Goal: Task Accomplishment & Management: Use online tool/utility

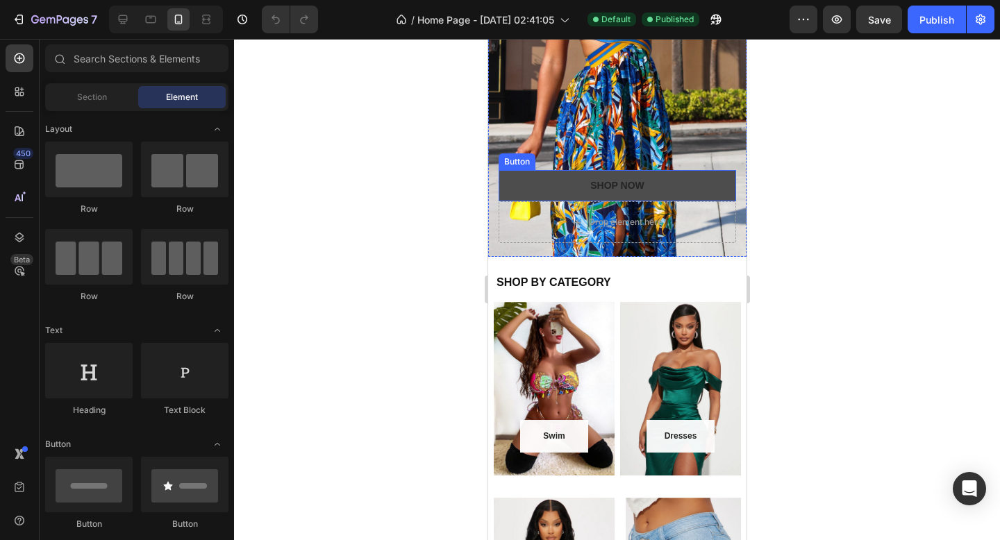
scroll to position [207, 0]
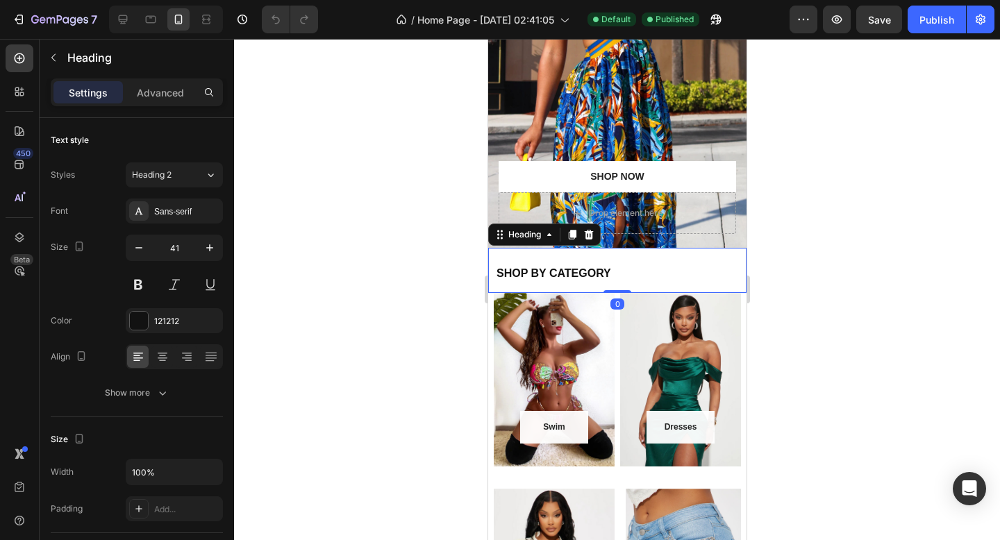
click at [592, 272] on strong "SHOP BY CATEGORY" at bounding box center [553, 273] width 115 height 12
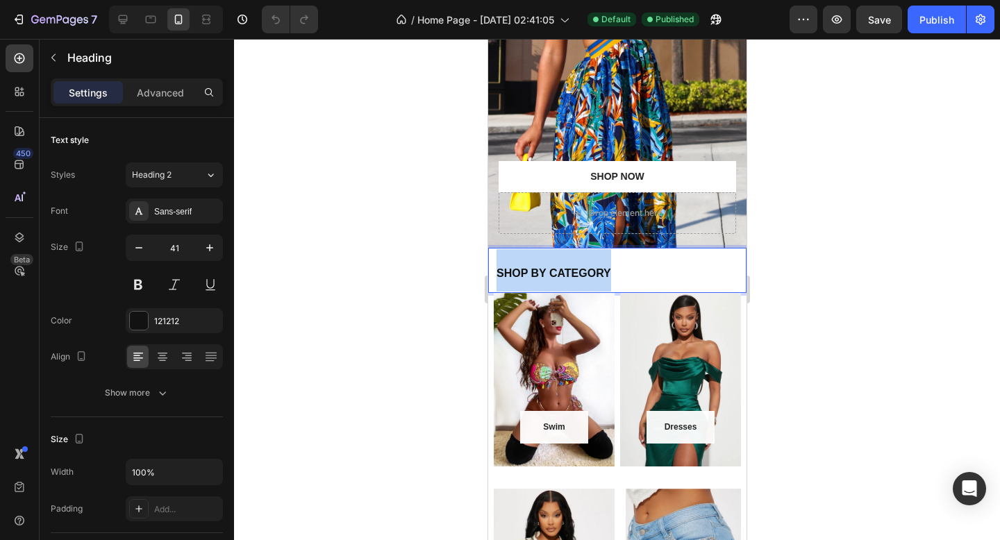
click at [592, 272] on strong "SHOP BY CATEGORY" at bounding box center [553, 273] width 115 height 12
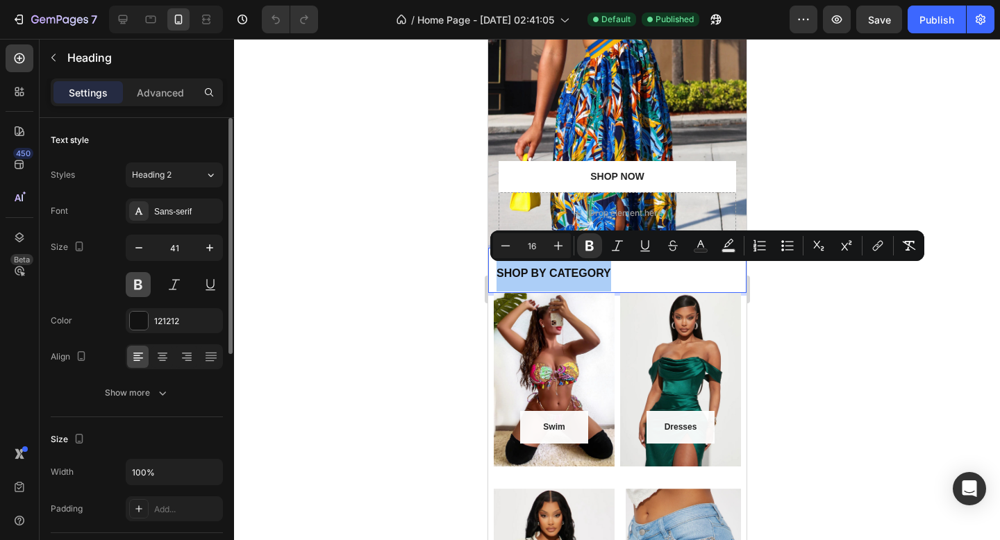
click at [138, 283] on button at bounding box center [138, 284] width 25 height 25
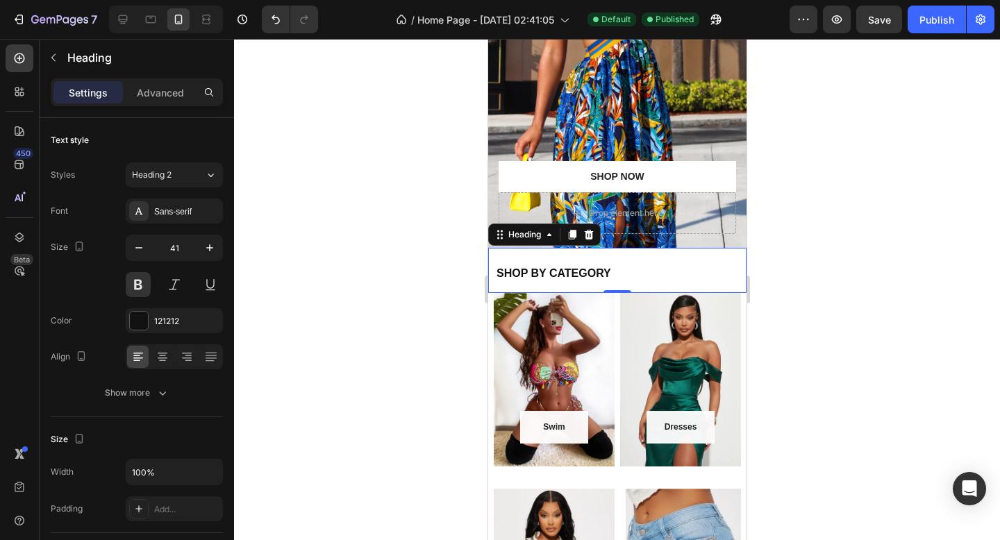
click at [548, 274] on strong "SHOP BY CATEGORY" at bounding box center [553, 273] width 115 height 12
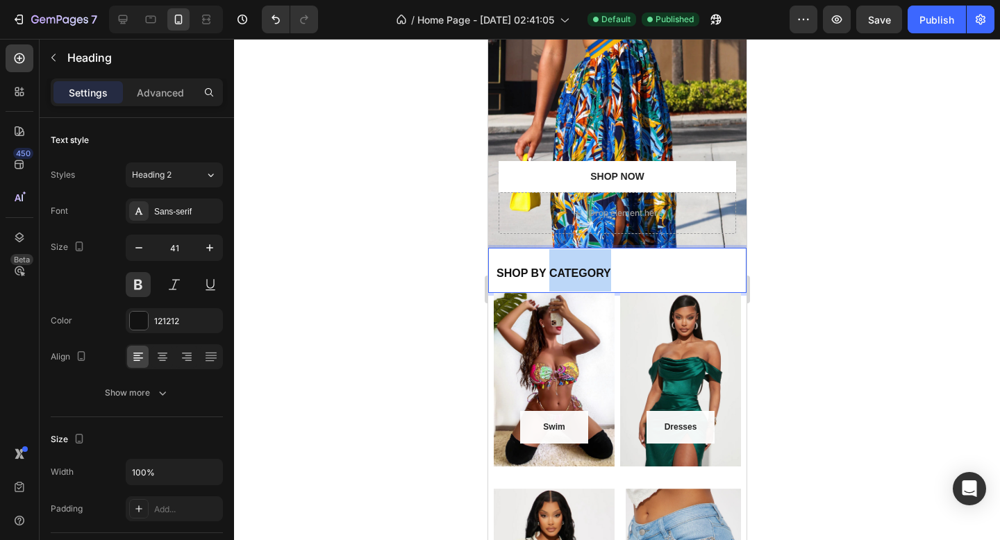
click at [548, 274] on strong "SHOP BY CATEGORY" at bounding box center [553, 273] width 115 height 12
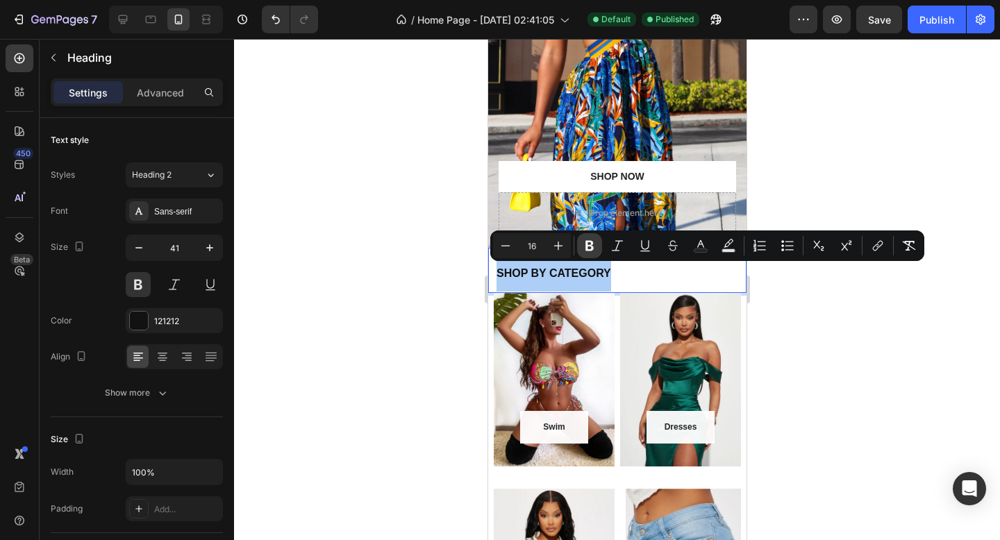
click at [592, 237] on button "Bold" at bounding box center [589, 245] width 25 height 25
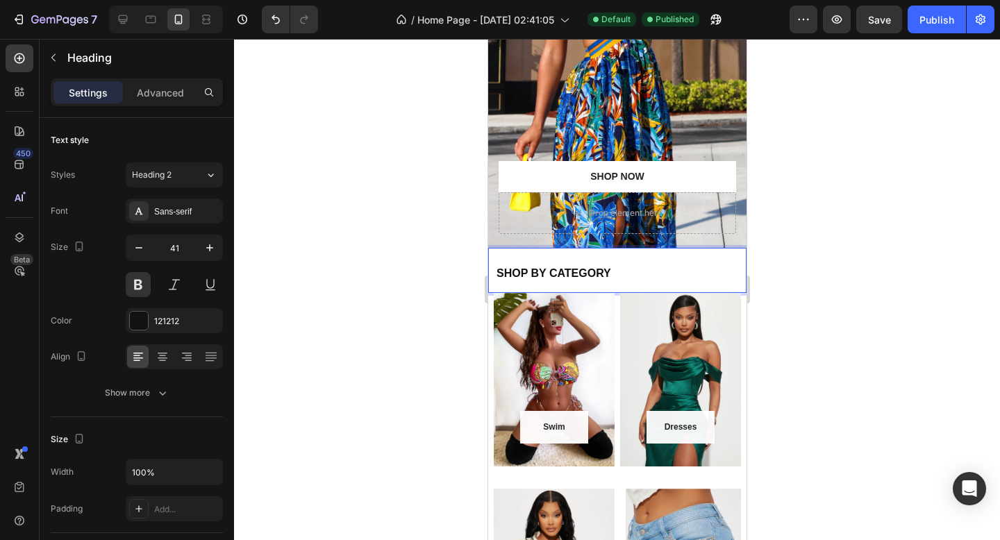
click at [583, 272] on span "SHOP BY CATEGORY" at bounding box center [553, 273] width 115 height 12
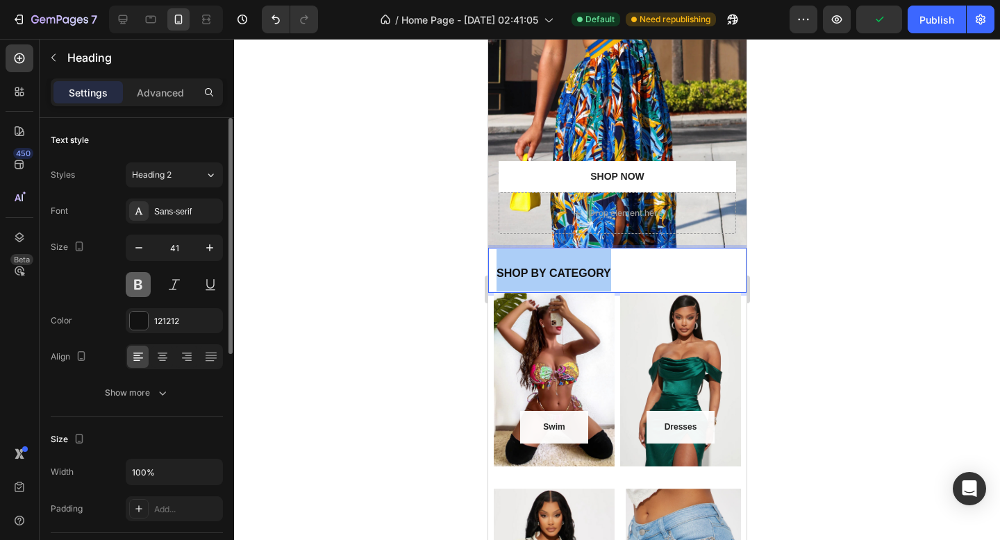
click at [141, 283] on button at bounding box center [138, 284] width 25 height 25
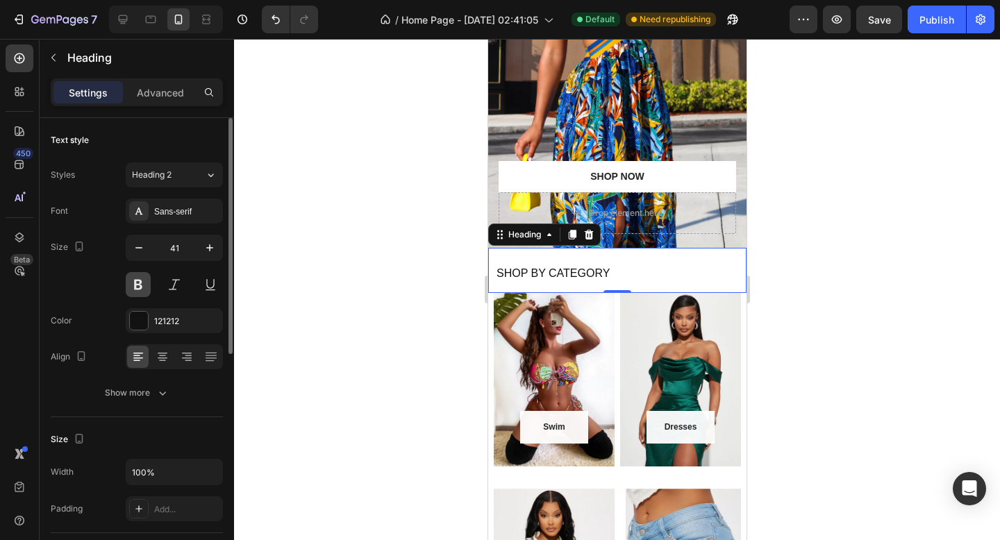
click at [141, 283] on button at bounding box center [138, 284] width 25 height 25
click at [138, 323] on div at bounding box center [139, 321] width 18 height 18
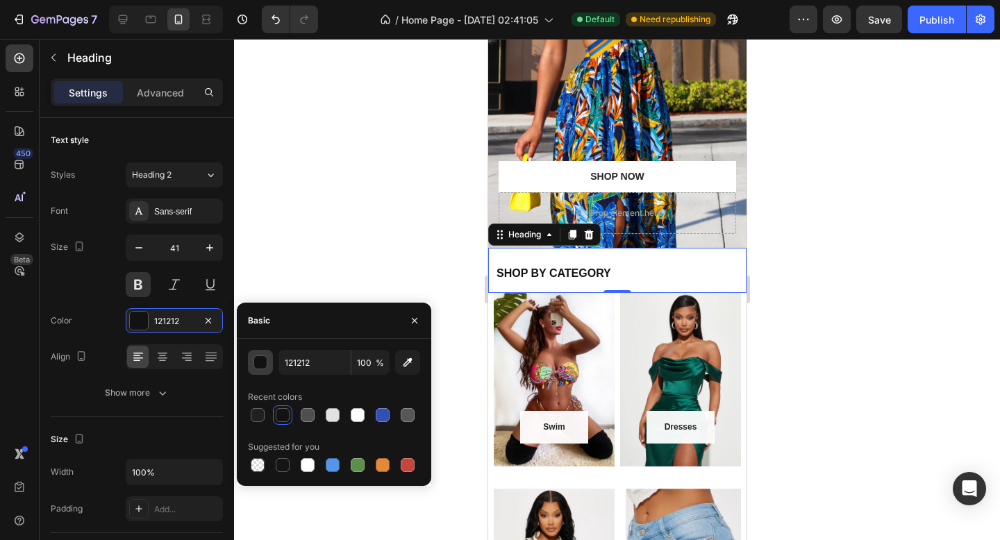
click at [263, 361] on div "button" at bounding box center [261, 363] width 14 height 14
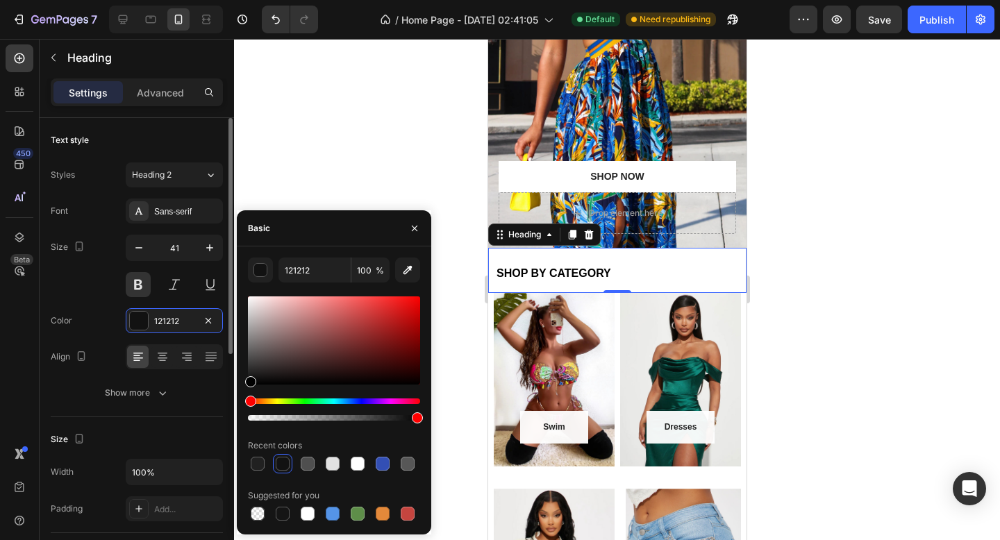
drag, startPoint x: 260, startPoint y: 368, endPoint x: 210, endPoint y: 427, distance: 76.9
click at [210, 427] on div "450 Beta Sections(18) Elements(83) Section Element Hero Section Product Detail …" at bounding box center [117, 290] width 234 height 502
type input "000000"
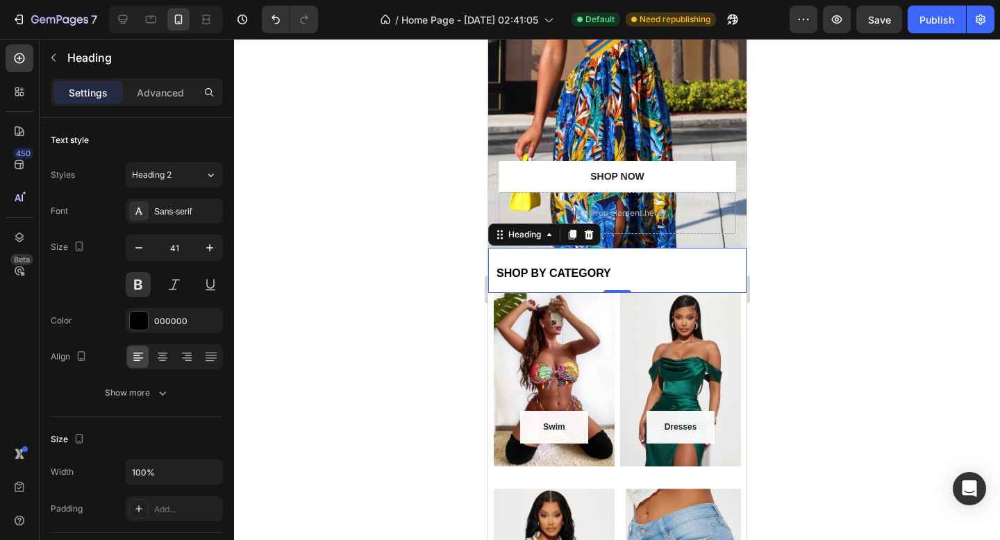
click at [331, 142] on div at bounding box center [617, 290] width 766 height 502
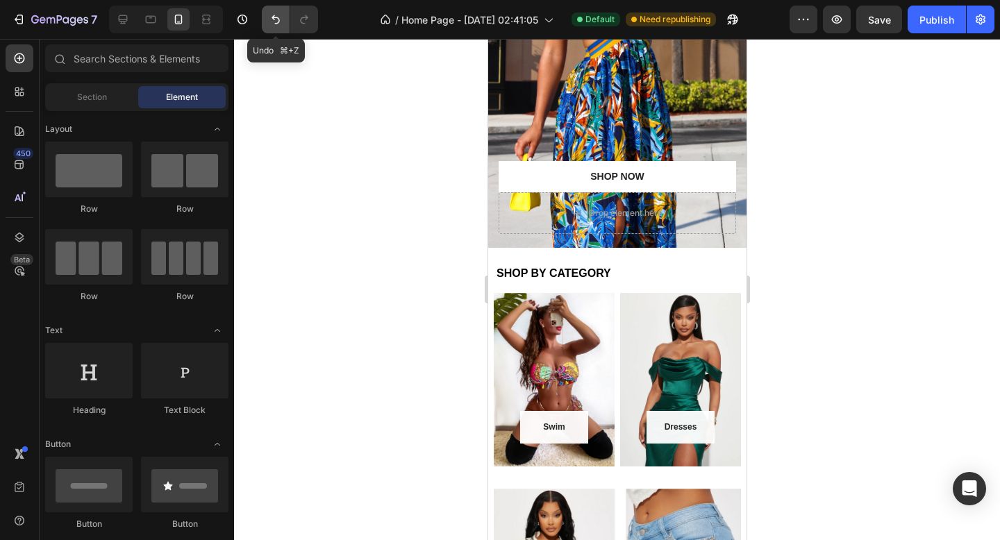
click at [273, 24] on icon "Undo/Redo" at bounding box center [276, 20] width 14 height 14
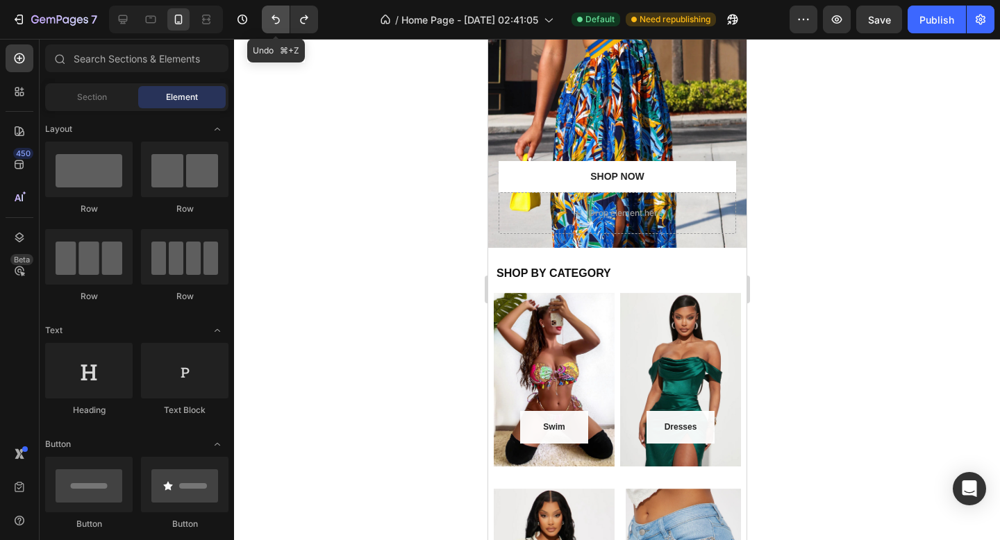
click at [273, 24] on icon "Undo/Redo" at bounding box center [276, 20] width 14 height 14
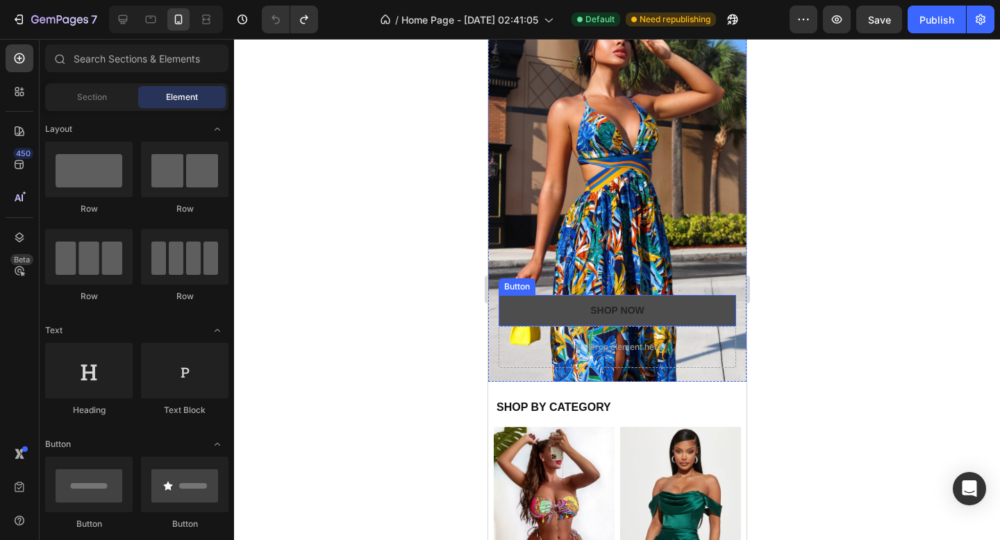
scroll to position [145, 0]
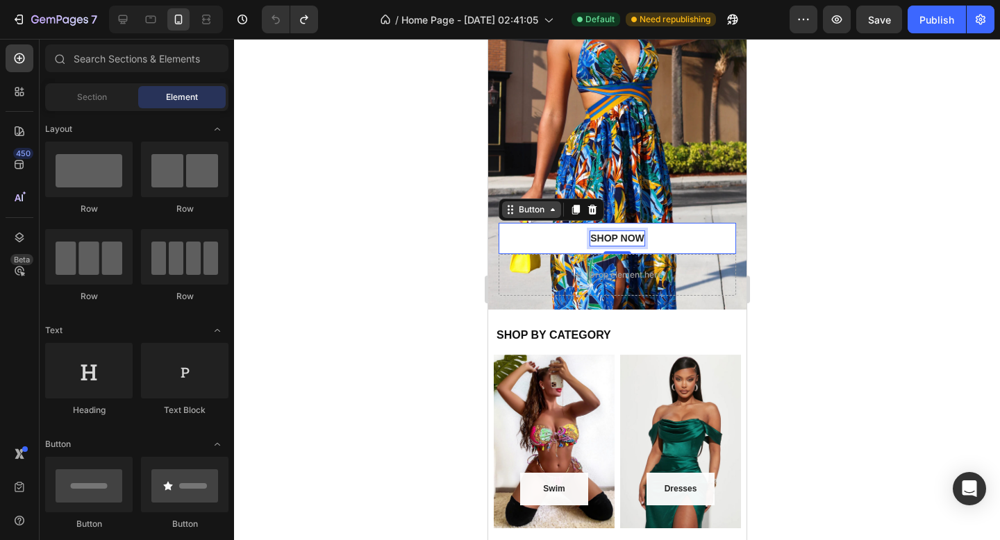
click at [519, 217] on div "Button" at bounding box center [531, 209] width 59 height 17
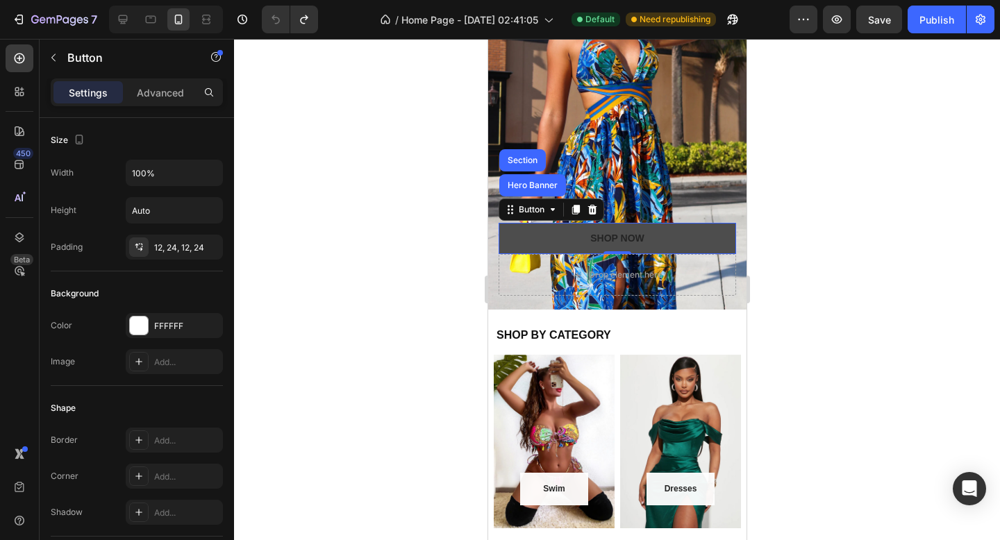
click at [520, 236] on button "Shop NOW" at bounding box center [617, 238] width 238 height 31
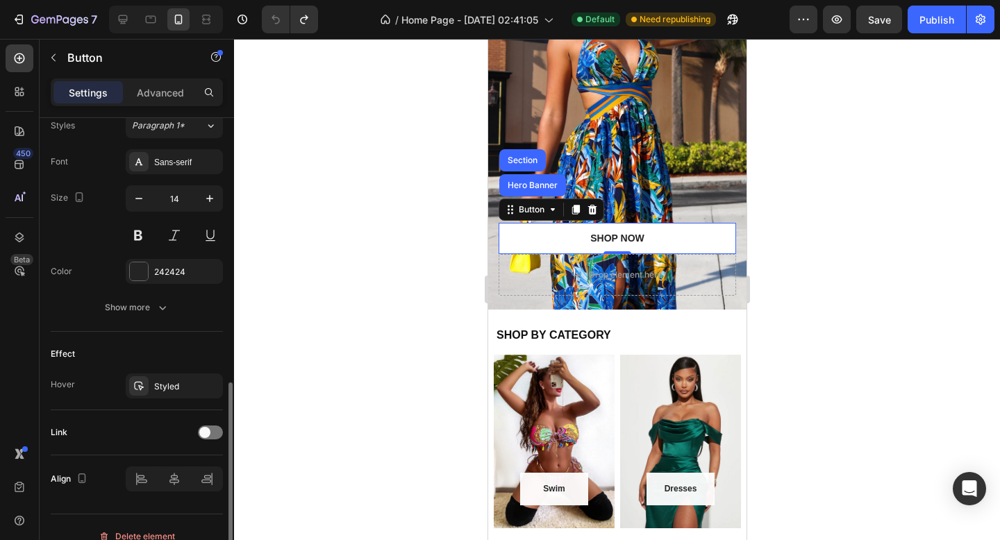
scroll to position [534, 0]
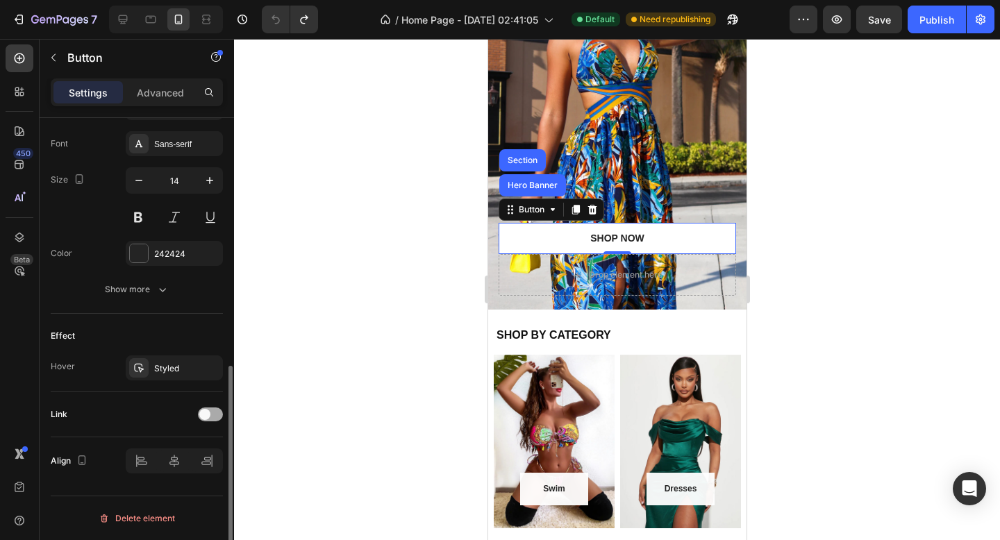
click at [211, 417] on div at bounding box center [210, 415] width 25 height 14
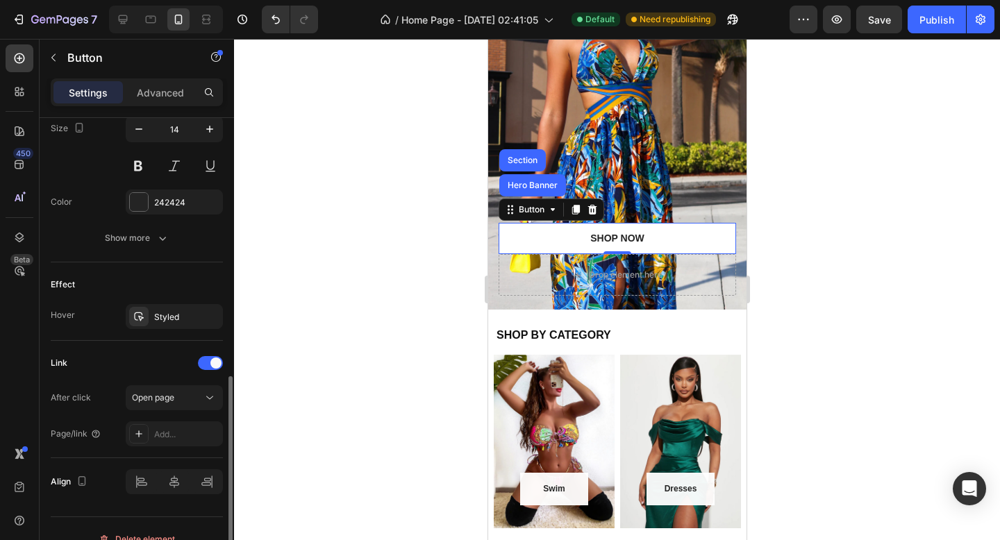
scroll to position [606, 0]
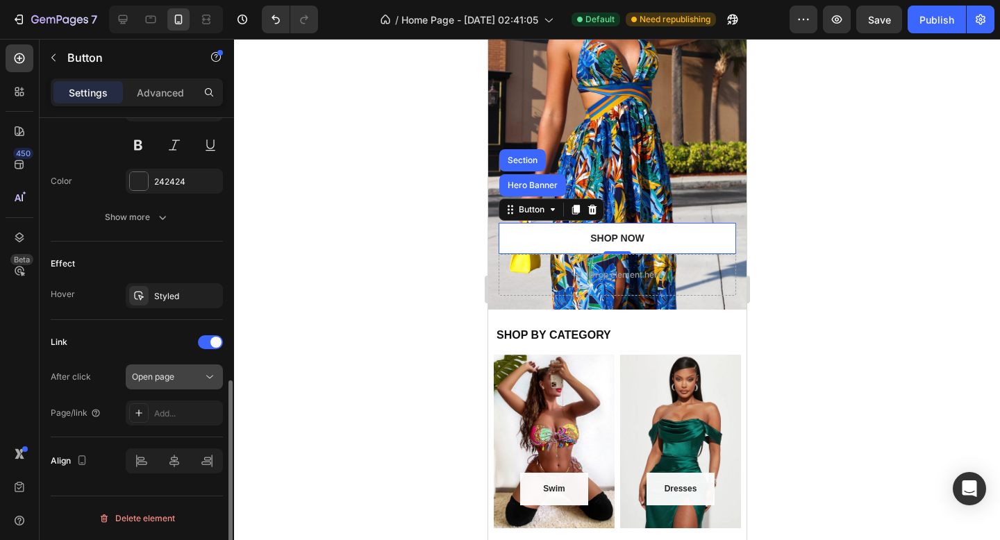
click at [171, 377] on span "Open page" at bounding box center [153, 377] width 42 height 10
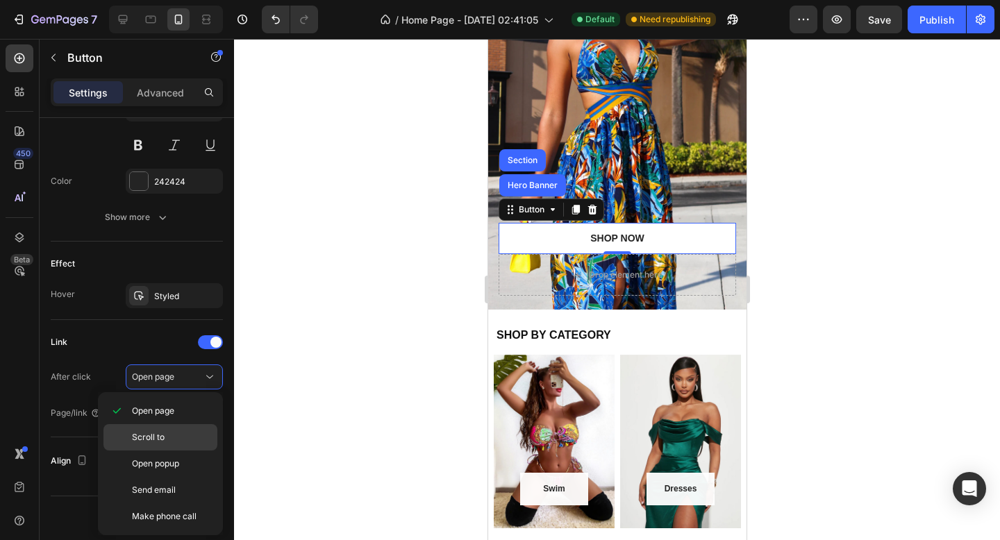
click at [159, 435] on span "Scroll to" at bounding box center [148, 437] width 33 height 13
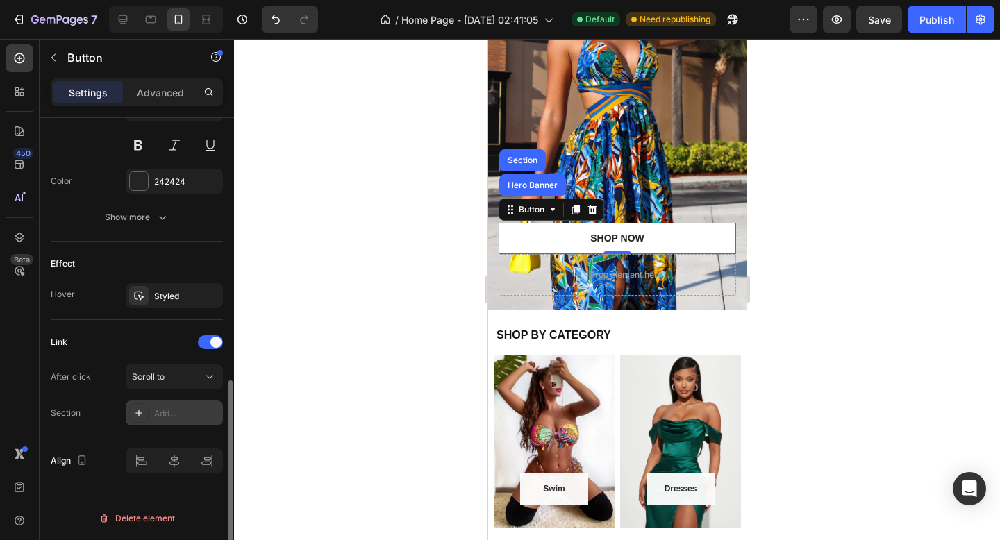
click at [166, 413] on div "Add..." at bounding box center [186, 414] width 65 height 13
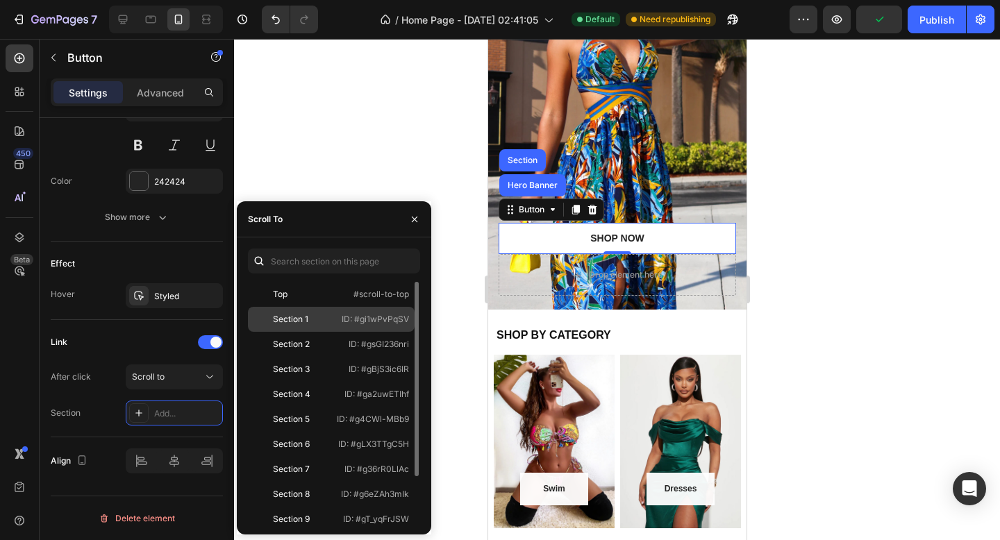
click at [354, 332] on div "Section 1 ID: #gi1wPvPqSV" at bounding box center [331, 344] width 167 height 25
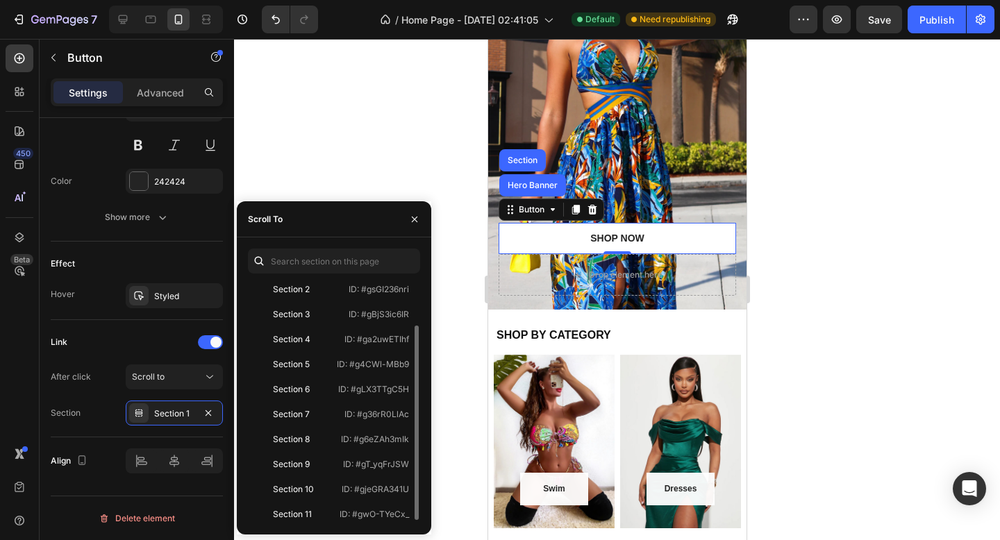
scroll to position [58, 0]
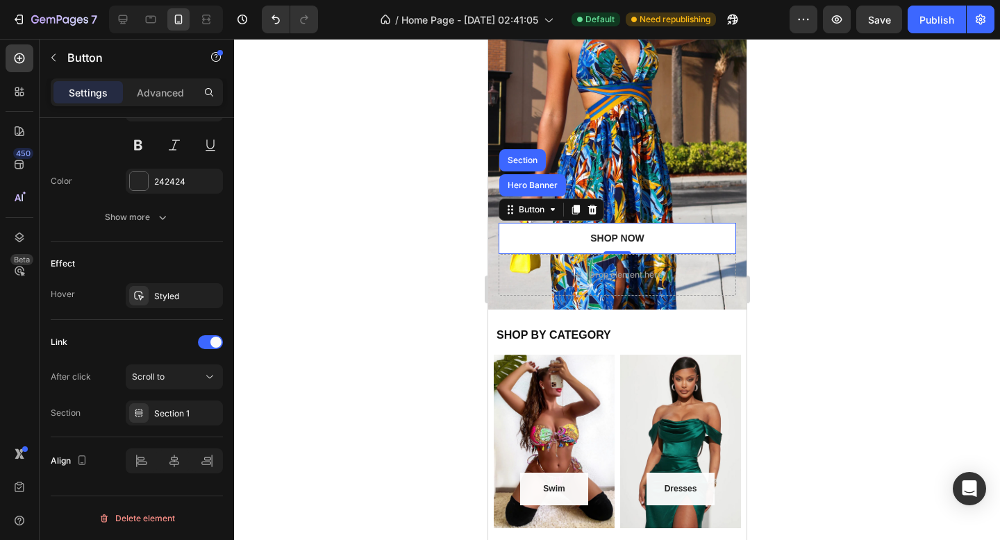
click at [337, 164] on div at bounding box center [617, 290] width 766 height 502
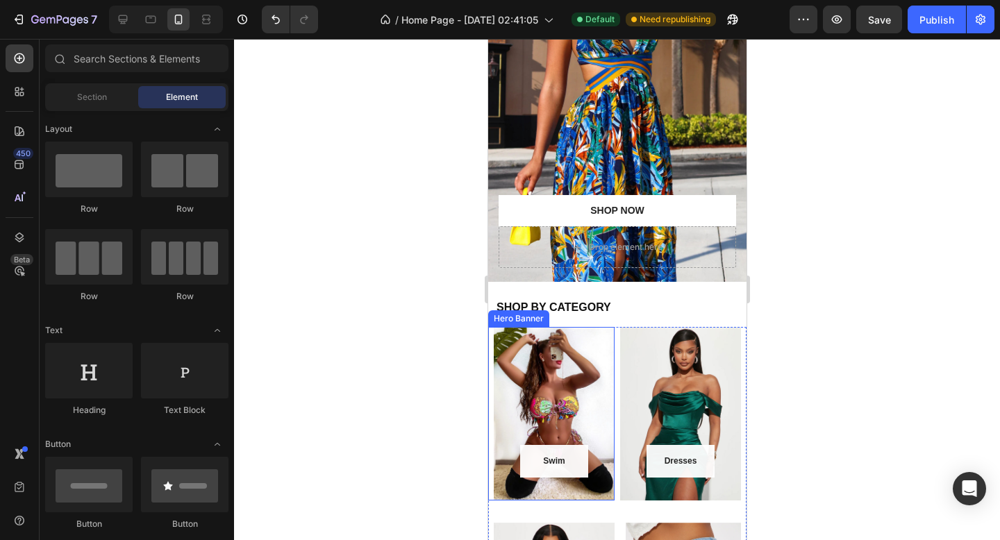
scroll to position [175, 0]
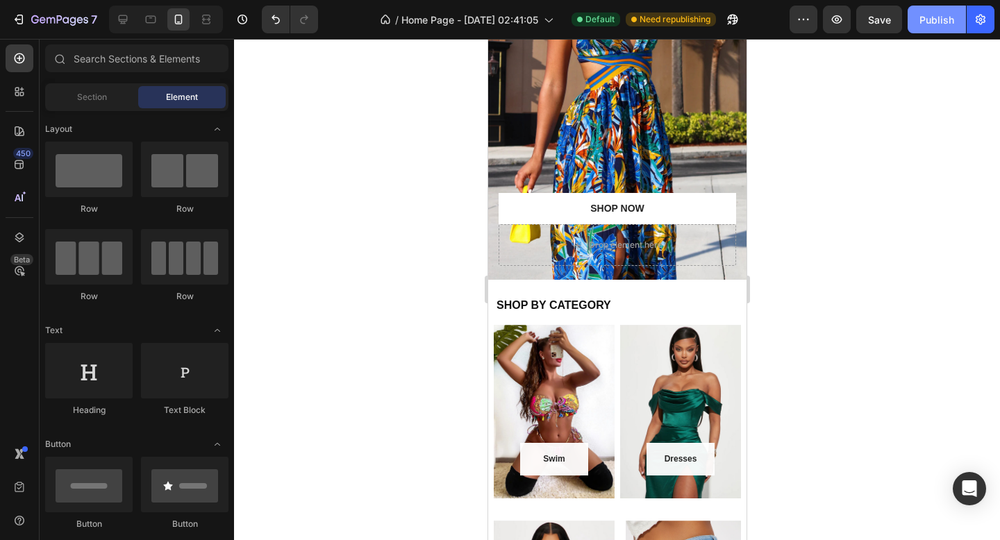
click at [943, 17] on div "Publish" at bounding box center [937, 20] width 35 height 15
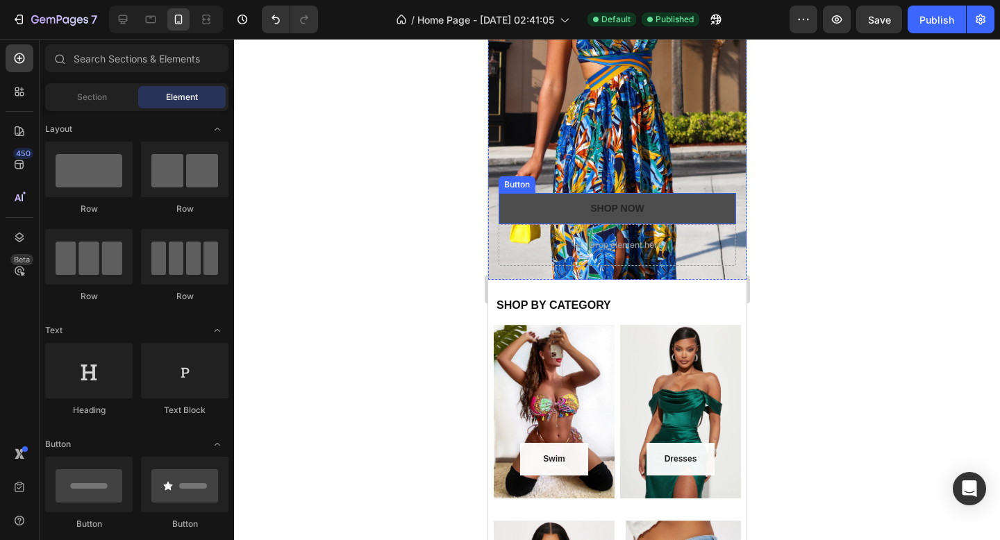
click at [515, 206] on link "Shop NOW" at bounding box center [617, 208] width 238 height 31
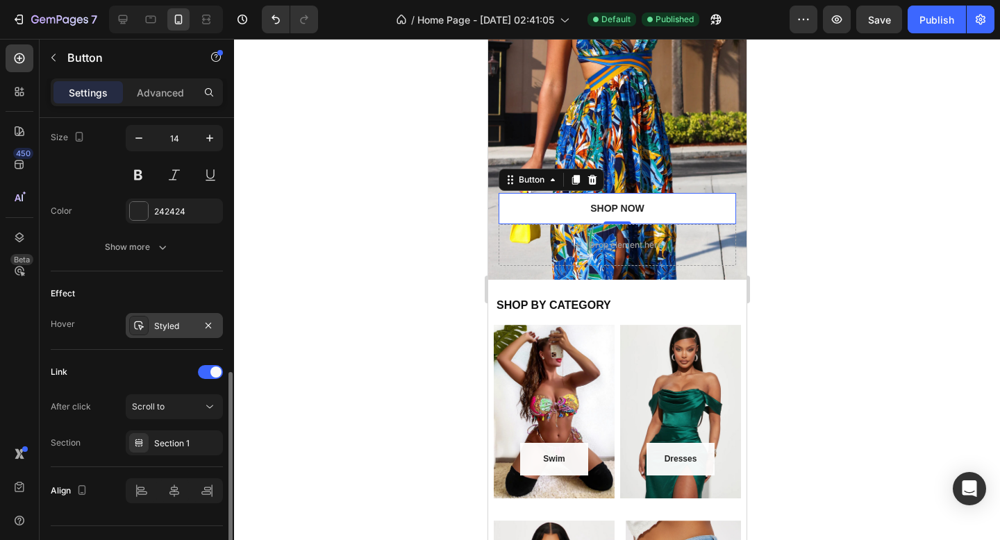
scroll to position [606, 0]
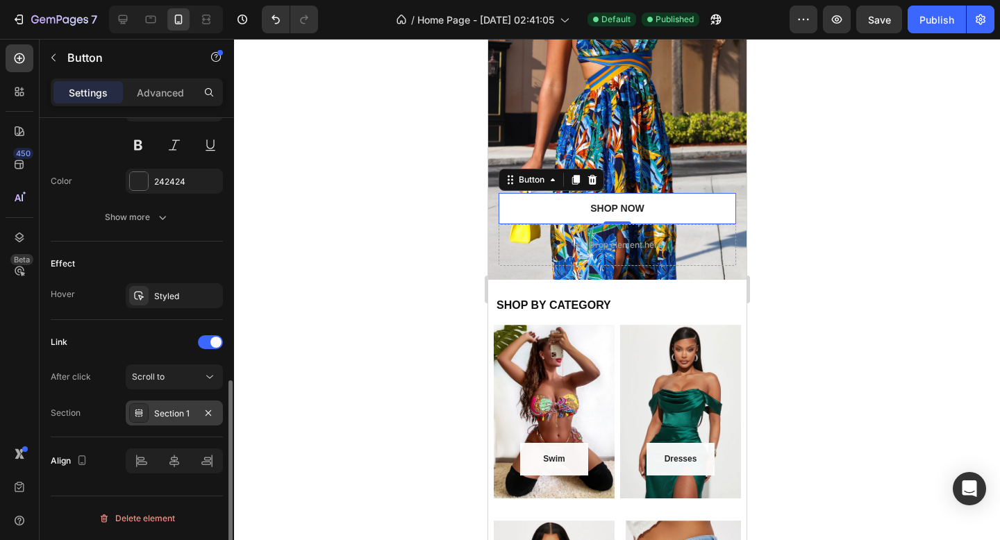
click at [158, 417] on div "Section 1" at bounding box center [174, 414] width 40 height 13
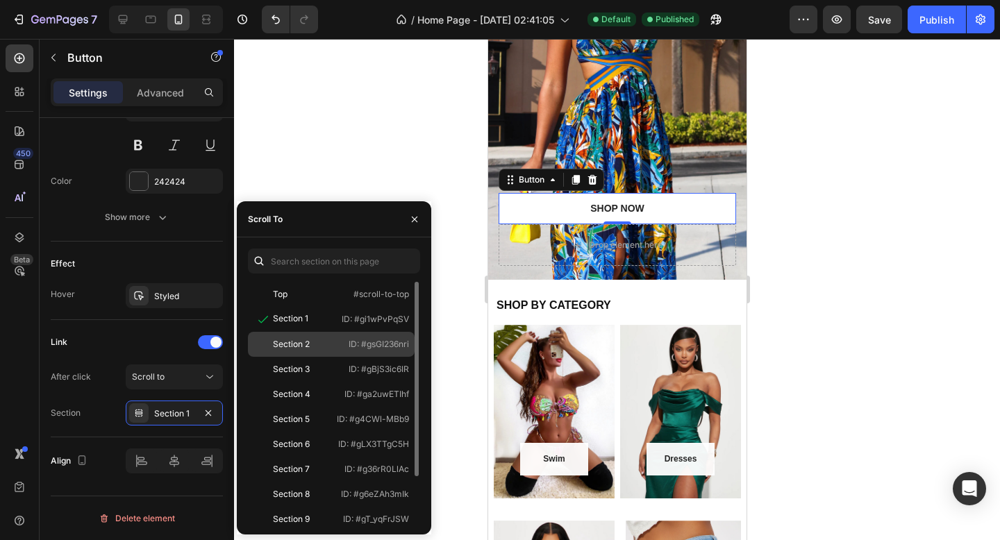
click at [339, 357] on div "Section 2 ID: #gsGI236nri" at bounding box center [331, 369] width 167 height 25
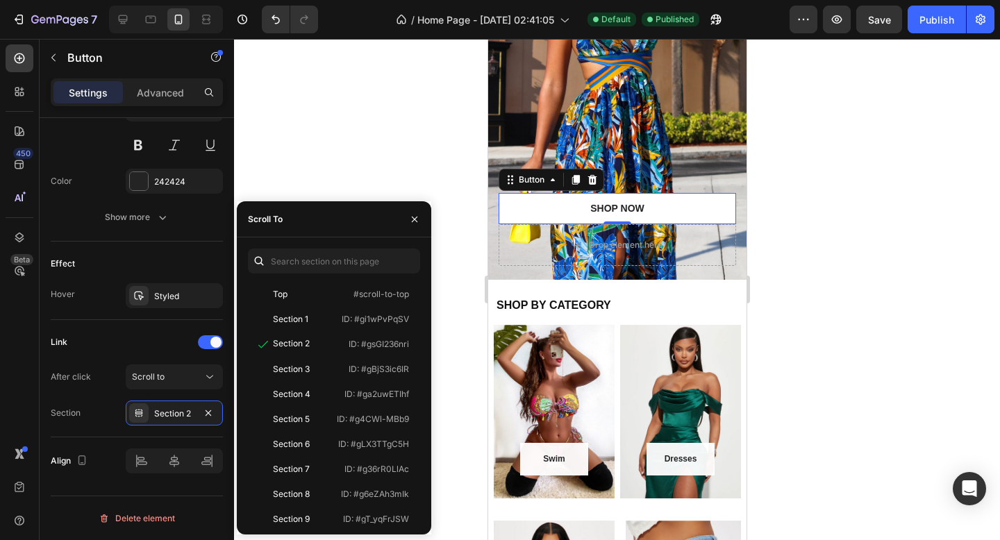
click at [401, 154] on div at bounding box center [617, 290] width 766 height 502
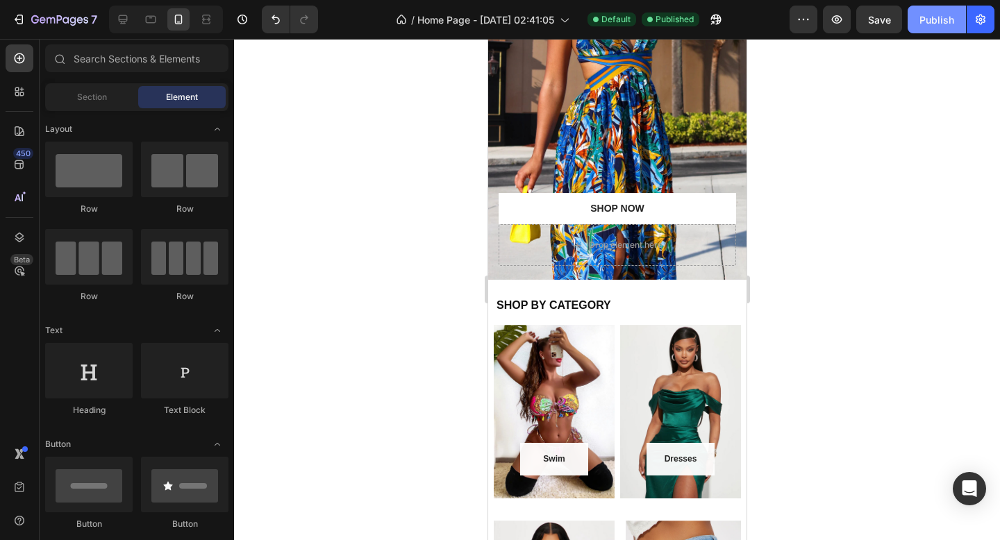
click at [940, 18] on div "Publish" at bounding box center [937, 20] width 35 height 15
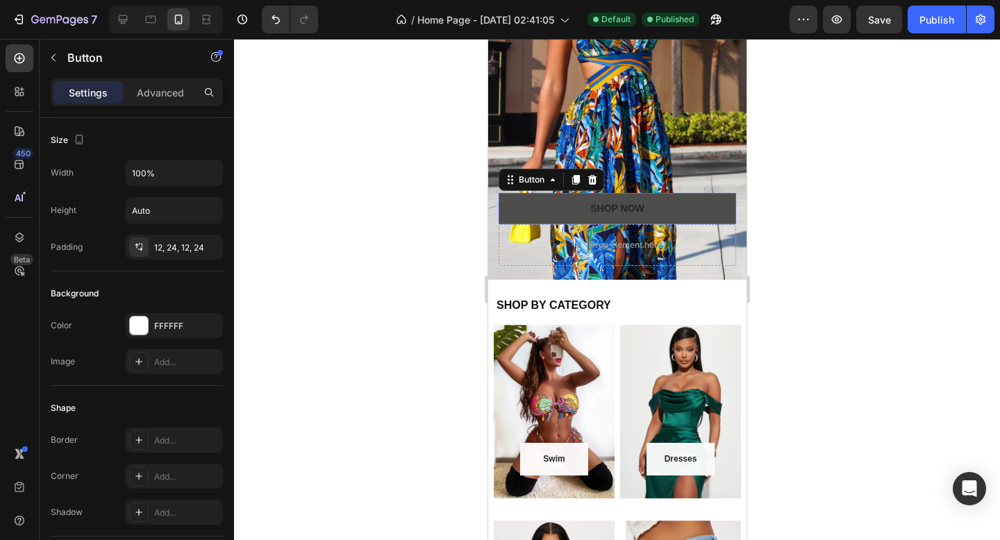
click at [513, 208] on link "Shop NOW" at bounding box center [617, 208] width 238 height 31
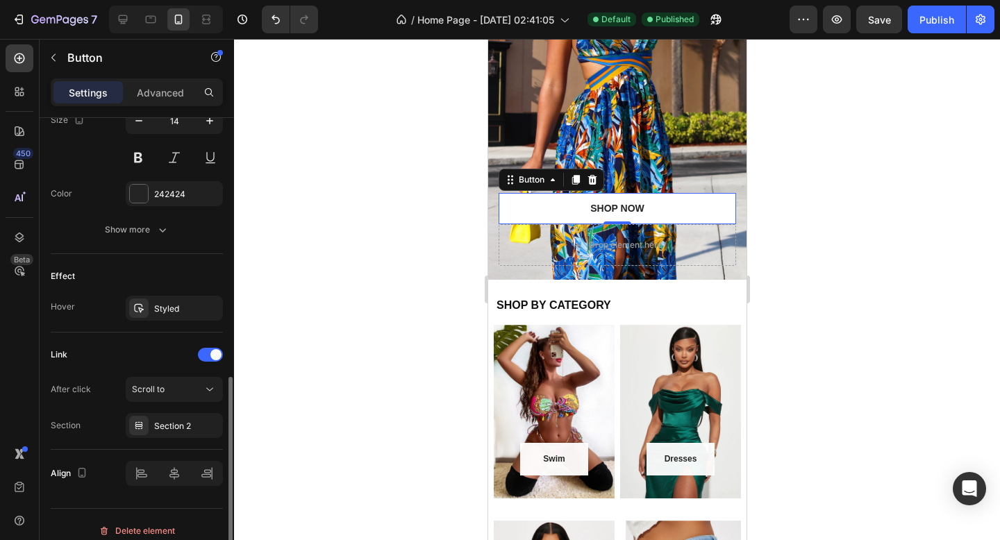
scroll to position [595, 0]
click at [204, 354] on div at bounding box center [210, 354] width 25 height 14
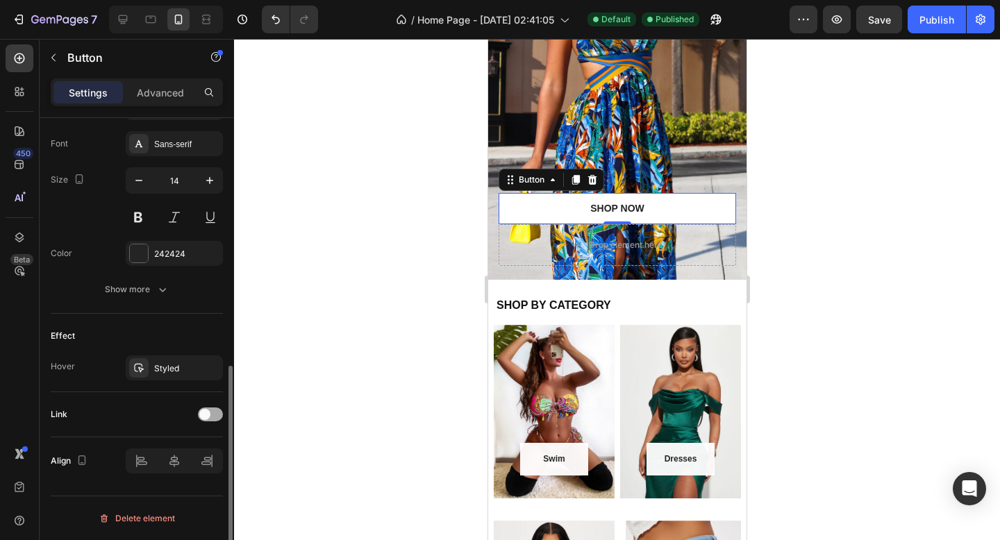
scroll to position [534, 0]
click at [934, 10] on button "Publish" at bounding box center [937, 20] width 58 height 28
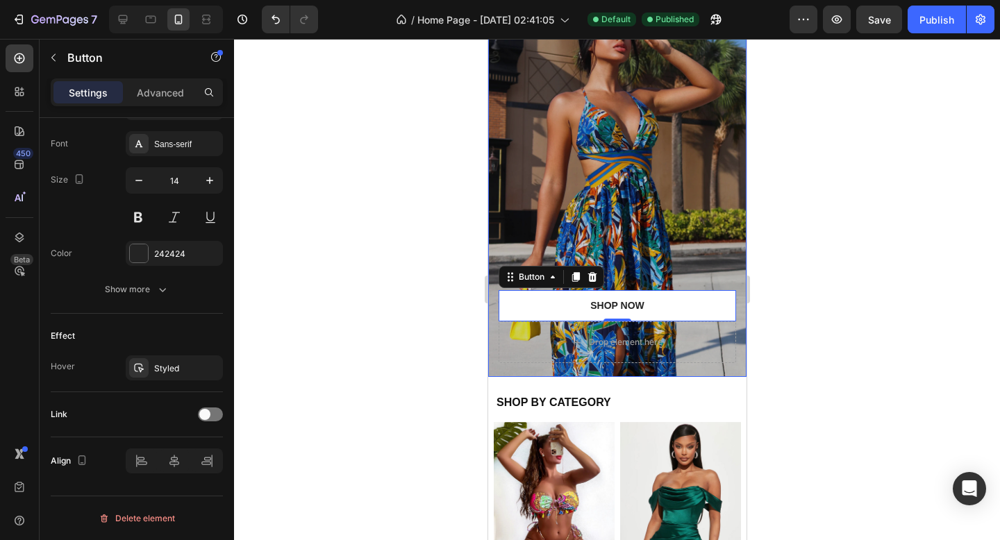
scroll to position [38, 0]
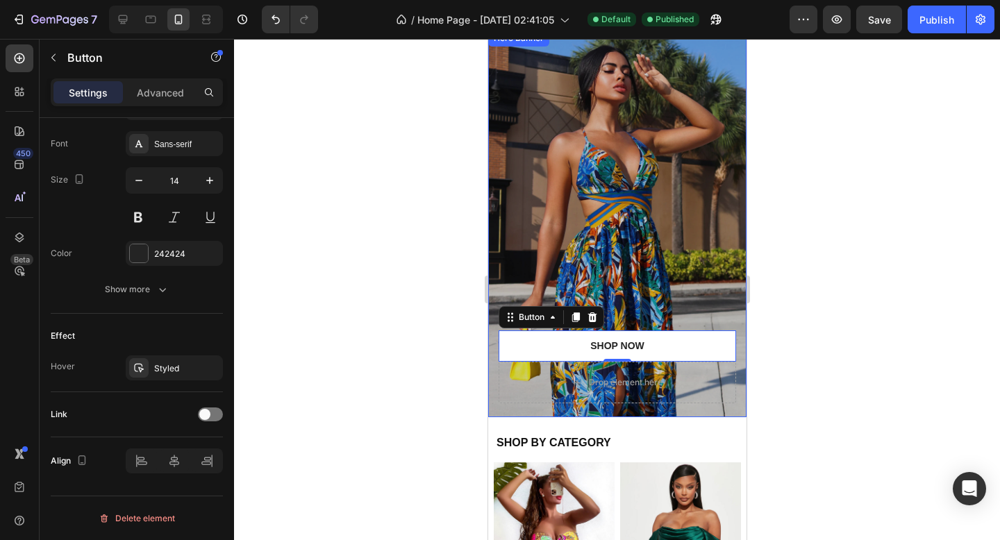
click at [554, 158] on div "Overlay" at bounding box center [617, 224] width 258 height 388
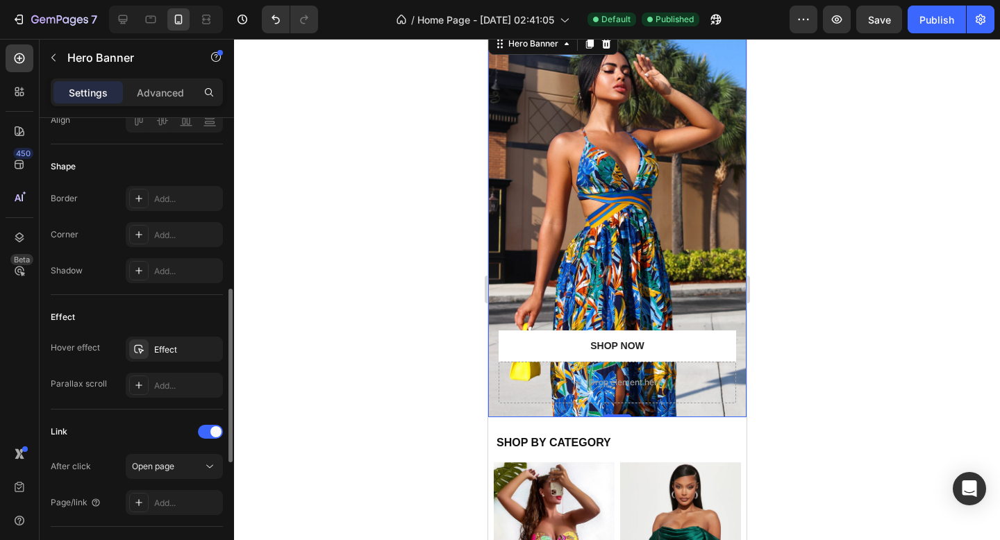
scroll to position [574, 0]
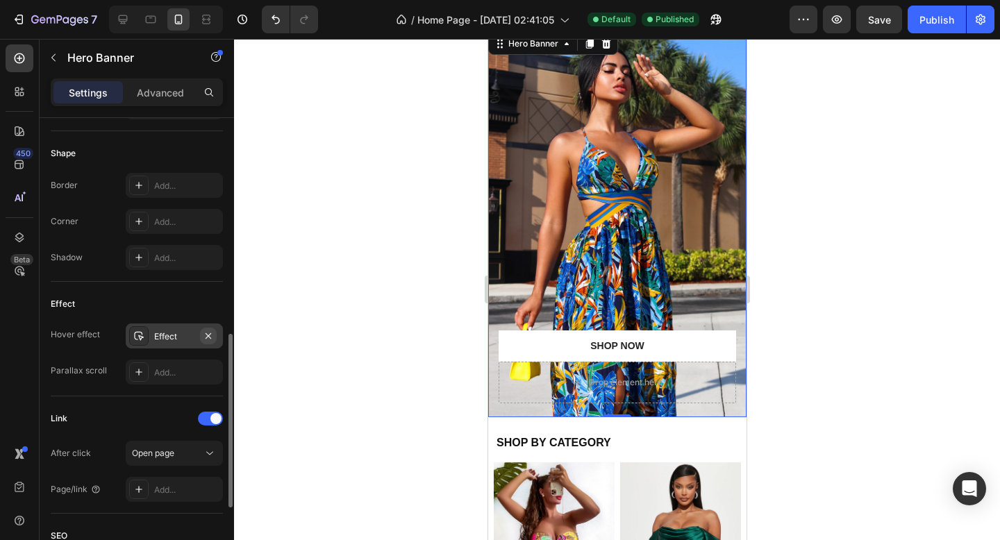
click at [204, 338] on icon "button" at bounding box center [208, 336] width 11 height 11
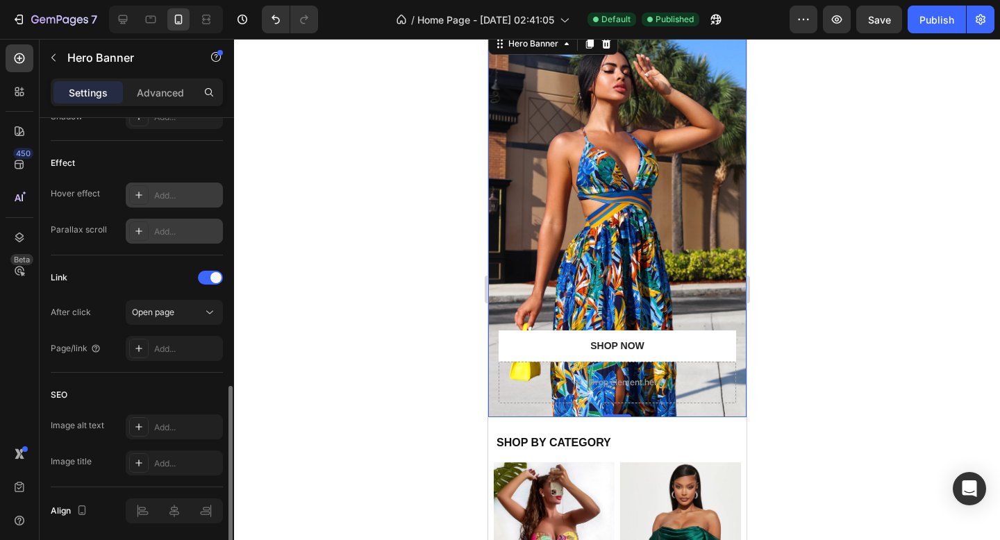
scroll to position [720, 0]
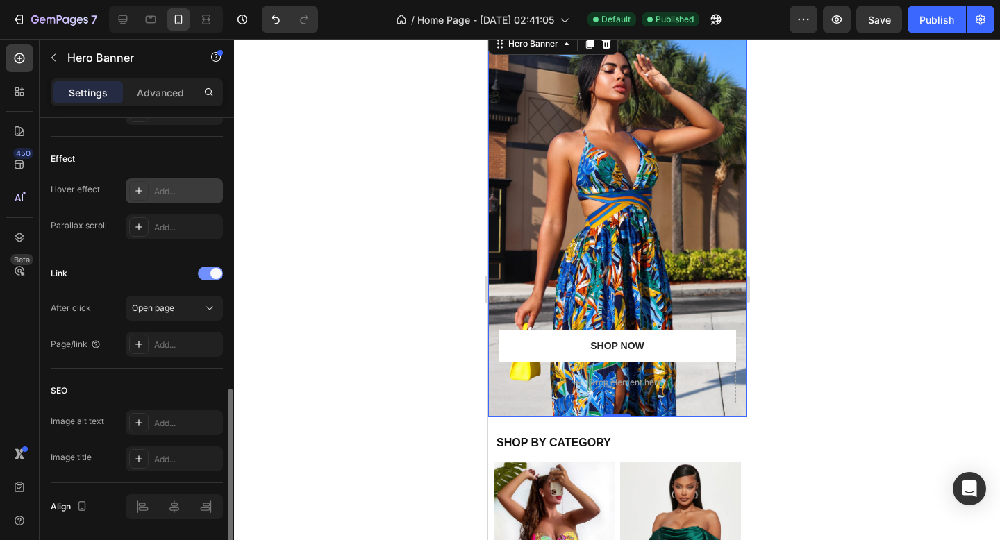
click at [211, 271] on span at bounding box center [215, 273] width 11 height 11
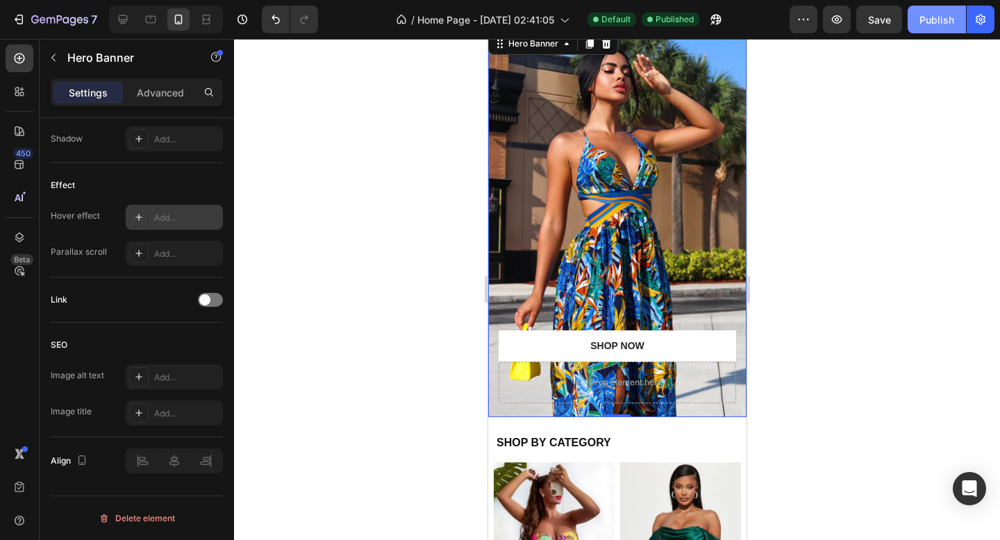
click at [936, 19] on div "Publish" at bounding box center [937, 20] width 35 height 15
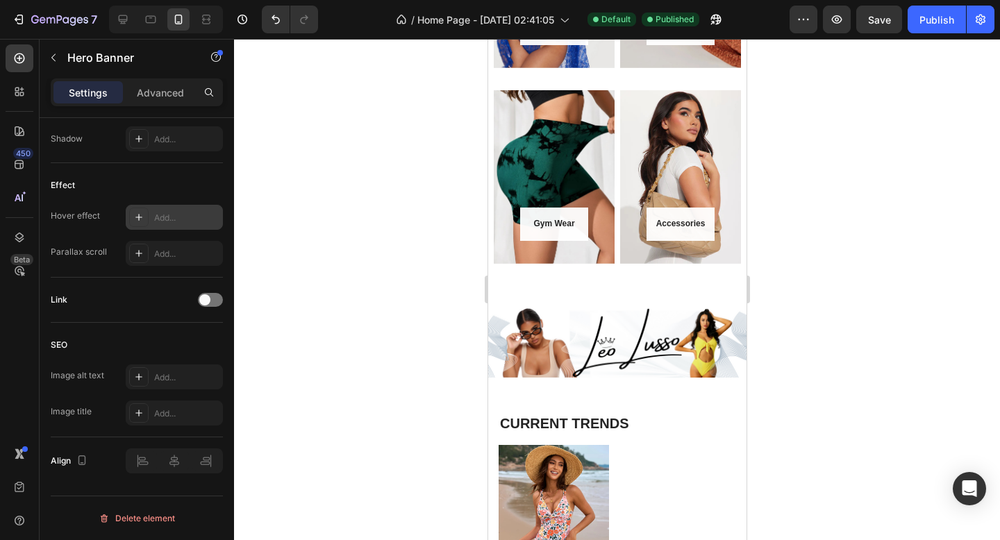
scroll to position [1016, 0]
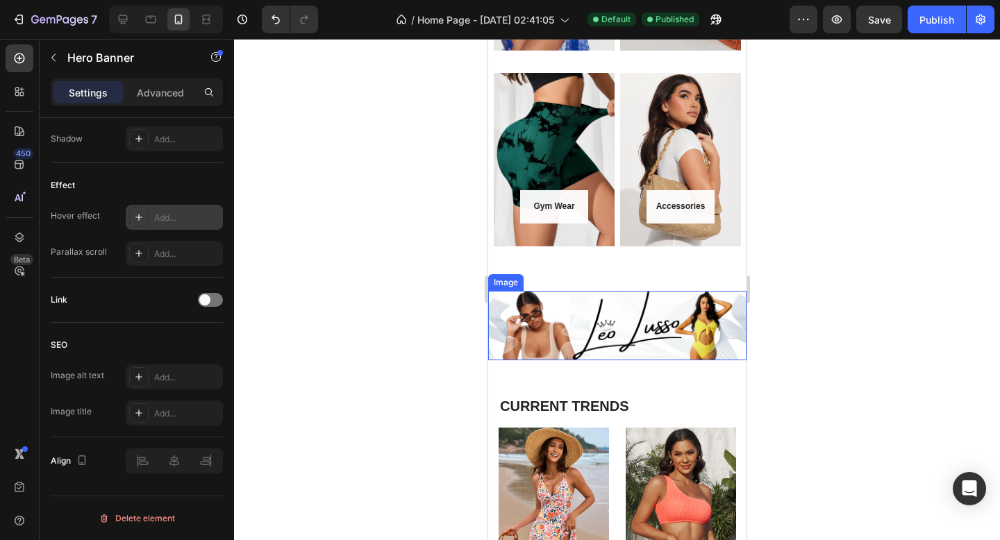
click at [588, 325] on img at bounding box center [617, 325] width 258 height 69
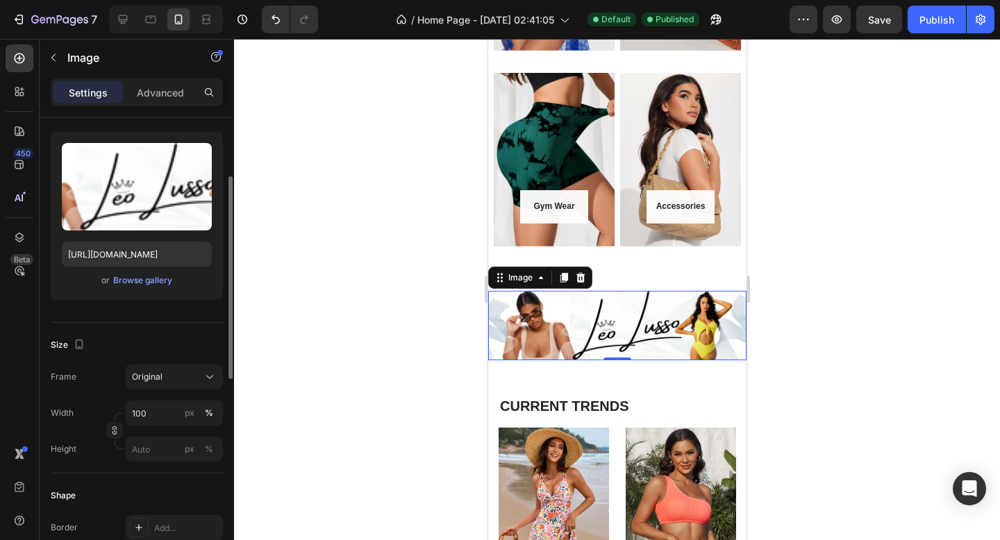
scroll to position [128, 0]
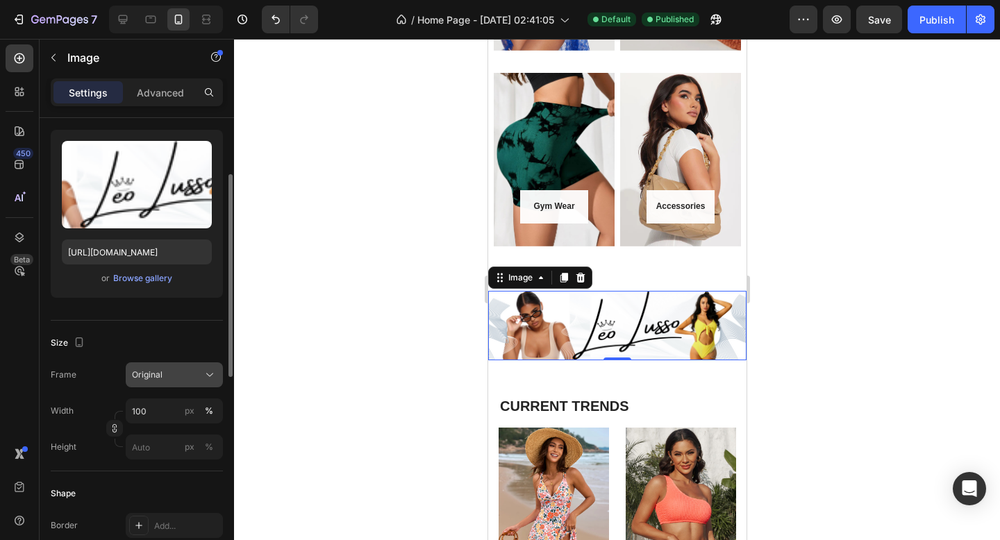
click at [172, 376] on div "Original" at bounding box center [166, 375] width 68 height 13
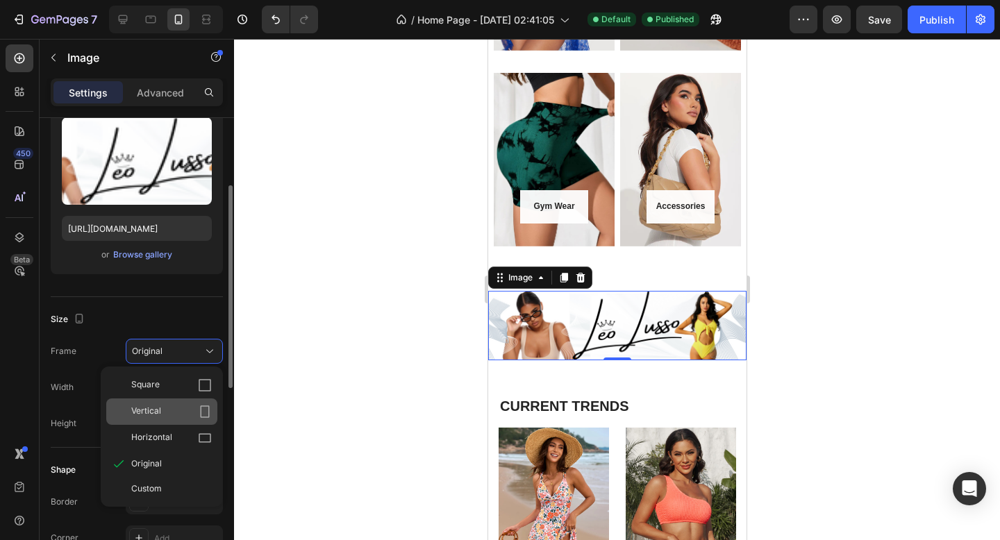
scroll to position [154, 0]
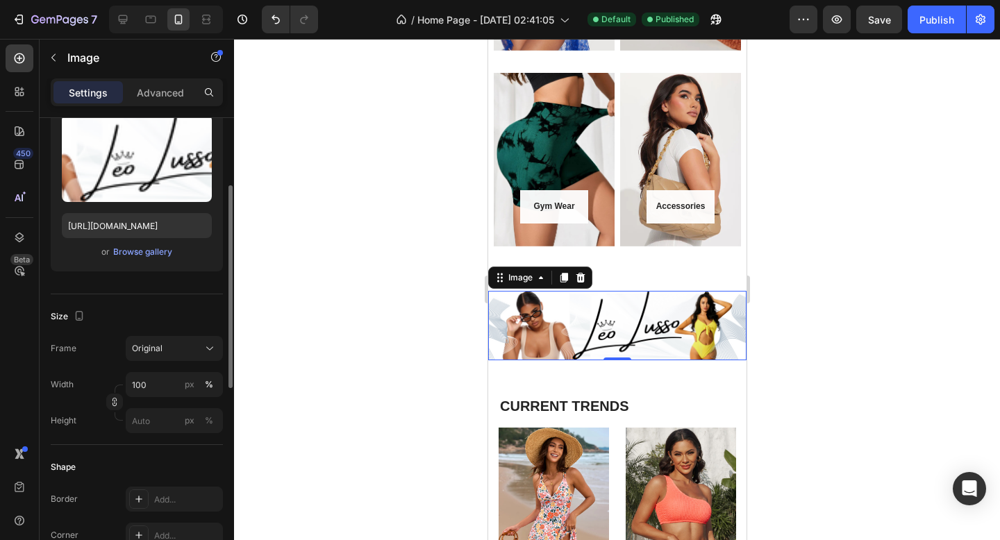
click at [192, 335] on div "Size Frame Original Width 100 px % Height px %" at bounding box center [137, 370] width 172 height 151
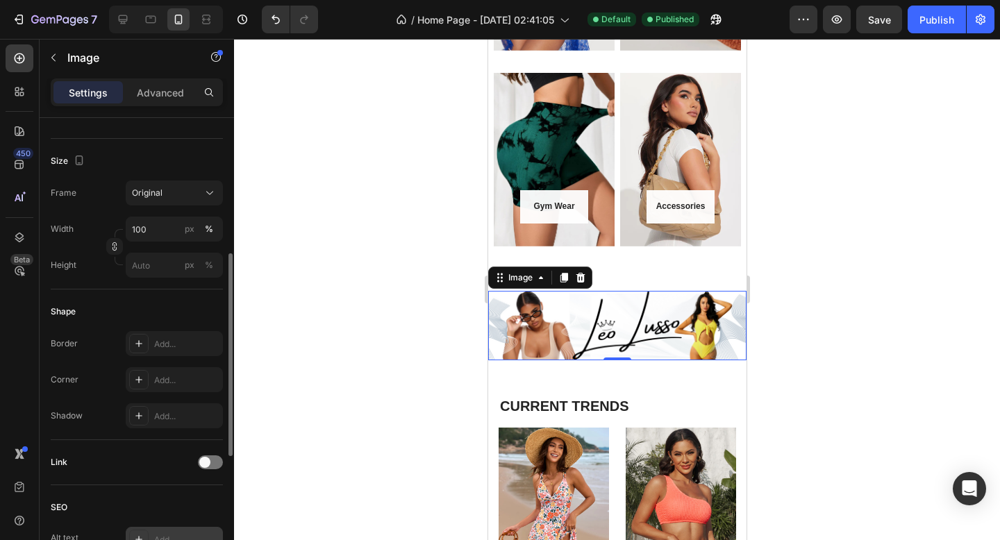
scroll to position [309, 0]
click at [165, 232] on input "100" at bounding box center [174, 229] width 97 height 25
click at [174, 306] on div "Shape" at bounding box center [137, 312] width 172 height 22
click at [935, 21] on div "Publish" at bounding box center [937, 20] width 35 height 15
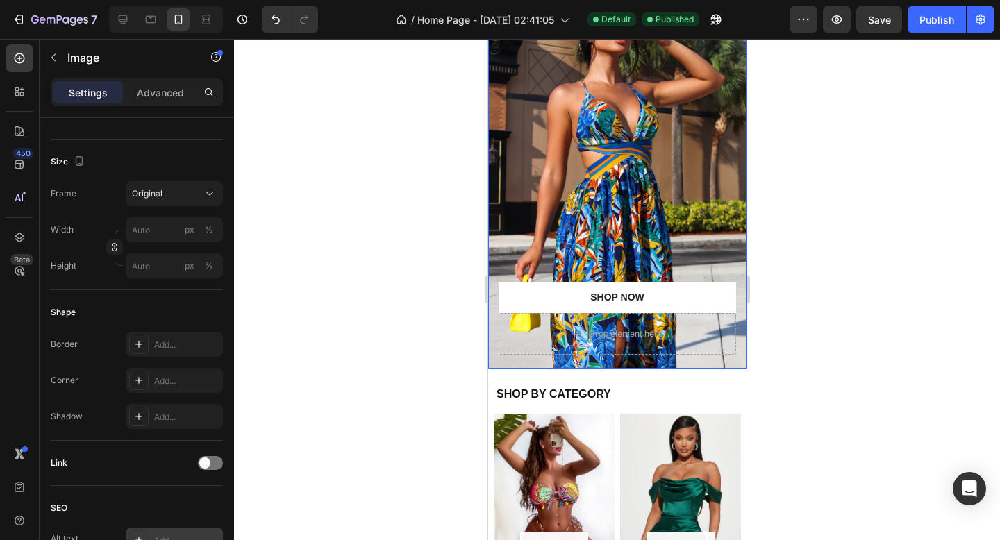
scroll to position [87, 0]
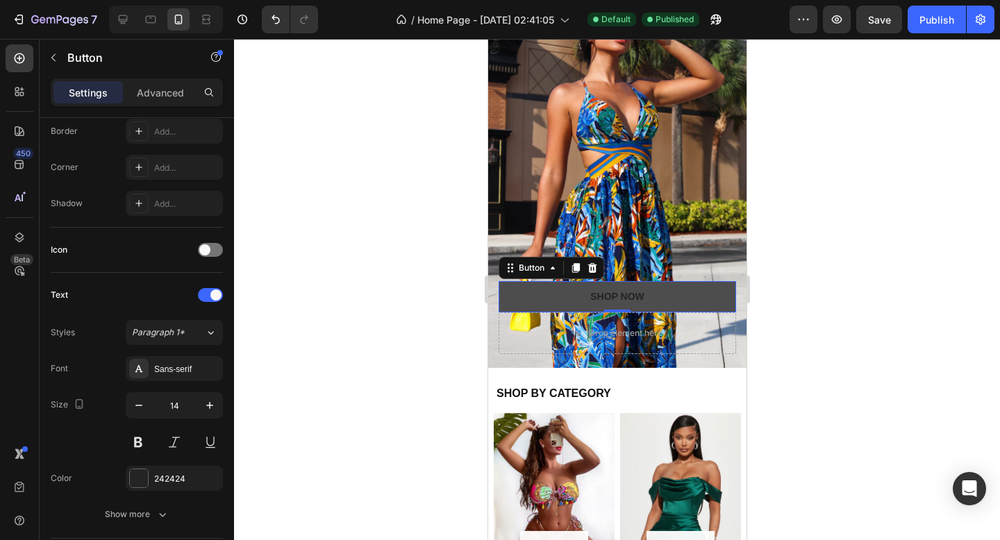
click at [547, 294] on button "Shop NOW" at bounding box center [617, 296] width 238 height 31
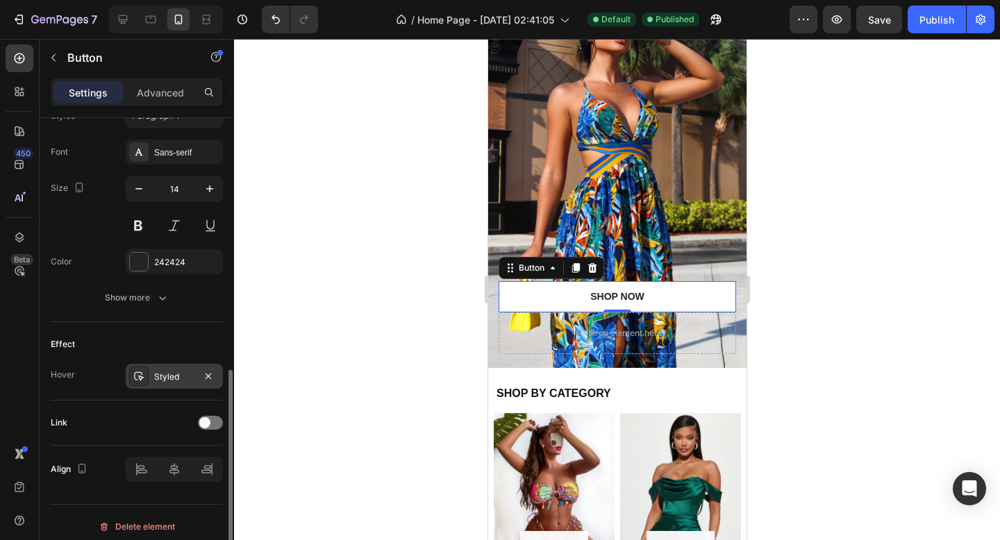
scroll to position [534, 0]
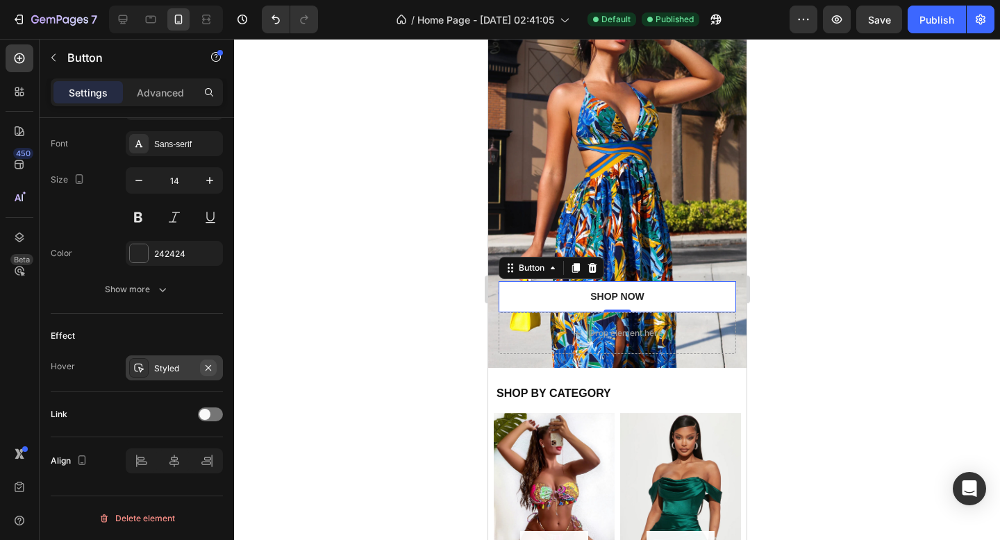
click at [210, 367] on icon "button" at bounding box center [208, 368] width 11 height 11
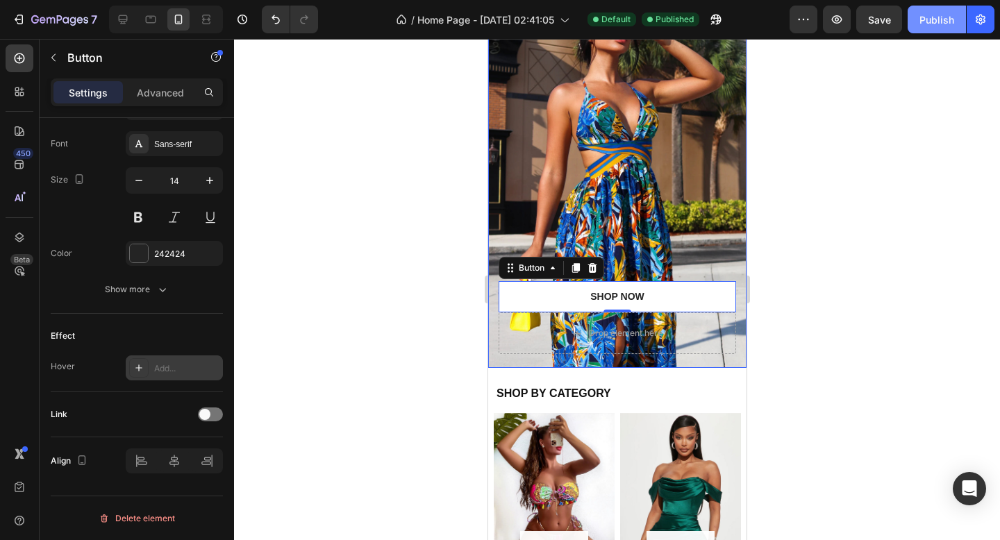
click at [938, 16] on div "Publish" at bounding box center [937, 20] width 35 height 15
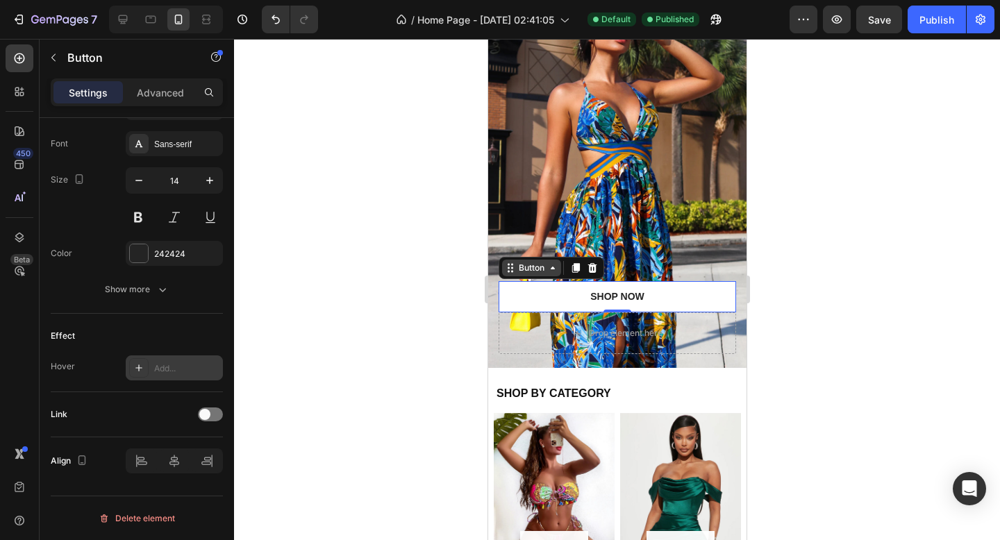
click at [527, 267] on div "Button" at bounding box center [530, 268] width 31 height 13
click at [540, 295] on button "Shop NOW" at bounding box center [617, 296] width 238 height 31
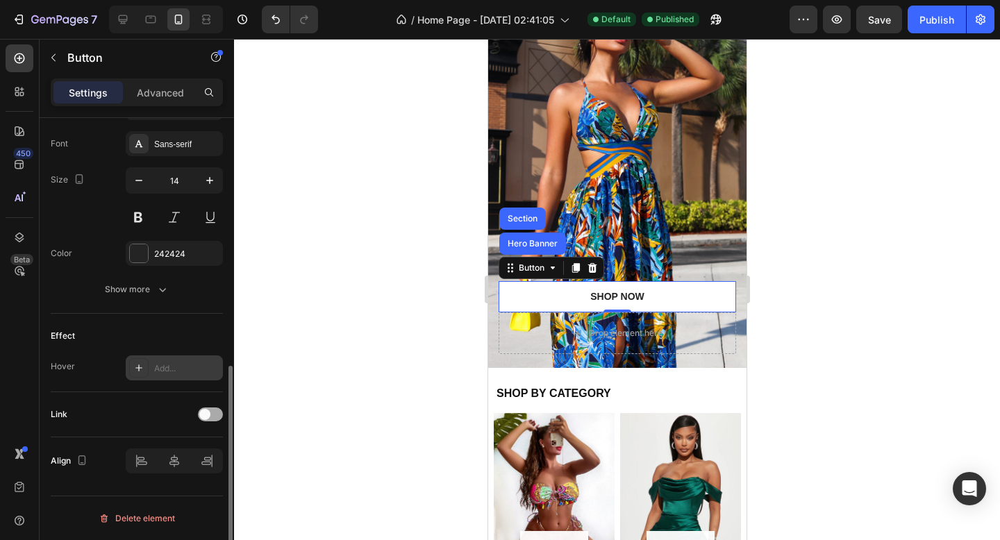
click at [210, 408] on div at bounding box center [210, 415] width 25 height 14
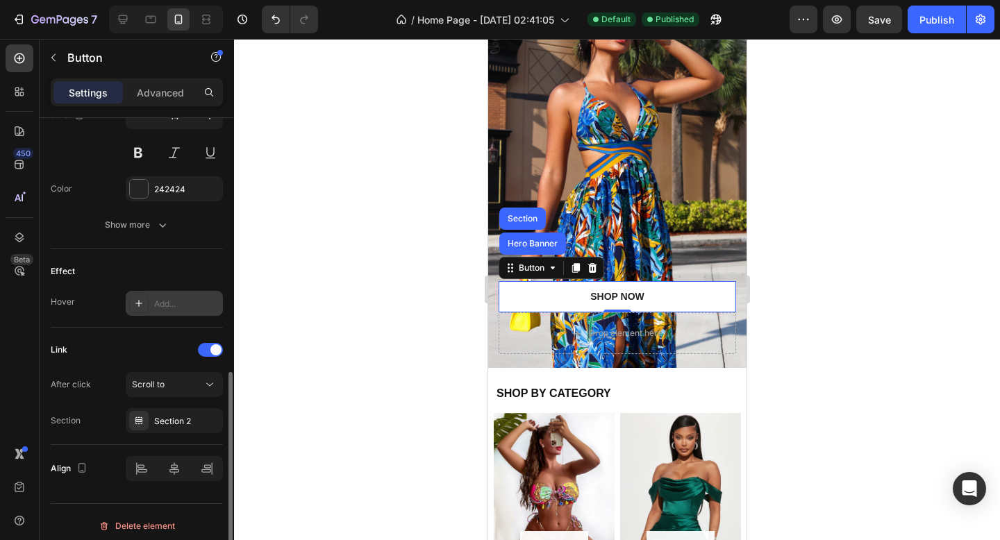
scroll to position [606, 0]
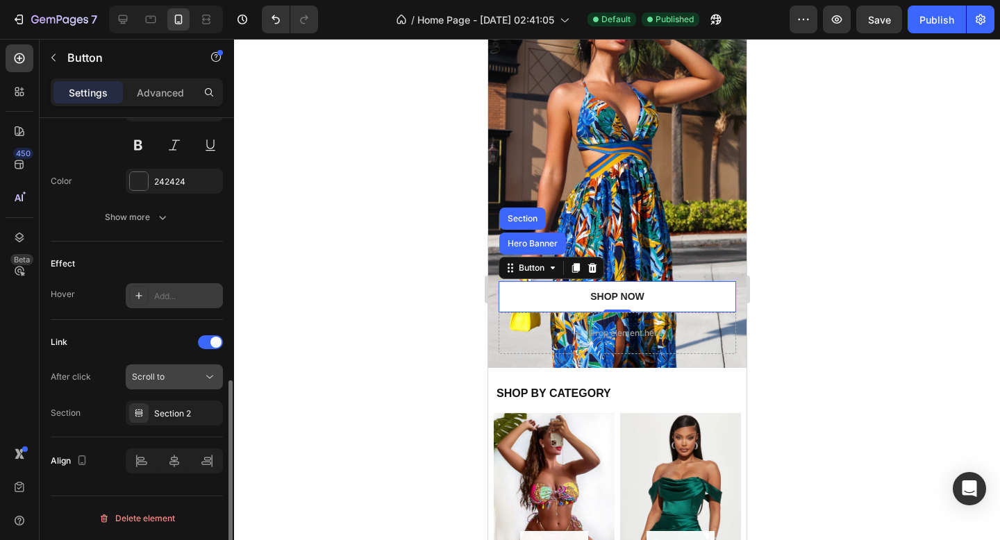
click at [174, 384] on button "Scroll to" at bounding box center [174, 377] width 97 height 25
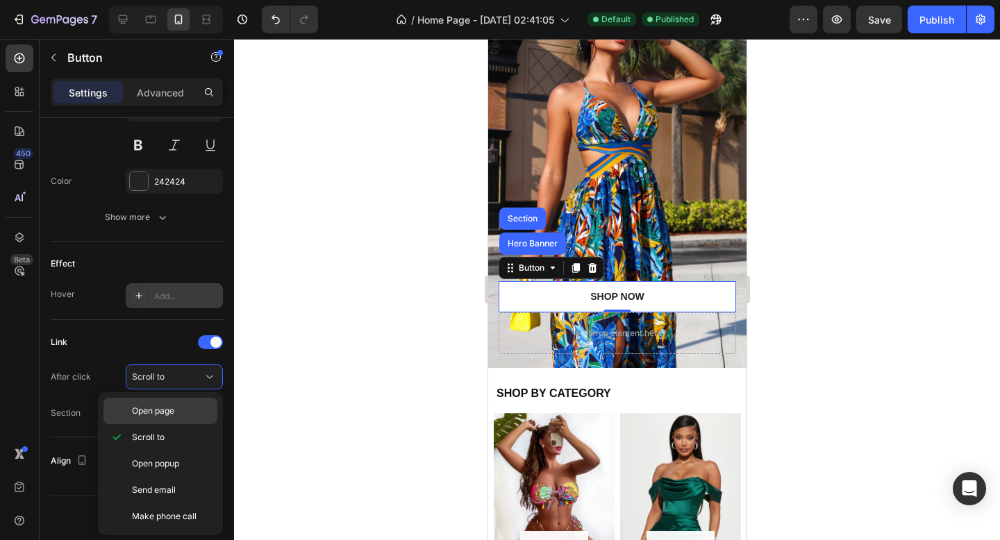
click at [172, 415] on span "Open page" at bounding box center [153, 411] width 42 height 13
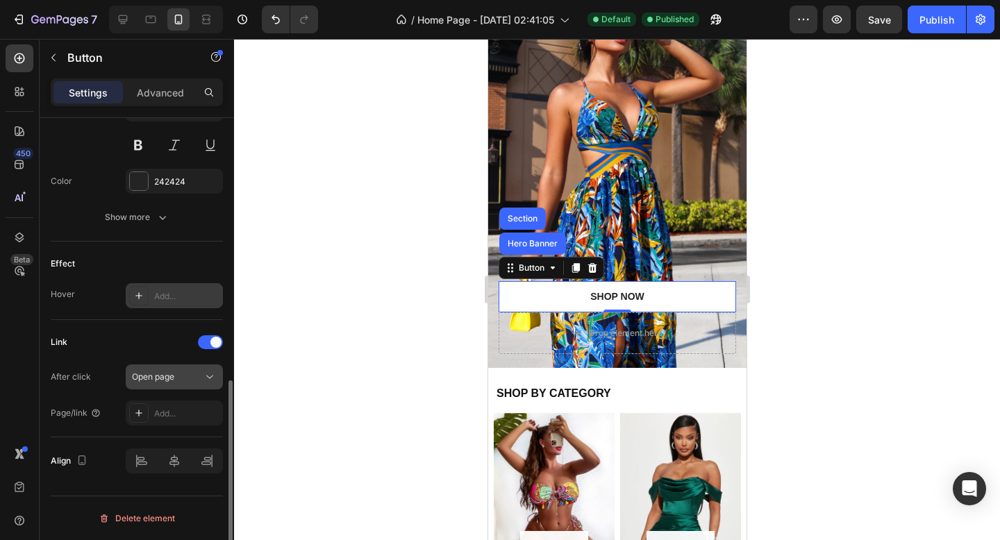
click at [179, 381] on div "Open page" at bounding box center [167, 377] width 71 height 13
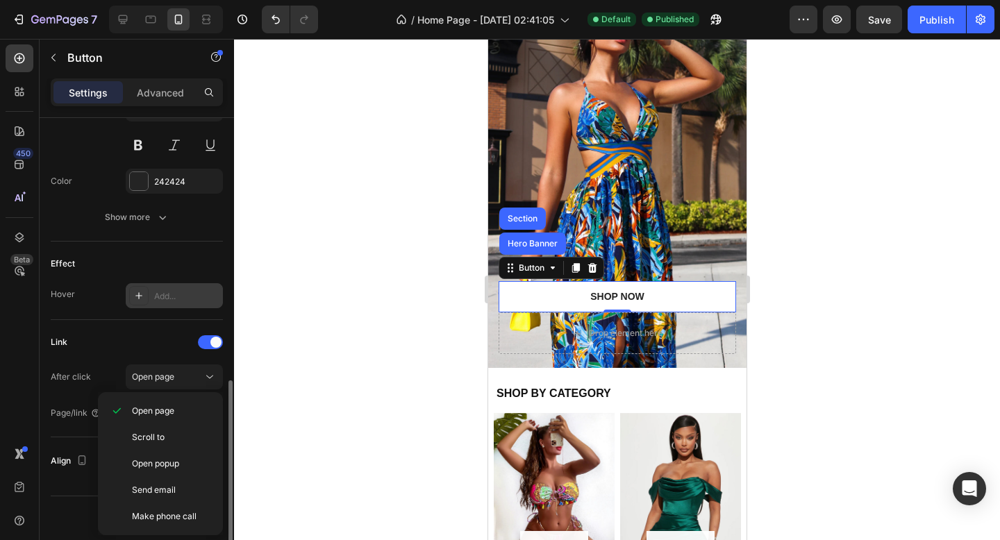
click at [154, 349] on div "Link" at bounding box center [137, 342] width 172 height 22
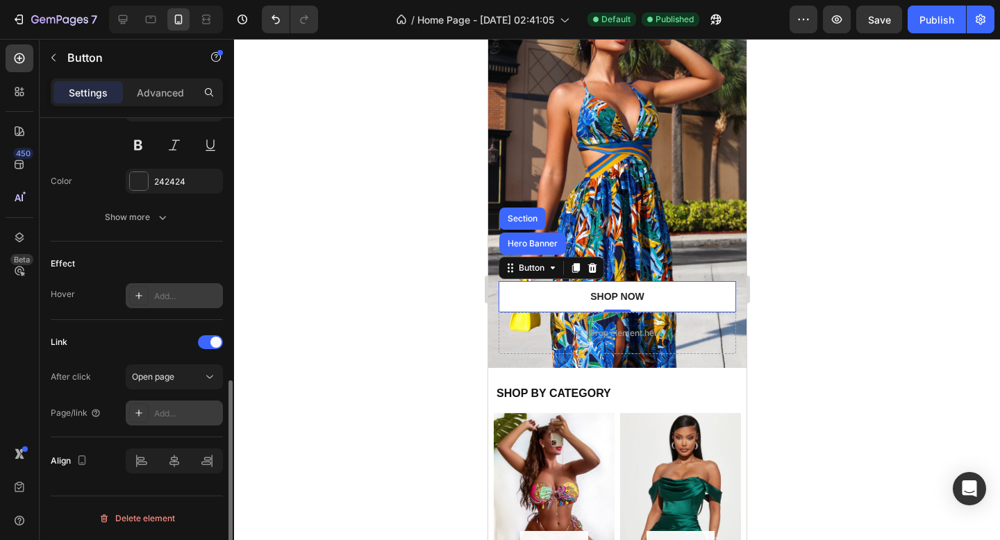
click at [164, 414] on div "Add..." at bounding box center [186, 414] width 65 height 13
click at [148, 347] on div "Link" at bounding box center [137, 342] width 172 height 22
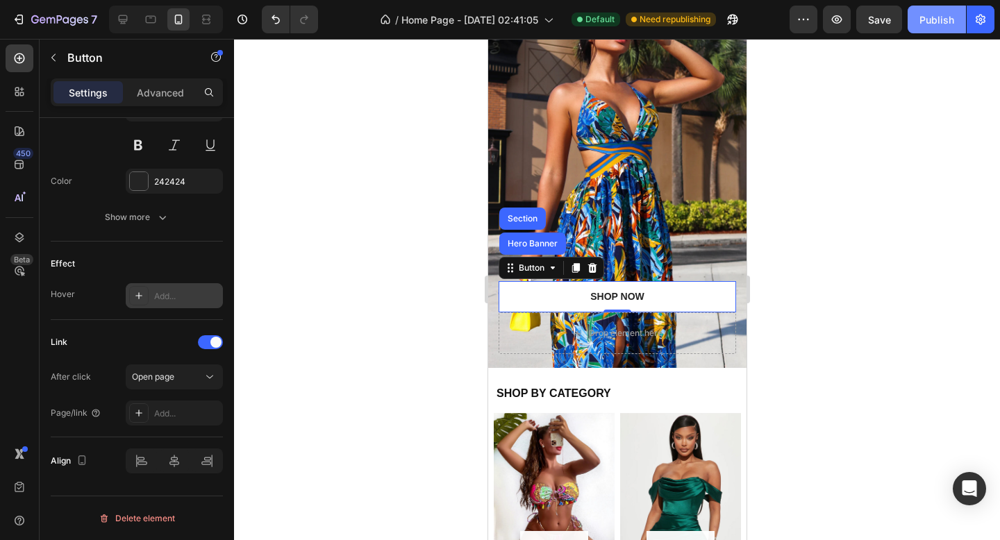
click at [945, 16] on div "Publish" at bounding box center [937, 20] width 35 height 15
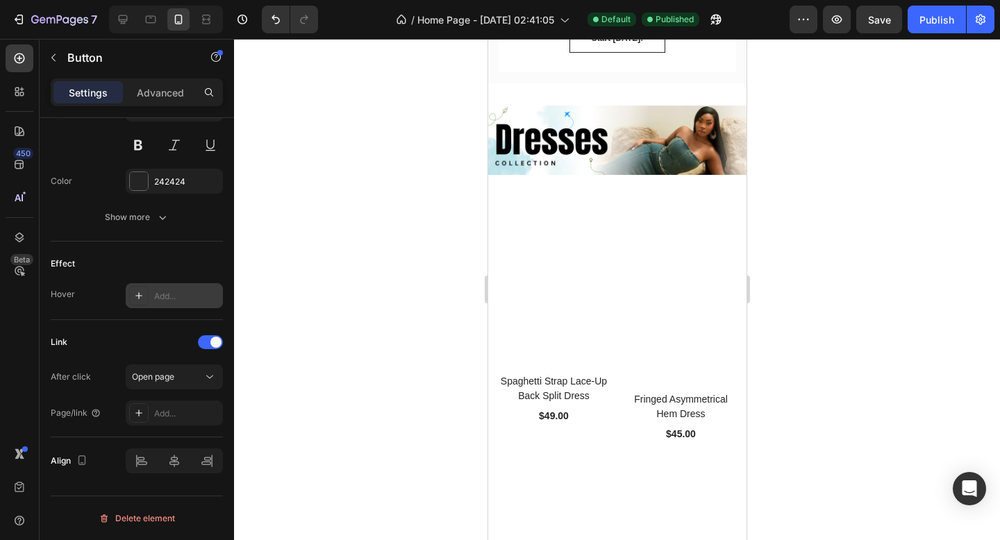
scroll to position [1737, 0]
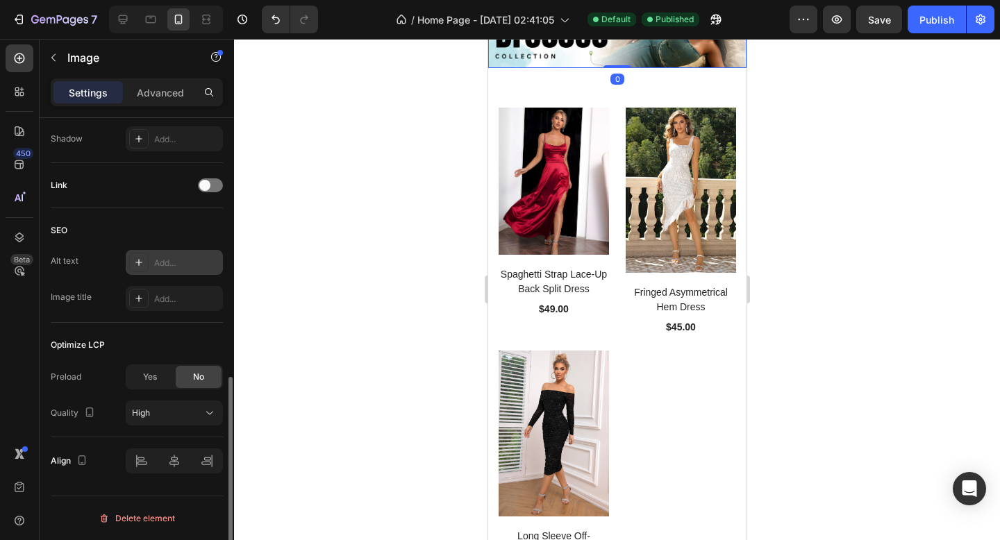
click at [533, 68] on img at bounding box center [617, 33] width 258 height 69
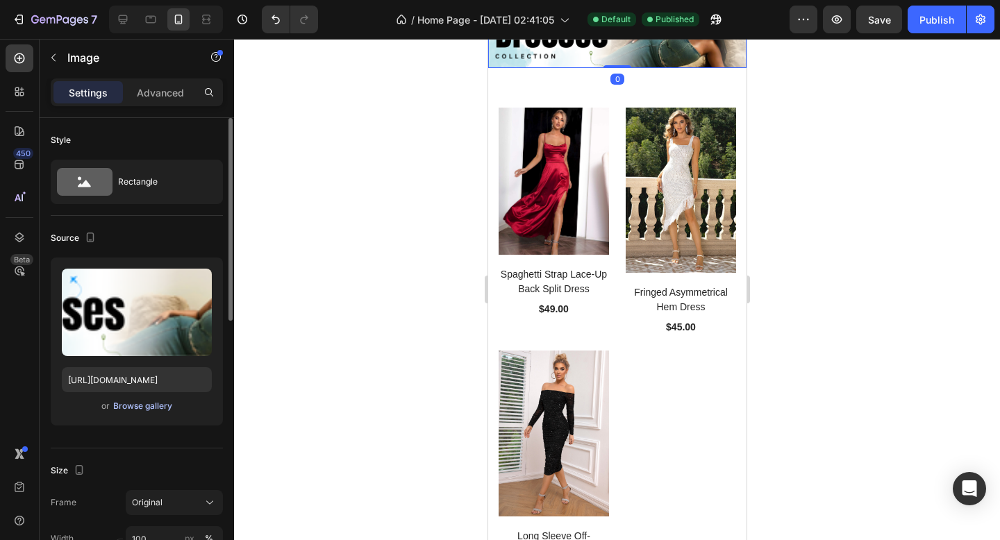
click at [147, 403] on div "Browse gallery" at bounding box center [142, 406] width 59 height 13
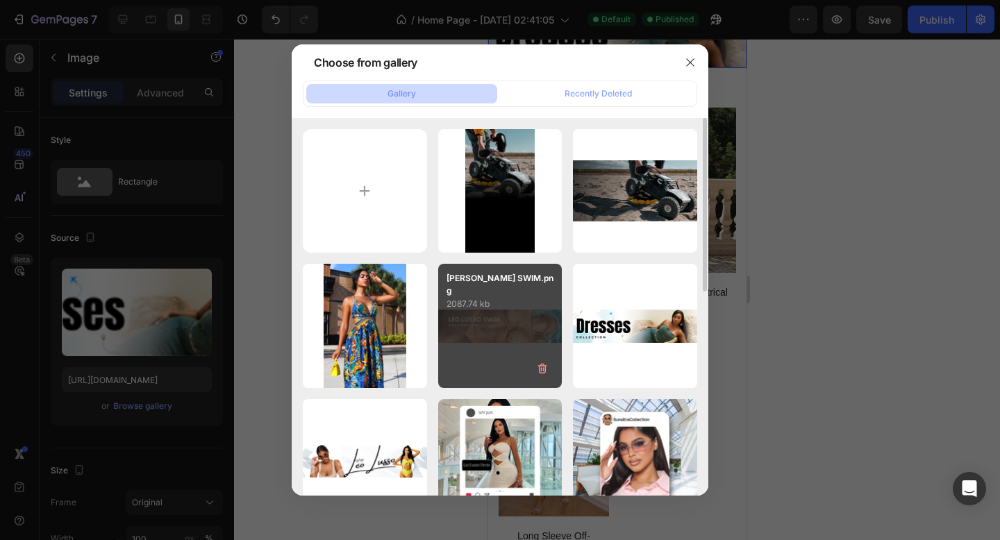
click at [493, 337] on div "[PERSON_NAME] SWIM.png 2087.74 kb" at bounding box center [500, 326] width 124 height 124
type input "[URL][DOMAIN_NAME]"
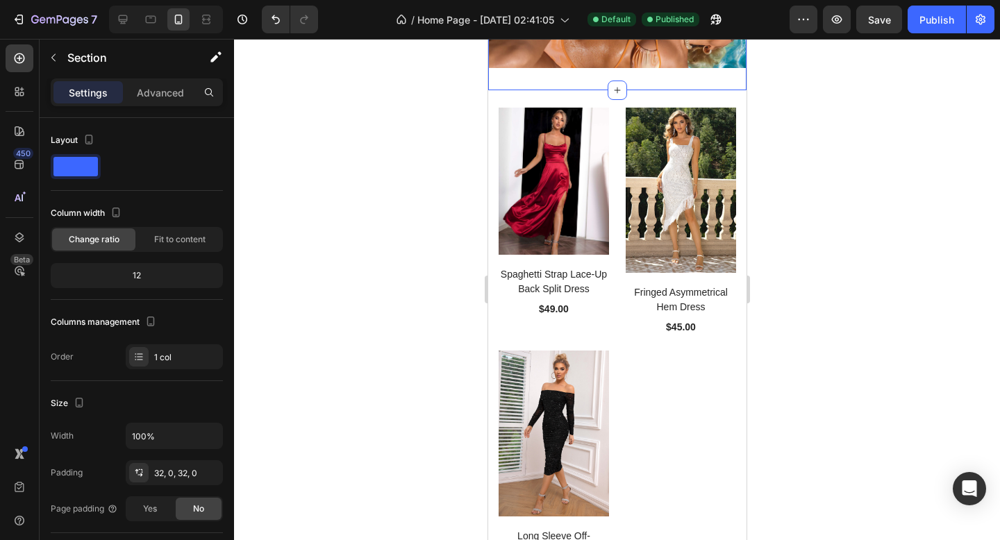
click at [662, 90] on div "Image Section 7 You can create reusable sections Create Theme Section AI Conten…" at bounding box center [617, 33] width 258 height 114
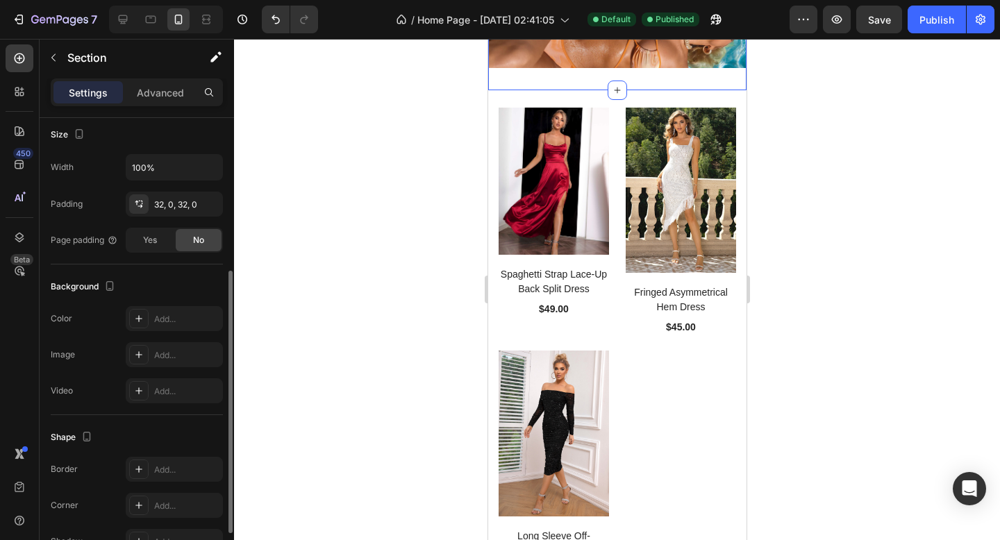
scroll to position [275, 0]
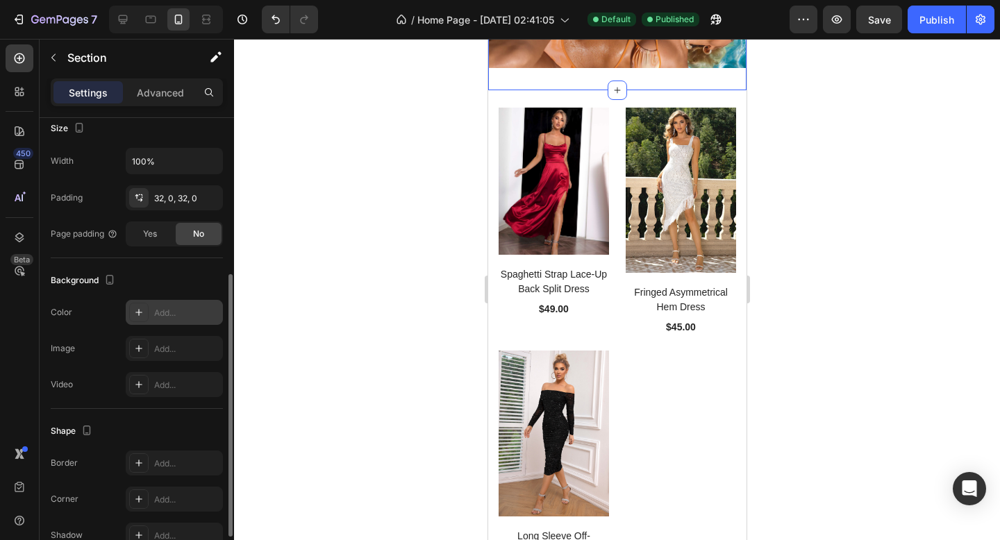
click at [143, 311] on icon at bounding box center [138, 312] width 11 height 11
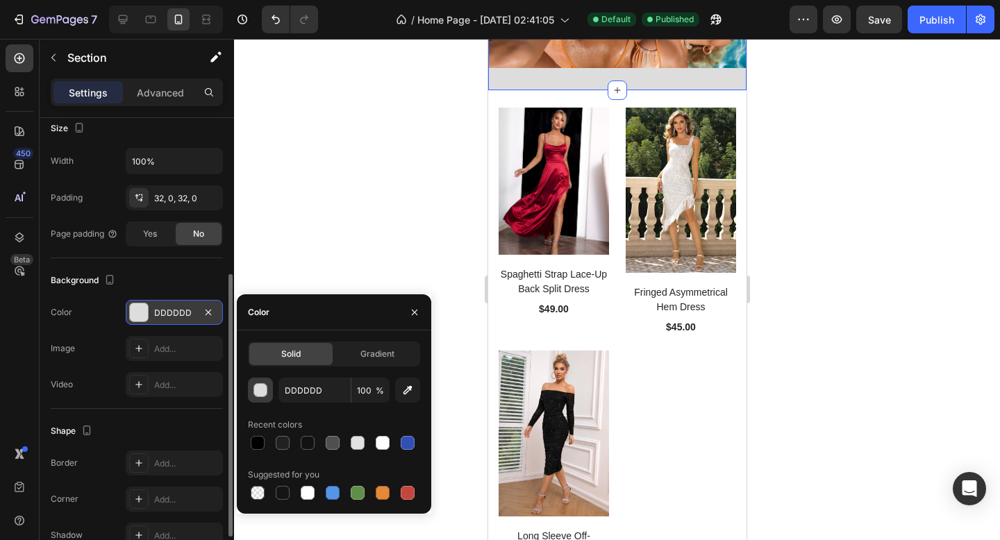
click at [263, 386] on div "button" at bounding box center [261, 391] width 14 height 14
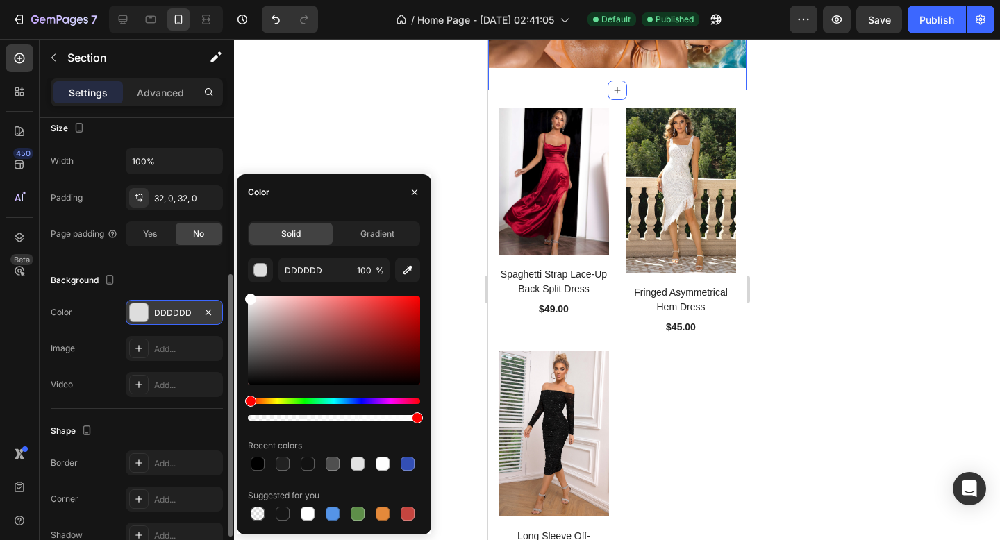
drag, startPoint x: 266, startPoint y: 318, endPoint x: 215, endPoint y: 253, distance: 83.1
click at [215, 253] on div "450 Beta Sections(18) Elements(83) Section Element Hero Section Product Detail …" at bounding box center [117, 290] width 234 height 502
type input "FFFFFF"
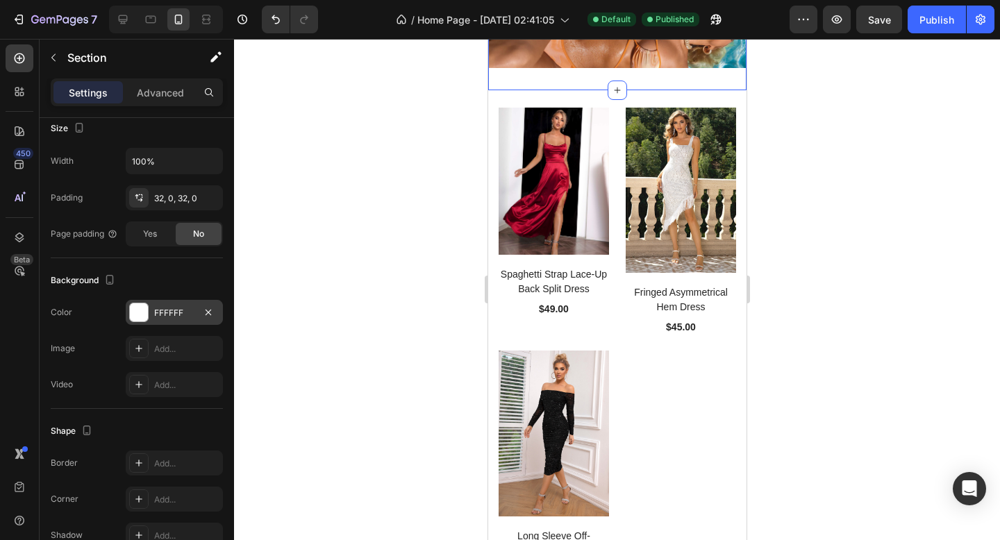
click at [278, 111] on div at bounding box center [617, 290] width 766 height 502
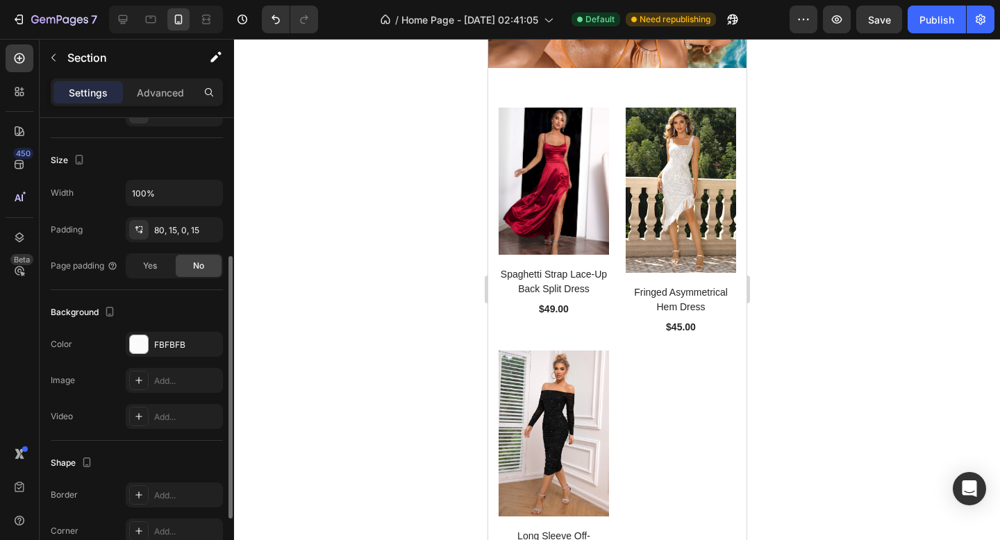
scroll to position [244, 0]
click at [145, 339] on div at bounding box center [139, 344] width 18 height 18
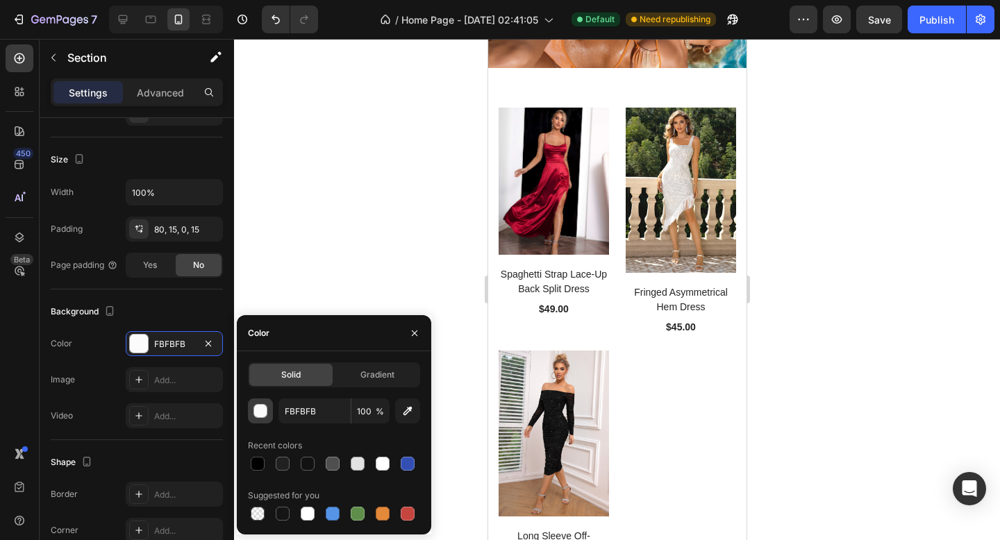
click at [267, 422] on button "button" at bounding box center [260, 411] width 25 height 25
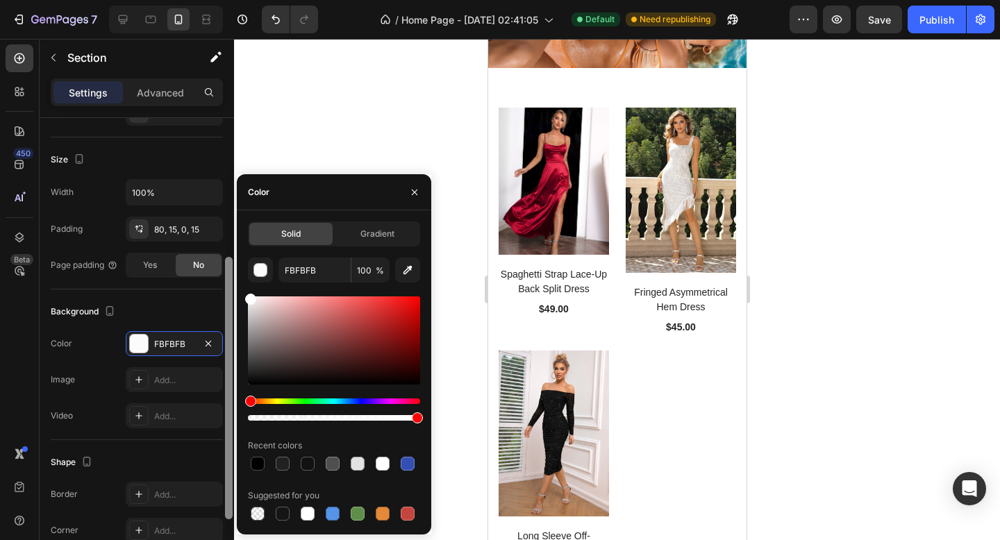
drag, startPoint x: 262, startPoint y: 305, endPoint x: 228, endPoint y: 258, distance: 58.2
click at [229, 258] on div "450 Beta Sections(18) Elements(83) Section Element Hero Section Product Detail …" at bounding box center [117, 290] width 234 height 502
type input "FFFFFF"
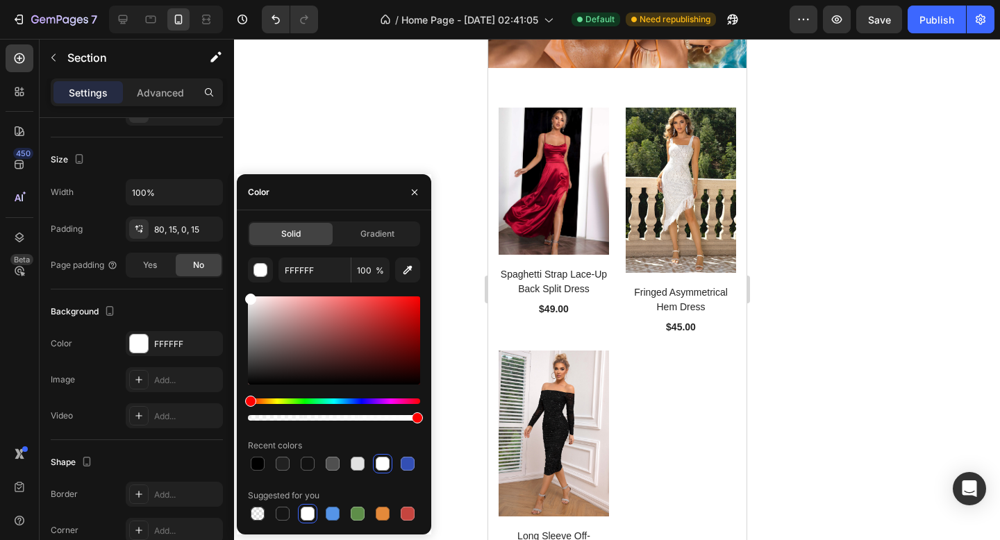
click at [278, 141] on div at bounding box center [617, 290] width 766 height 502
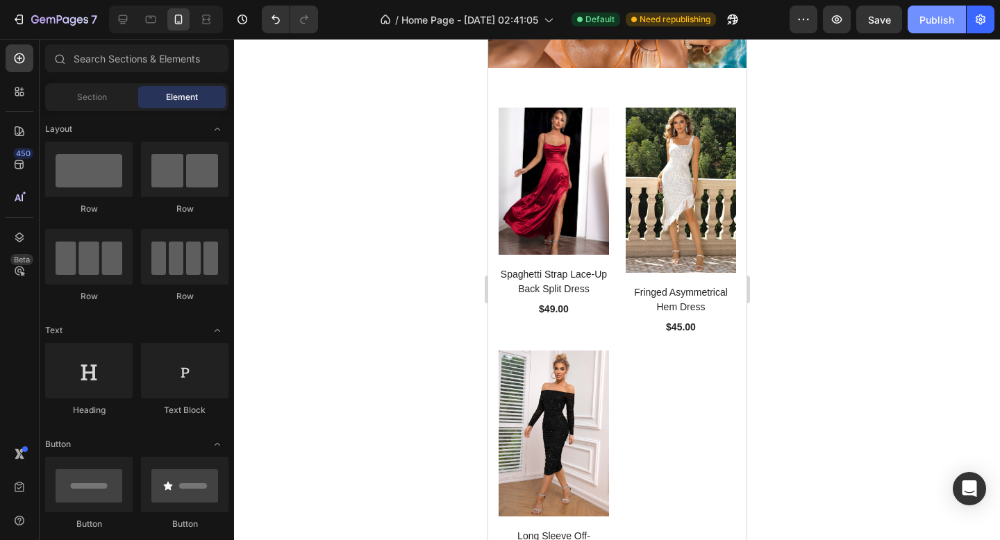
click at [942, 22] on div "Publish" at bounding box center [937, 20] width 35 height 15
click at [582, 90] on div "Image Section 7" at bounding box center [617, 33] width 258 height 114
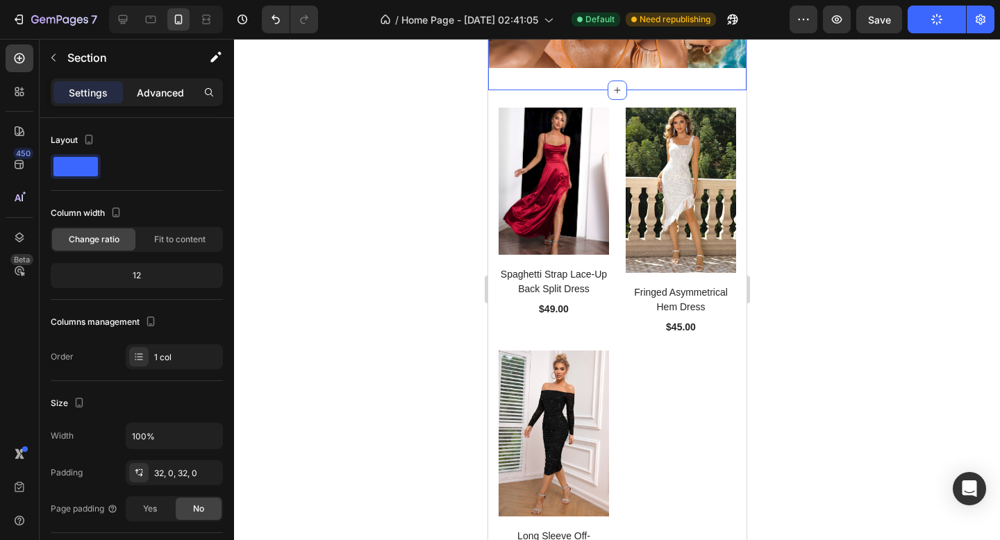
click at [145, 97] on p "Advanced" at bounding box center [160, 92] width 47 height 15
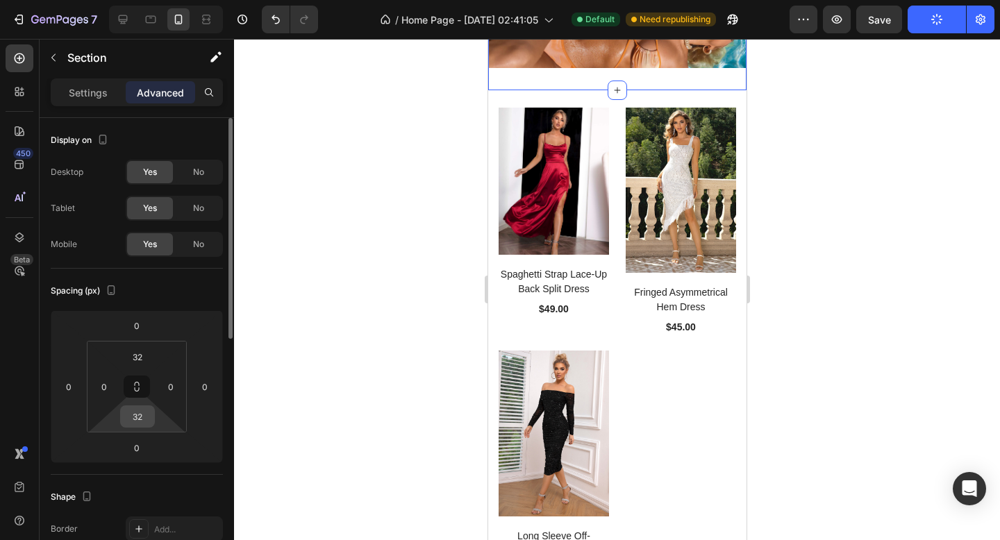
click at [138, 417] on input "32" at bounding box center [138, 416] width 28 height 21
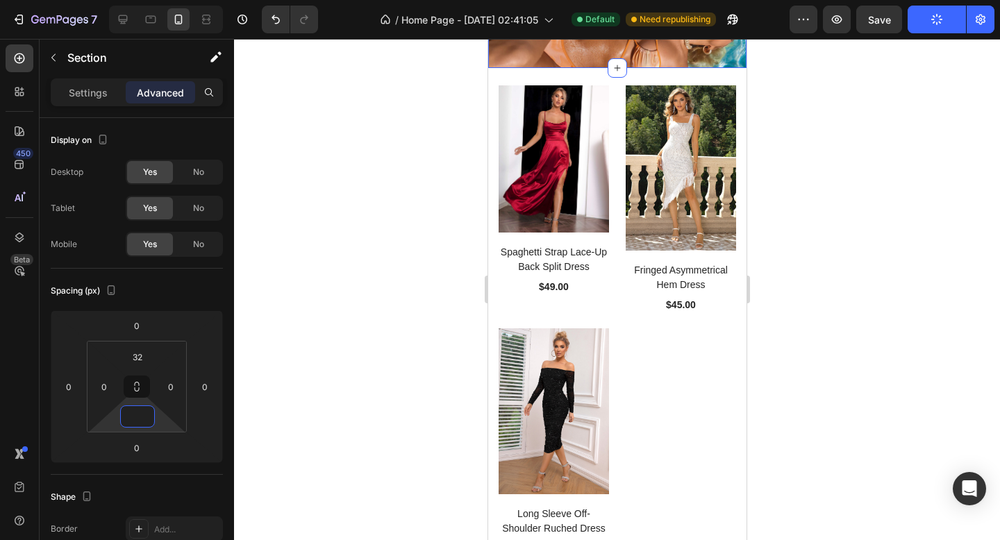
type input "0"
click at [438, 303] on div at bounding box center [617, 290] width 766 height 502
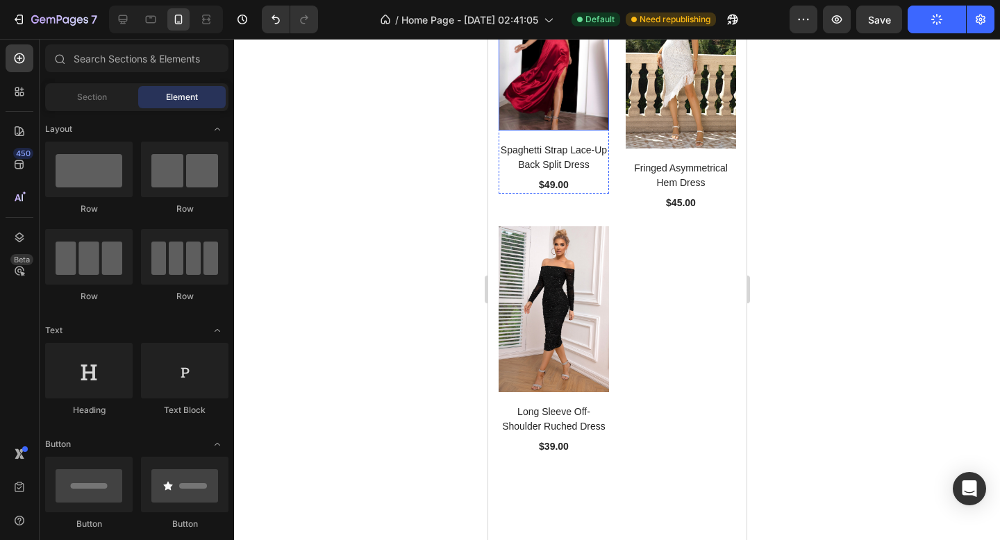
scroll to position [1842, 0]
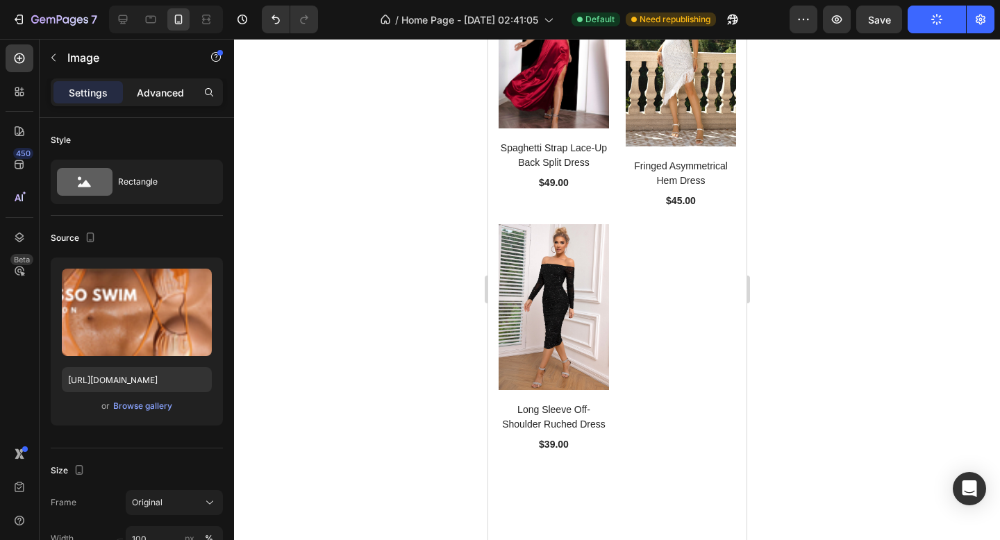
click at [156, 94] on p "Advanced" at bounding box center [160, 92] width 47 height 15
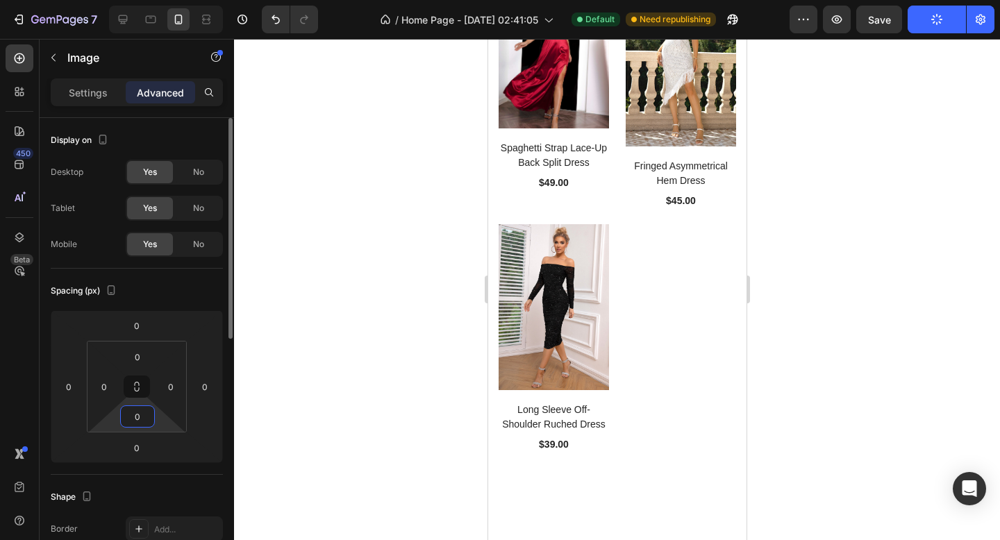
click at [142, 416] on input "0" at bounding box center [138, 416] width 28 height 21
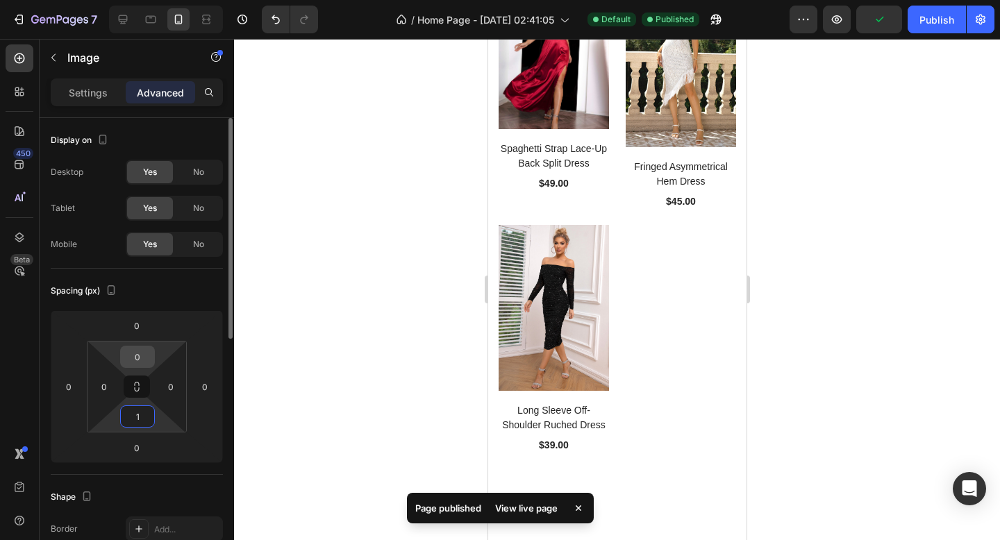
type input "10"
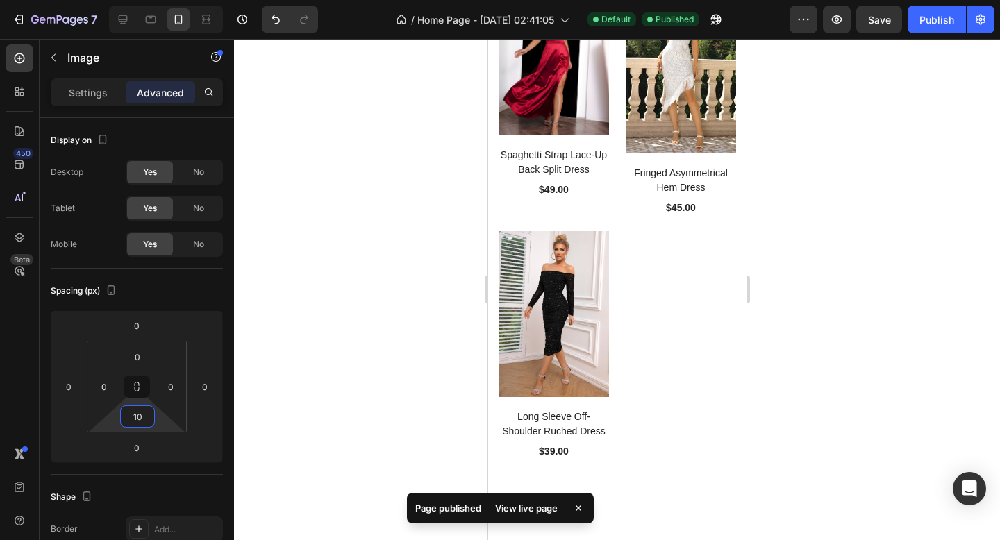
click at [404, 258] on div at bounding box center [617, 290] width 766 height 502
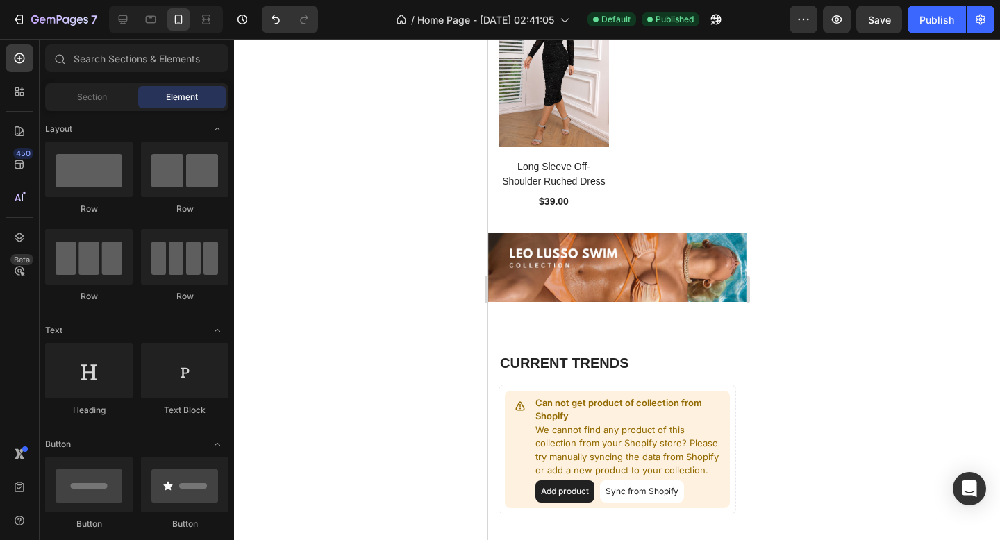
scroll to position [2350, 0]
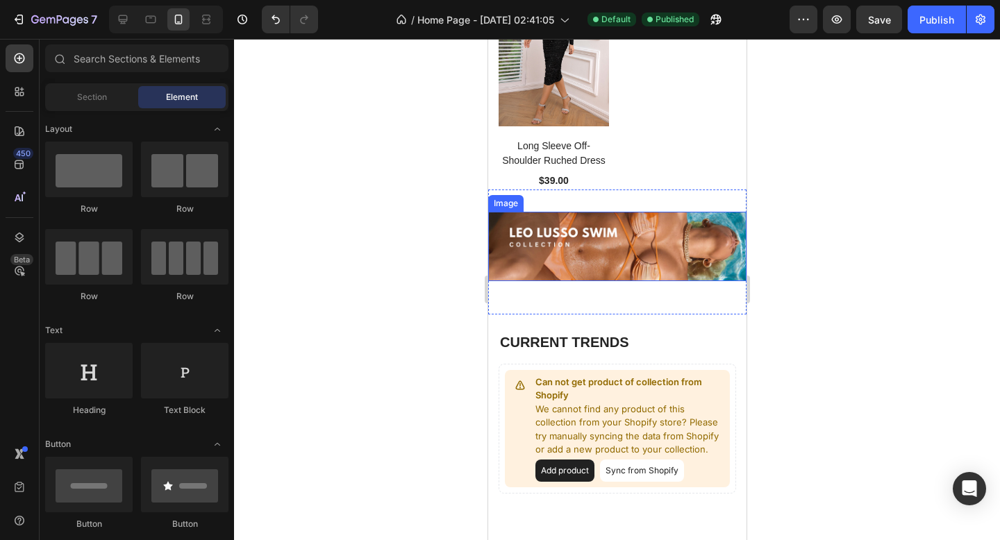
click at [616, 243] on img at bounding box center [617, 246] width 258 height 69
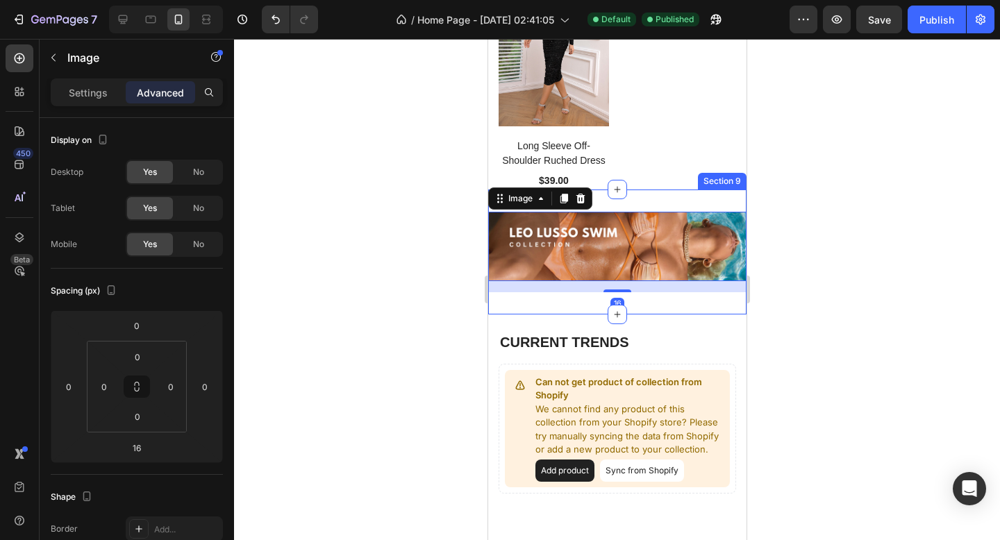
click at [403, 301] on div at bounding box center [617, 290] width 766 height 502
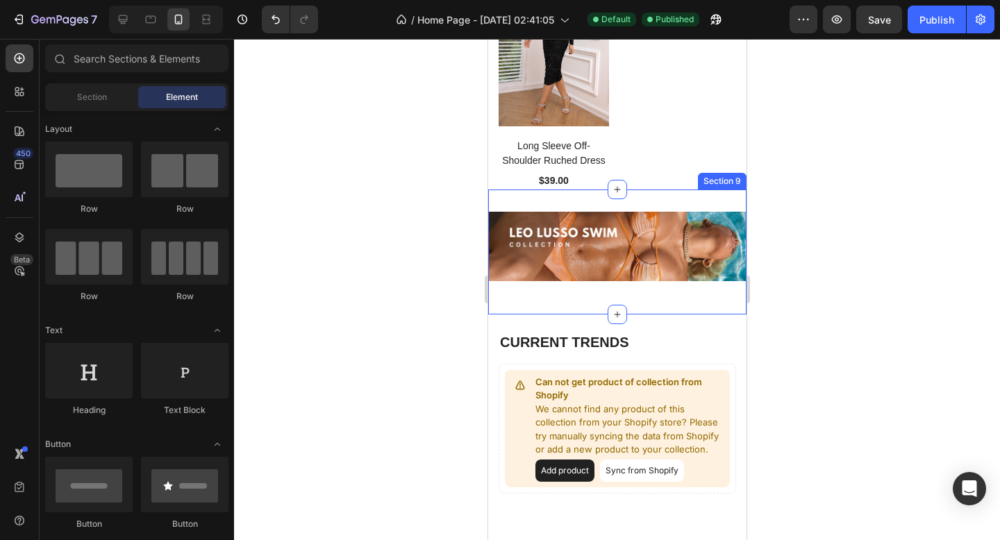
click at [544, 299] on div "Image Section 9" at bounding box center [617, 252] width 258 height 125
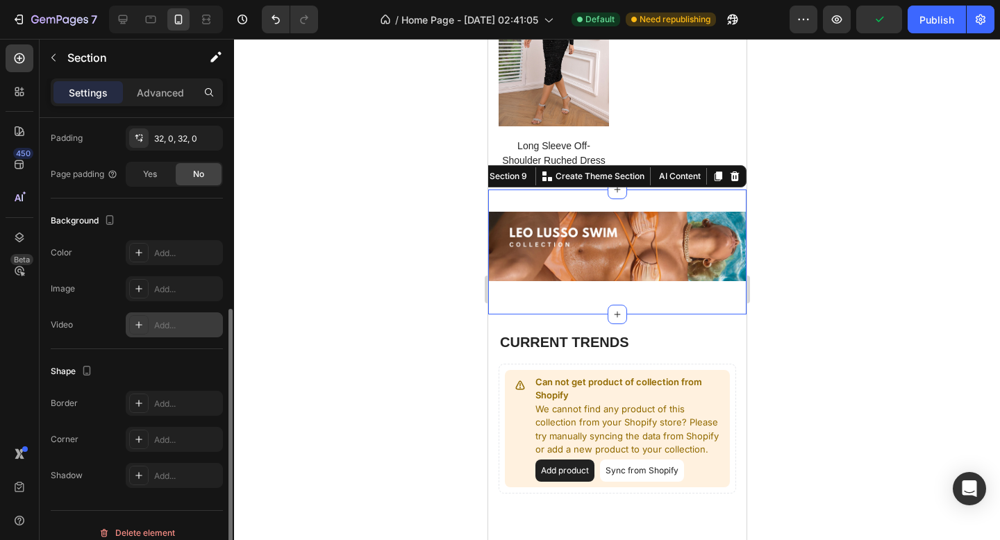
scroll to position [332, 0]
click at [149, 256] on div "Add..." at bounding box center [174, 255] width 97 height 25
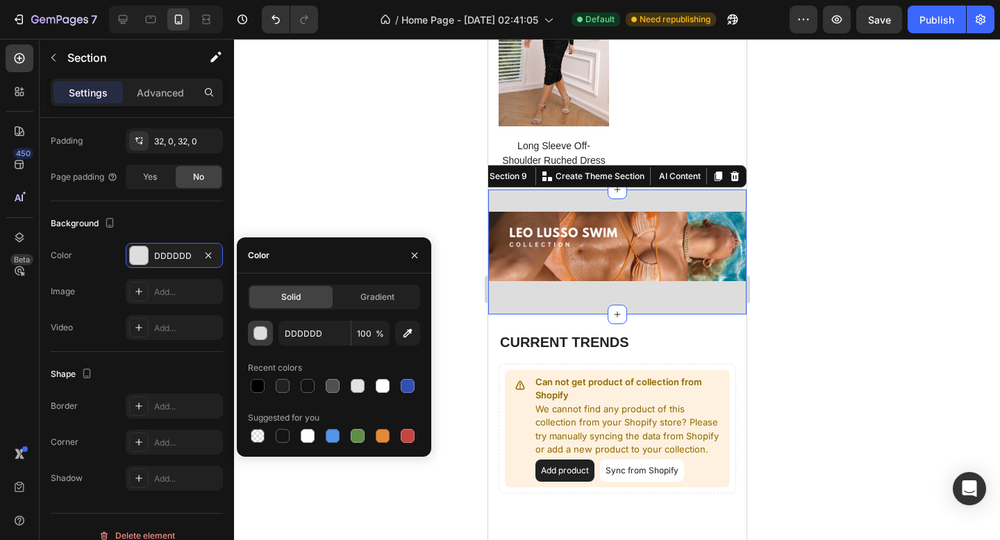
click at [267, 329] on div "button" at bounding box center [261, 333] width 14 height 14
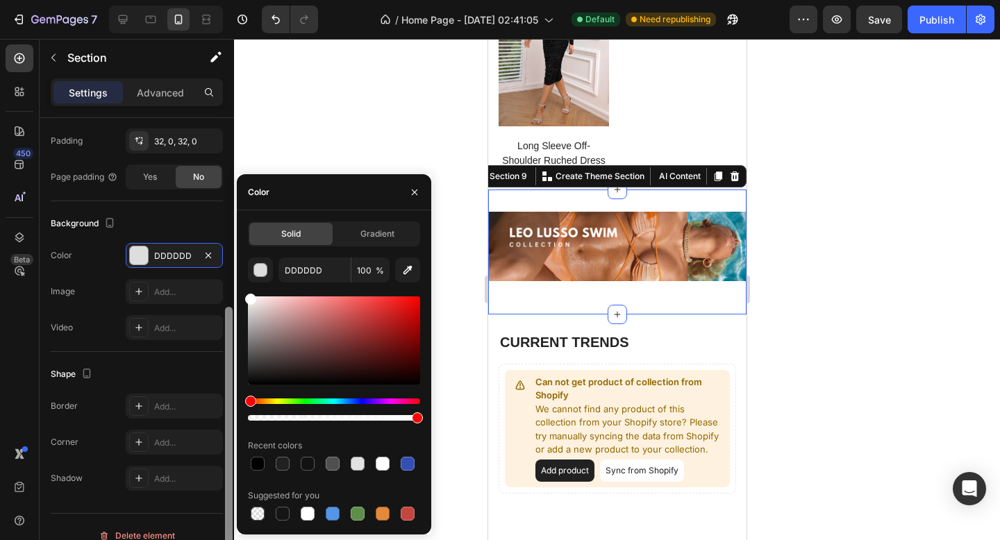
drag, startPoint x: 270, startPoint y: 311, endPoint x: 232, endPoint y: 270, distance: 55.0
click at [232, 270] on div "450 Beta Sections(18) Elements(83) Section Element Hero Section Product Detail …" at bounding box center [117, 290] width 234 height 502
type input "FFFFFF"
click at [175, 212] on div "Background The changes might be hidden by the video. Color FFFFFF Image Add... …" at bounding box center [137, 276] width 172 height 151
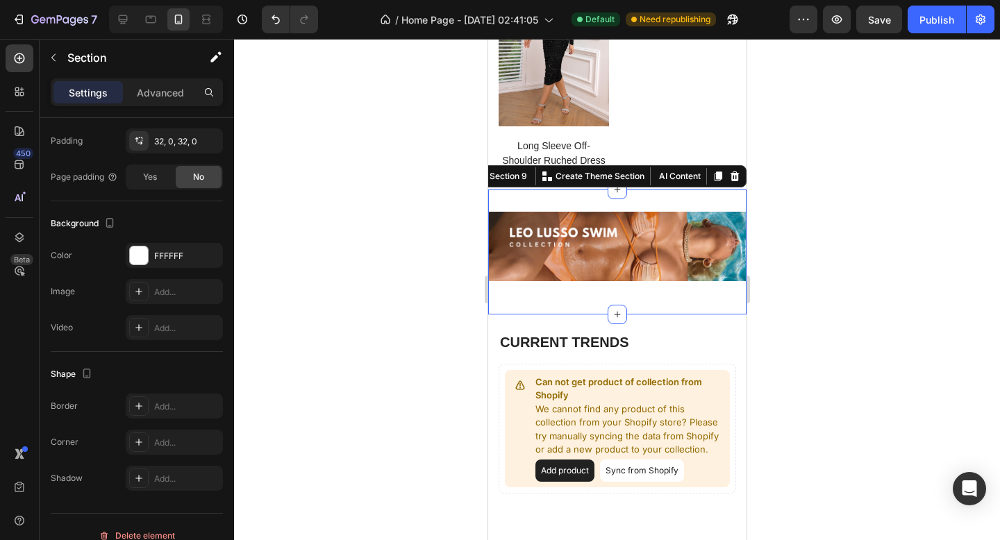
click at [531, 296] on div "Image Section 9 You can create reusable sections Create Theme Section AI Conten…" at bounding box center [617, 252] width 258 height 125
click at [169, 100] on div "Advanced" at bounding box center [160, 92] width 69 height 22
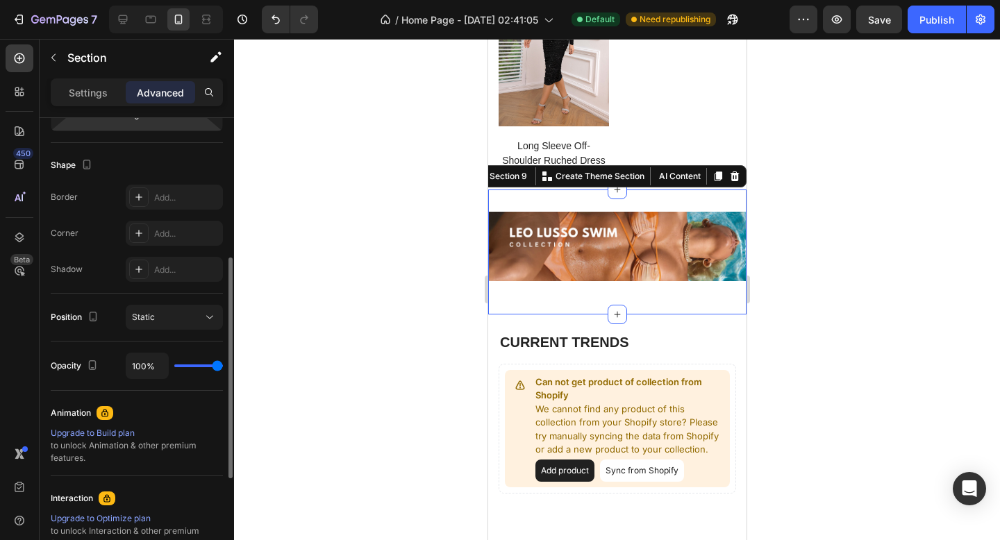
scroll to position [0, 0]
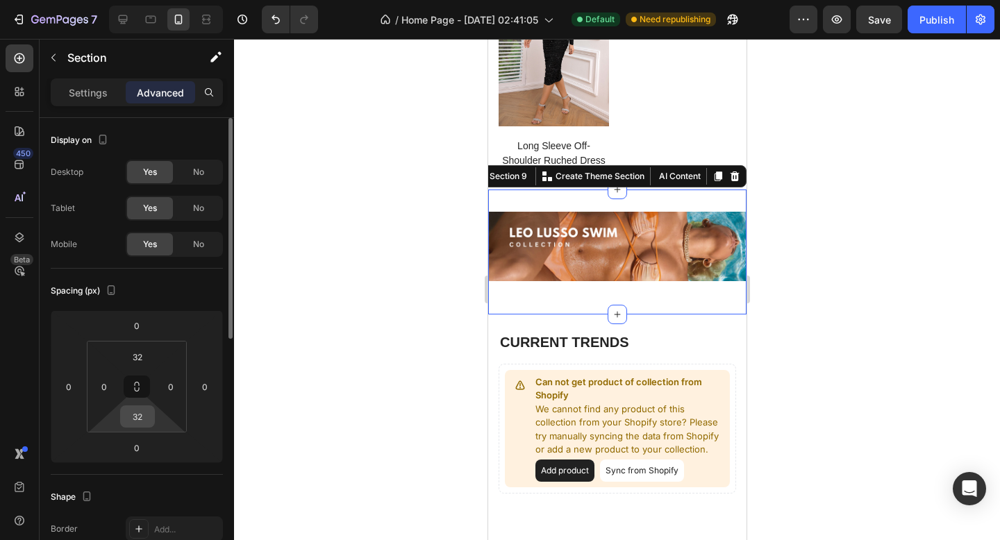
click at [142, 415] on input "32" at bounding box center [138, 416] width 28 height 21
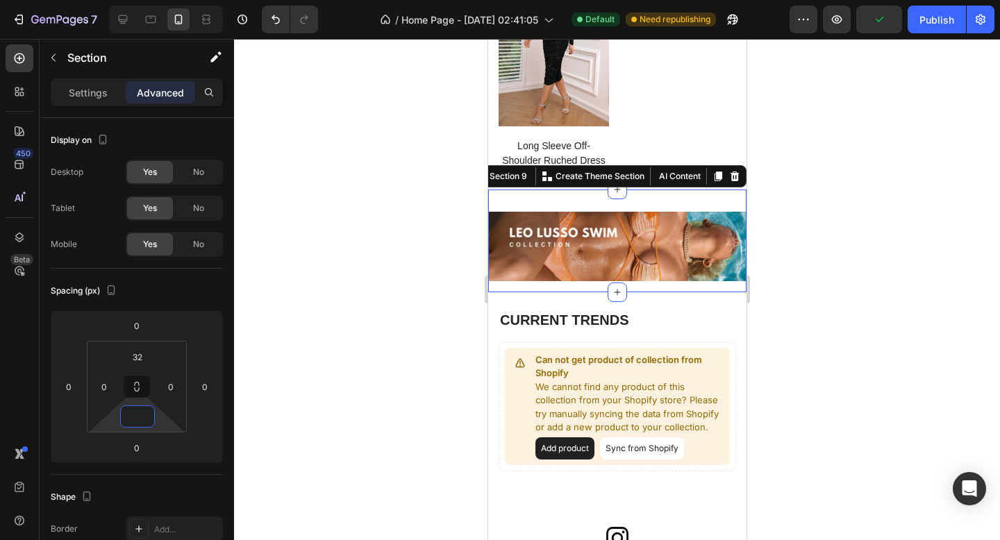
type input "0"
click at [446, 233] on div at bounding box center [617, 290] width 766 height 502
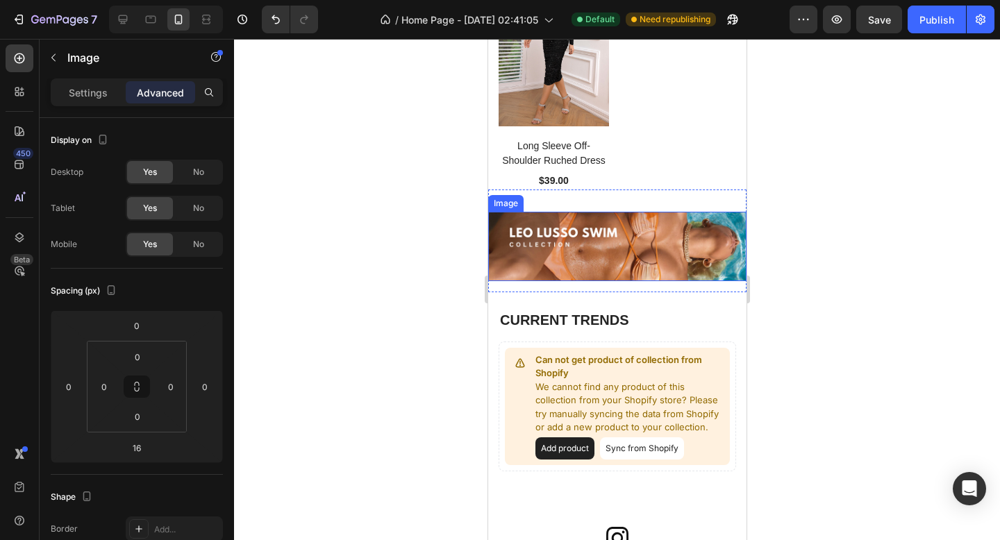
click at [524, 244] on img at bounding box center [617, 246] width 258 height 69
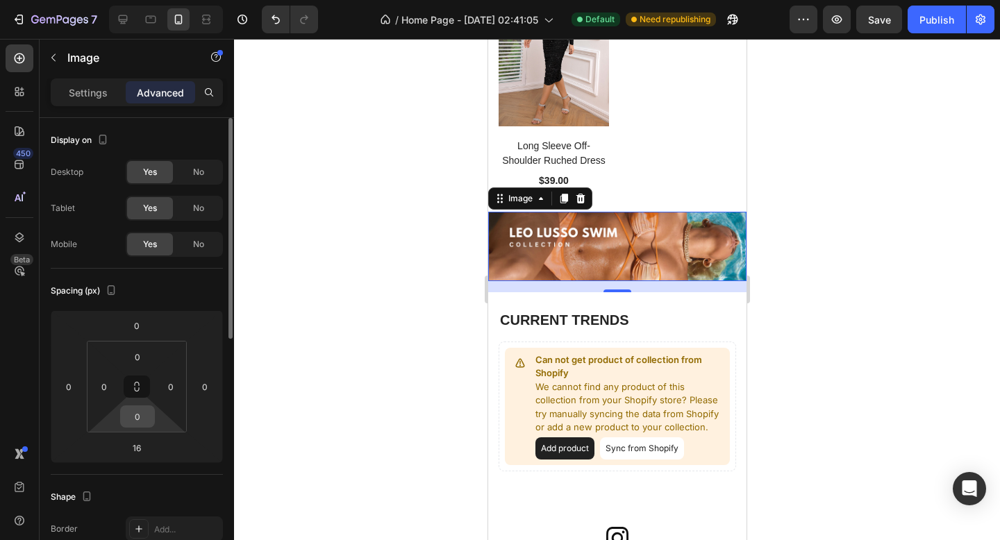
click at [135, 415] on input "0" at bounding box center [138, 416] width 28 height 21
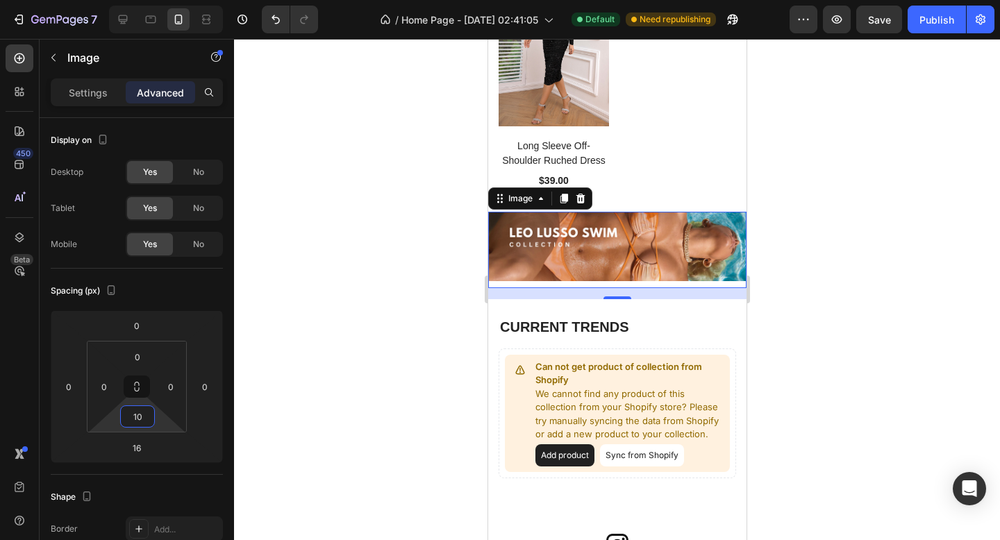
type input "10"
click at [436, 344] on div at bounding box center [617, 290] width 766 height 502
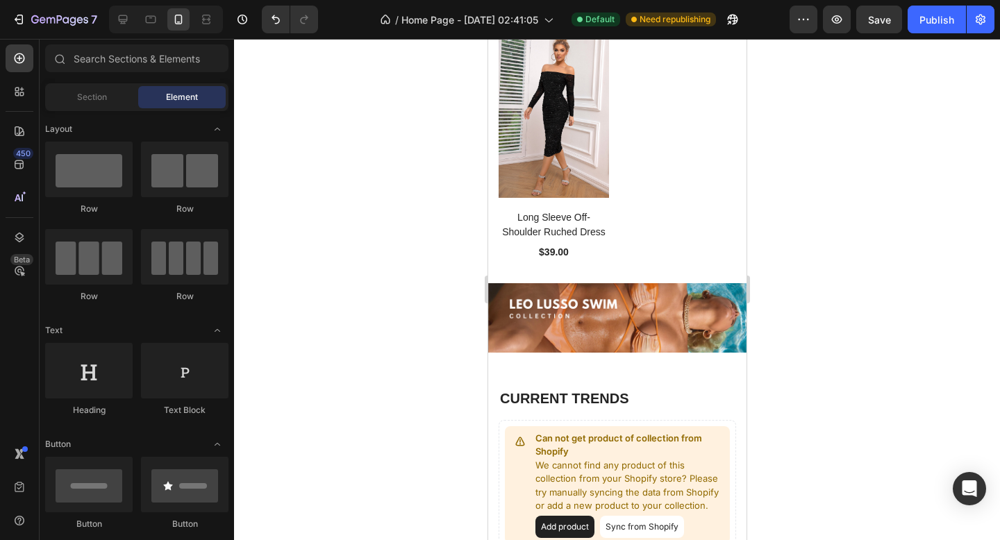
scroll to position [2044, 0]
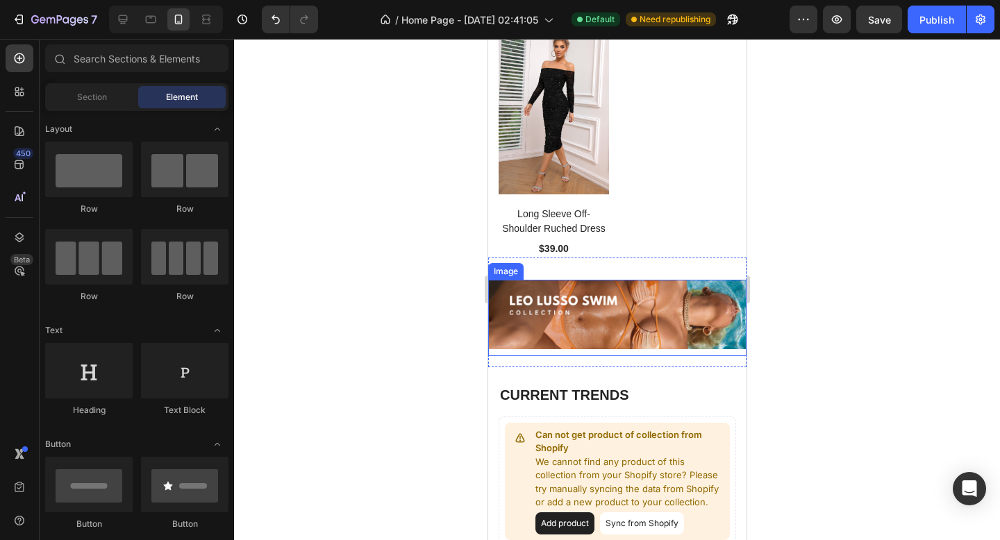
click at [609, 316] on img at bounding box center [617, 314] width 258 height 69
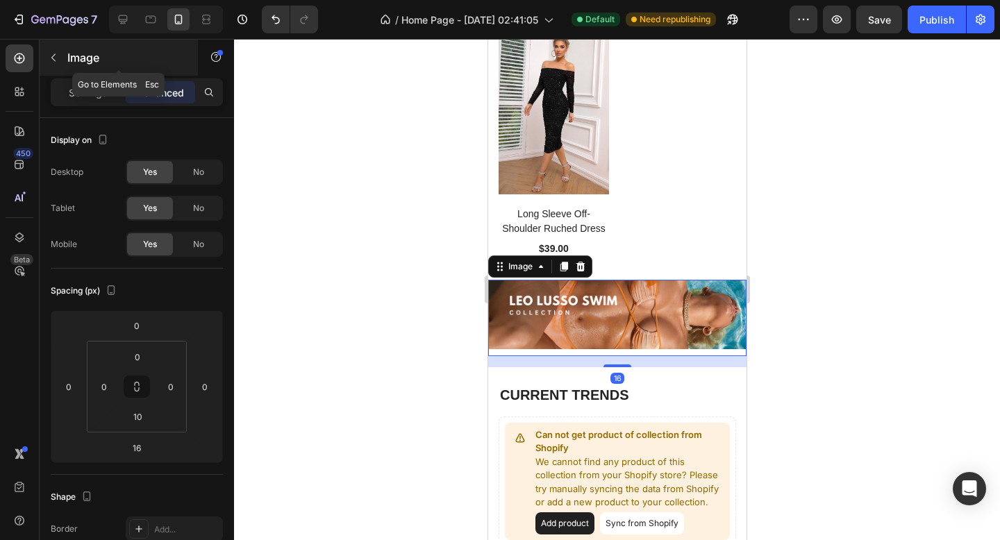
click at [56, 53] on icon "button" at bounding box center [53, 57] width 11 height 11
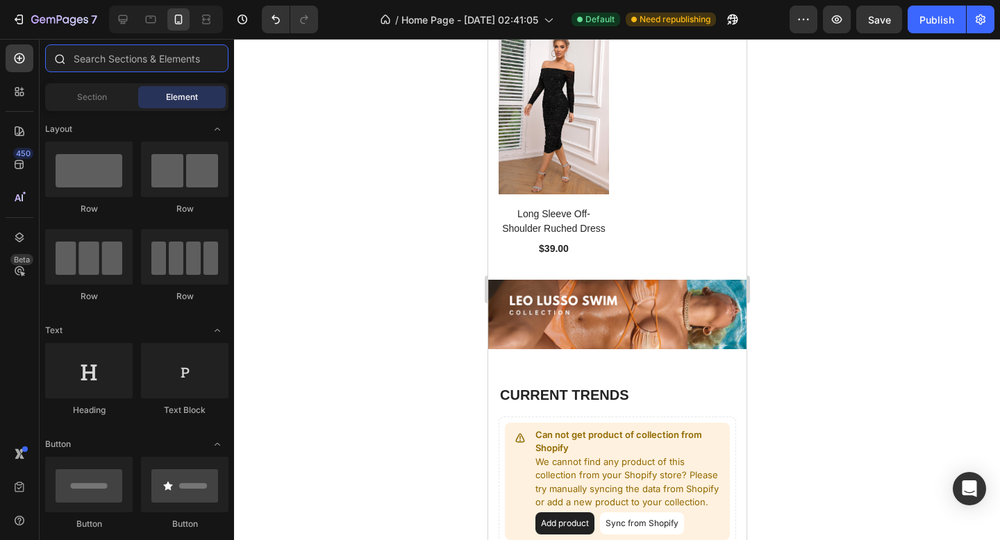
click at [89, 59] on input "text" at bounding box center [136, 58] width 183 height 28
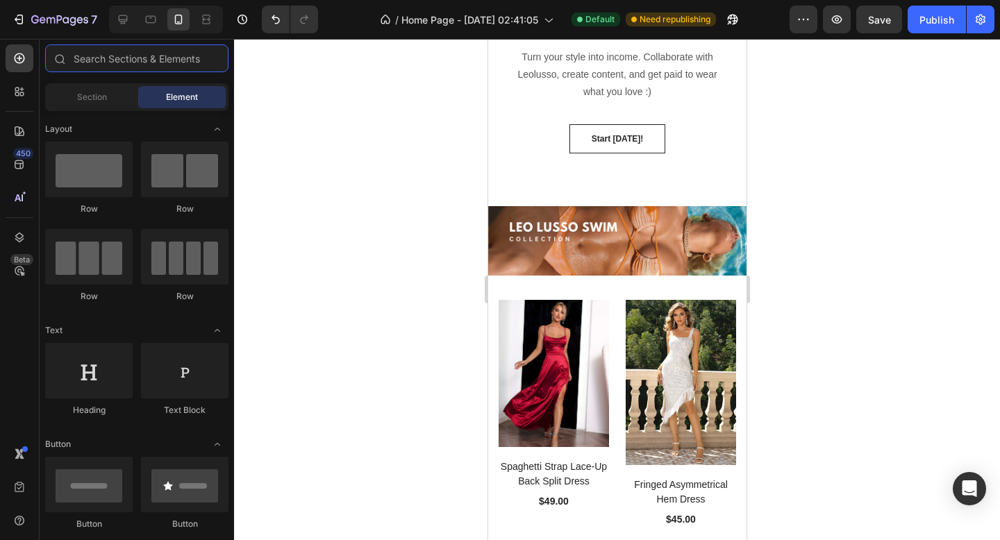
scroll to position [1765, 0]
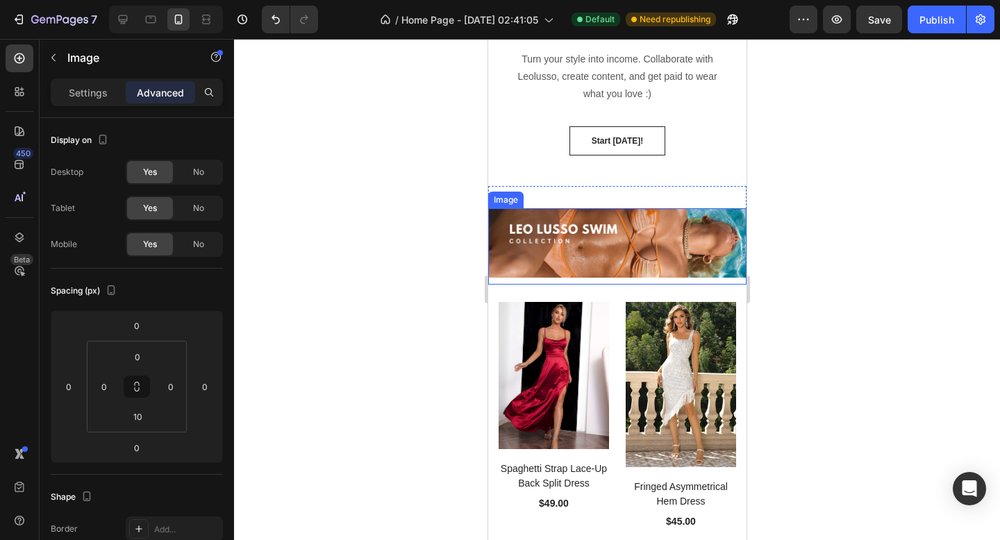
click at [593, 239] on img at bounding box center [617, 242] width 258 height 69
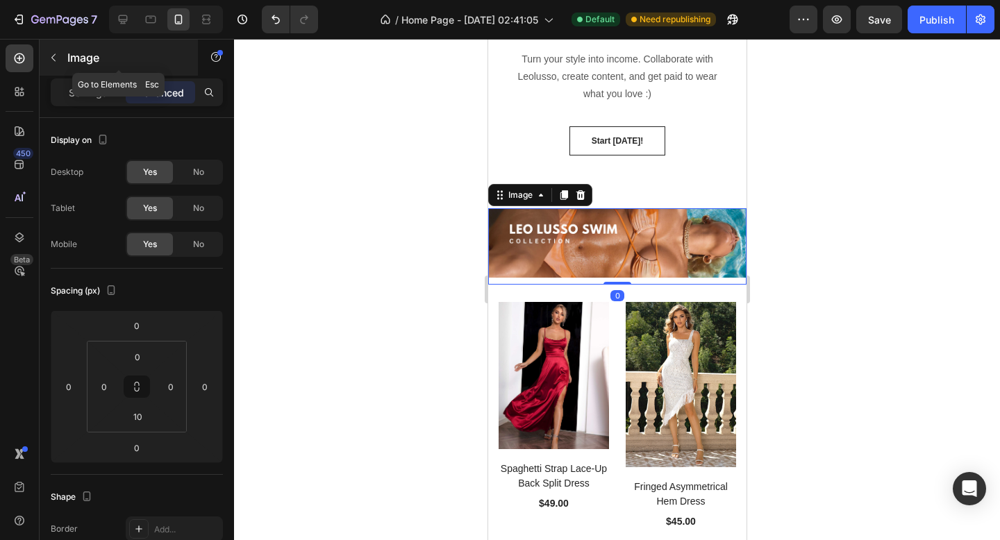
click at [51, 53] on icon "button" at bounding box center [53, 57] width 11 height 11
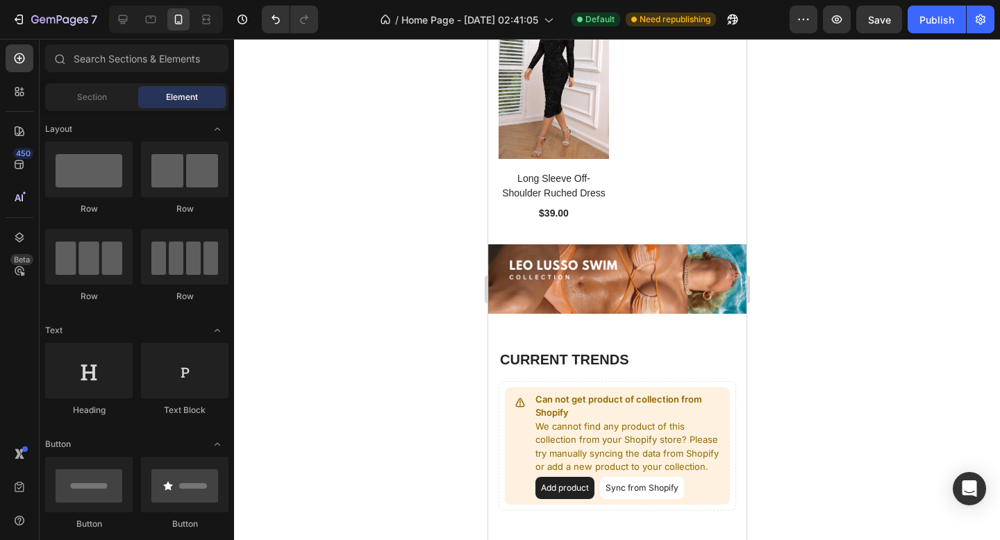
scroll to position [2319, 0]
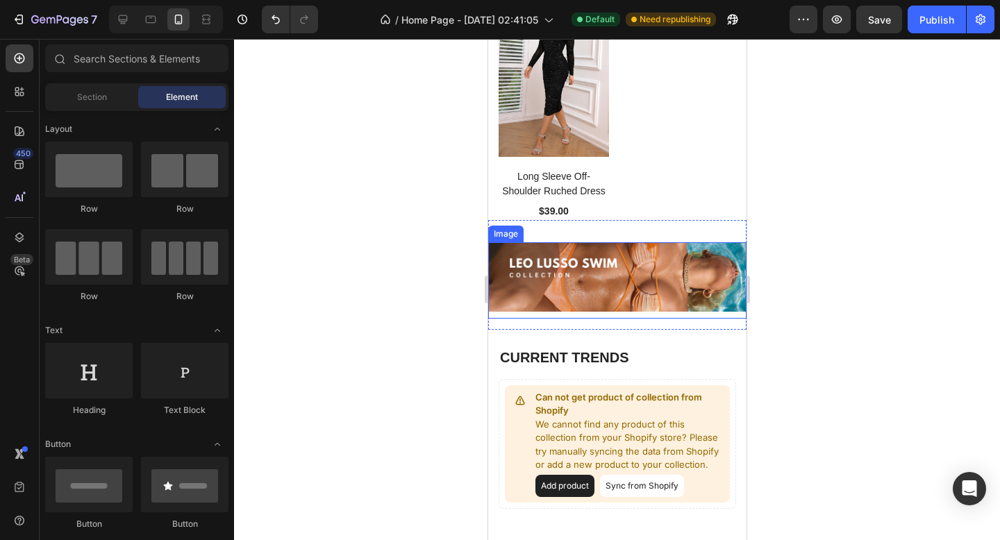
click at [581, 274] on img at bounding box center [617, 276] width 258 height 69
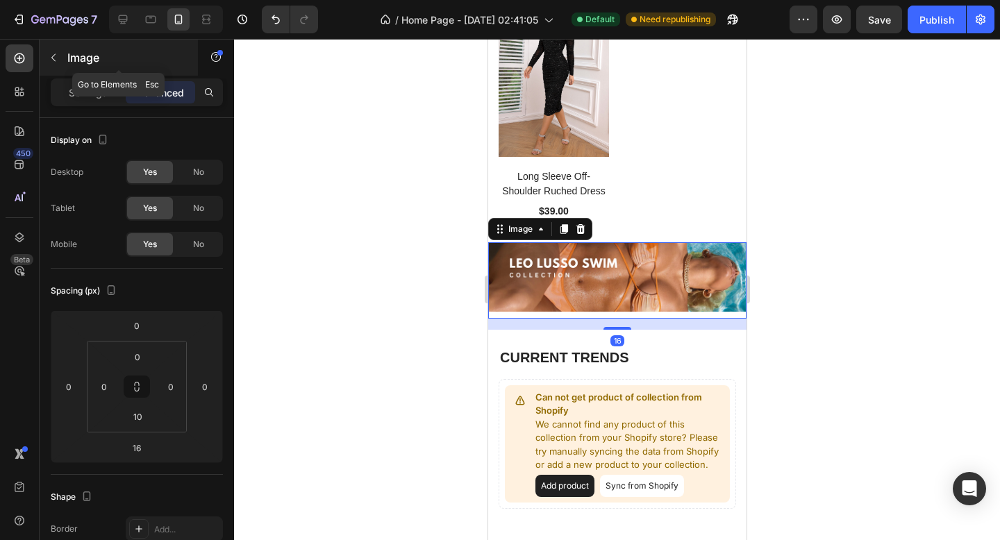
click at [49, 53] on icon "button" at bounding box center [53, 57] width 11 height 11
click at [564, 264] on img at bounding box center [617, 276] width 258 height 69
click at [51, 53] on icon "button" at bounding box center [53, 57] width 11 height 11
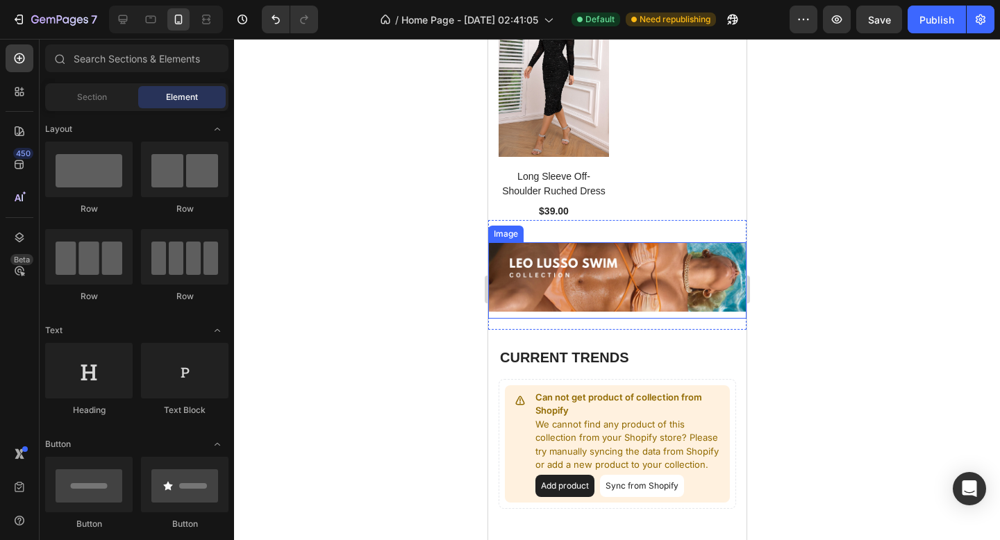
click at [595, 277] on img at bounding box center [617, 276] width 258 height 69
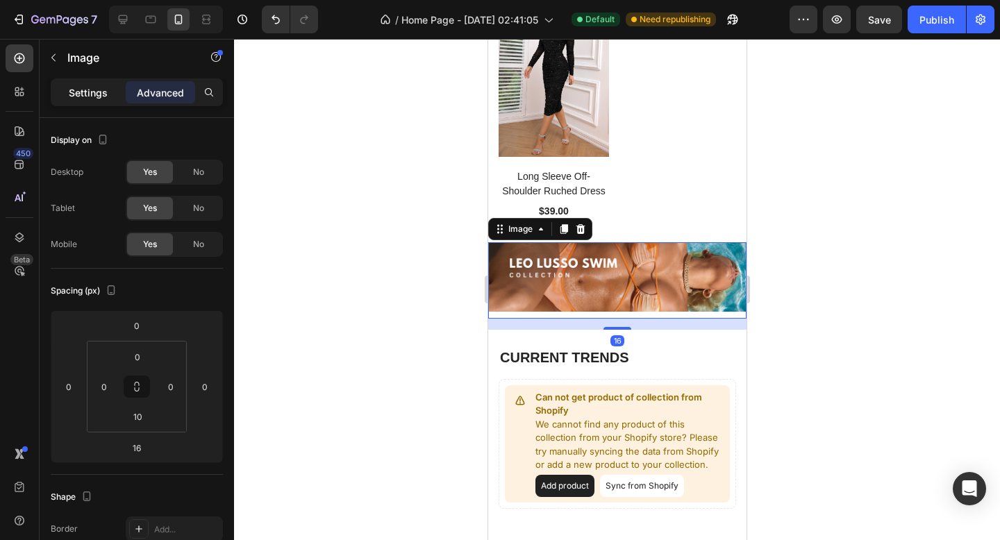
click at [88, 92] on p "Settings" at bounding box center [88, 92] width 39 height 15
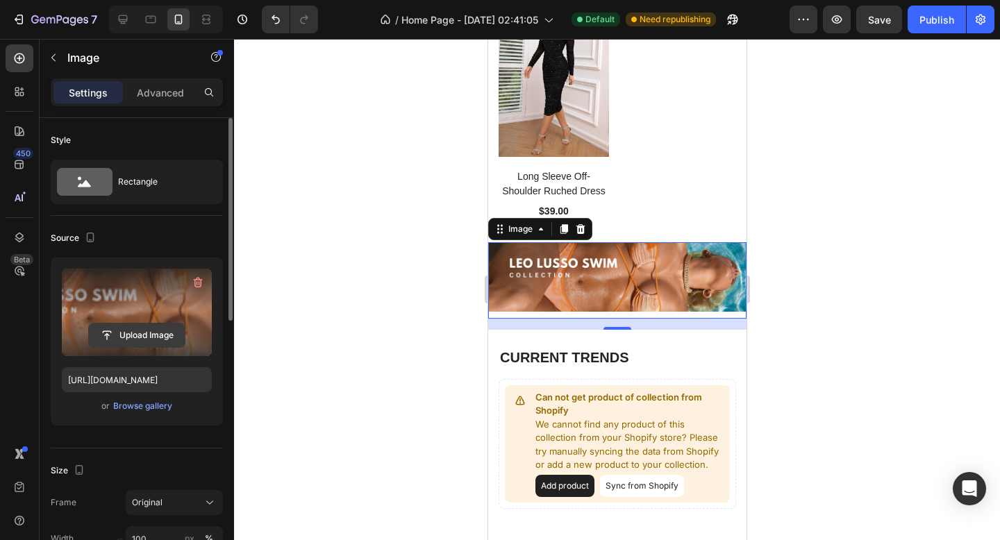
click at [151, 335] on input "file" at bounding box center [137, 336] width 96 height 24
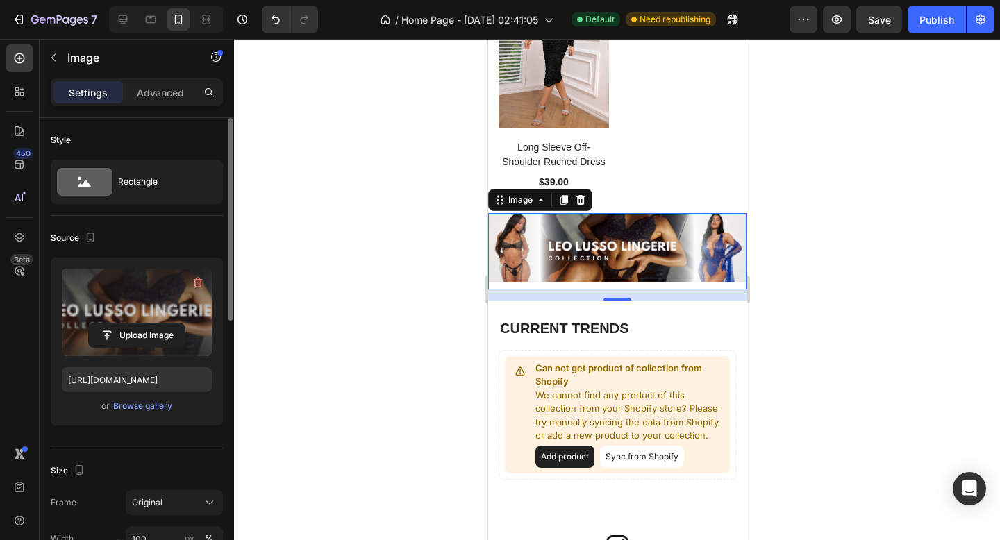
scroll to position [2403, 0]
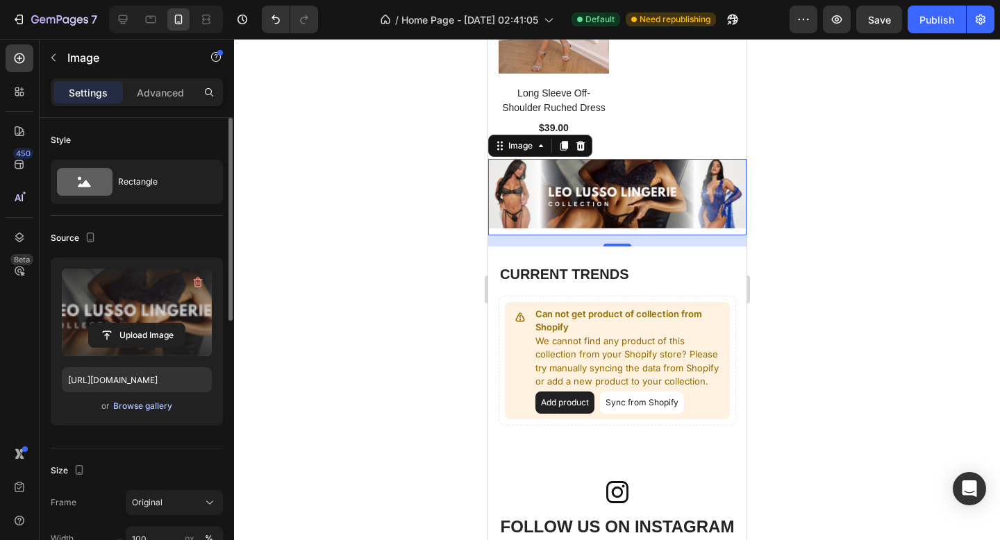
click at [155, 406] on div "Browse gallery" at bounding box center [142, 406] width 59 height 13
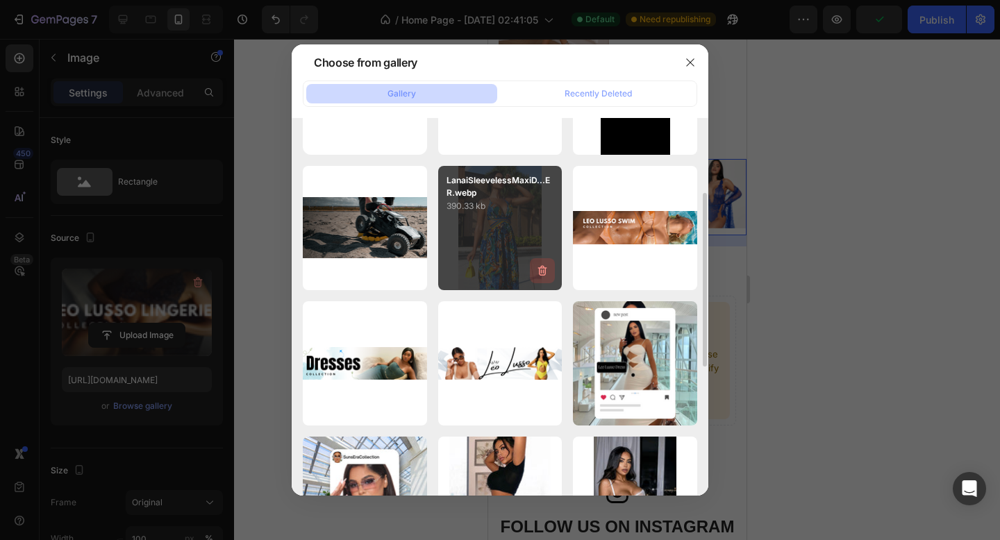
scroll to position [162, 0]
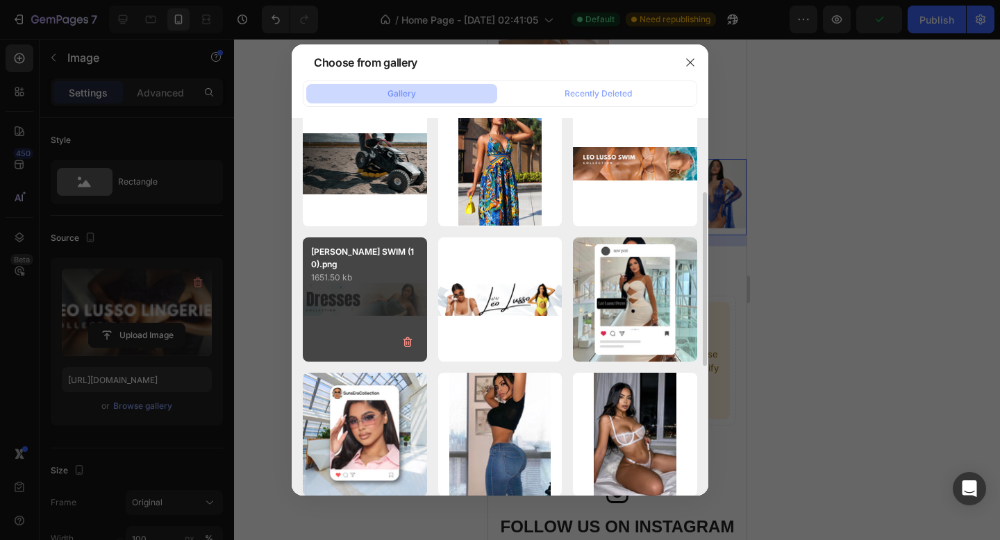
click at [386, 288] on div "[PERSON_NAME] SWIM (10).png 1651.50 kb" at bounding box center [365, 300] width 124 height 124
type input "[URL][DOMAIN_NAME]"
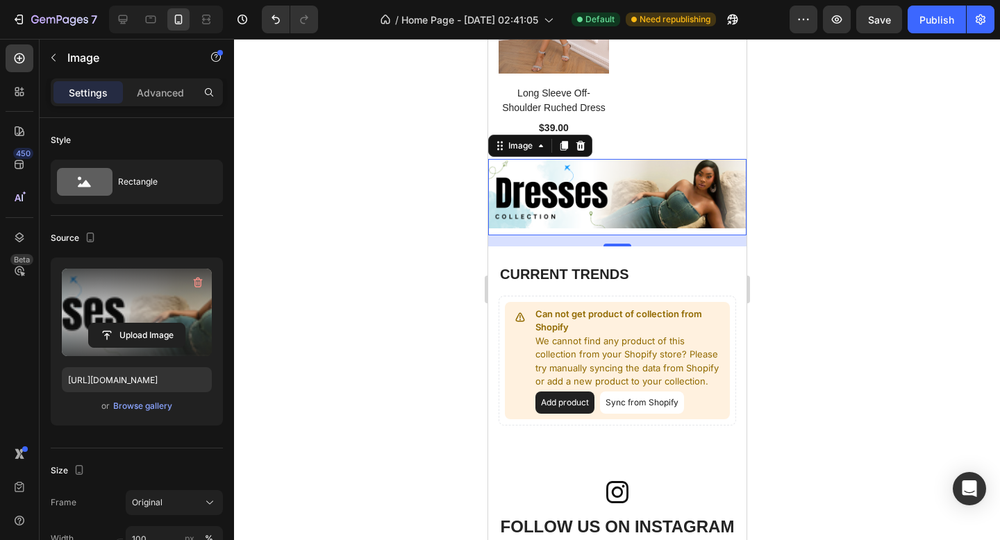
click at [447, 217] on div at bounding box center [617, 290] width 766 height 502
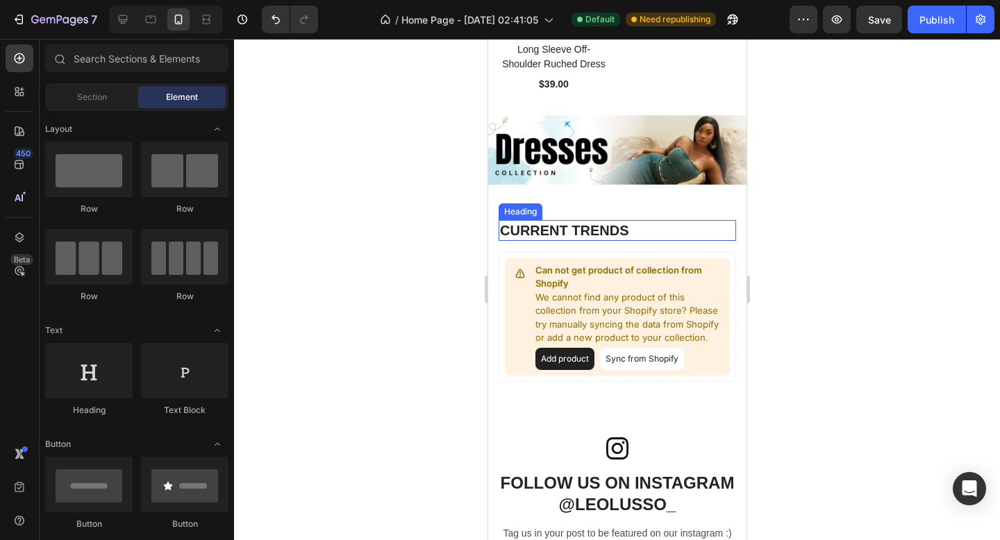
scroll to position [2449, 0]
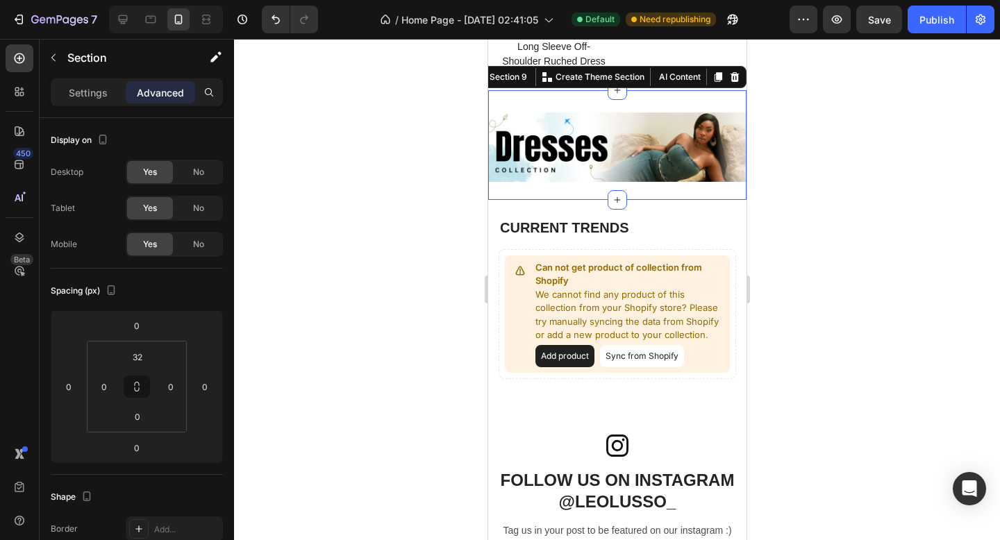
click at [554, 105] on div "Image Section 9 You can create reusable sections Create Theme Section AI Conten…" at bounding box center [617, 145] width 258 height 110
click at [715, 83] on div at bounding box center [717, 77] width 17 height 17
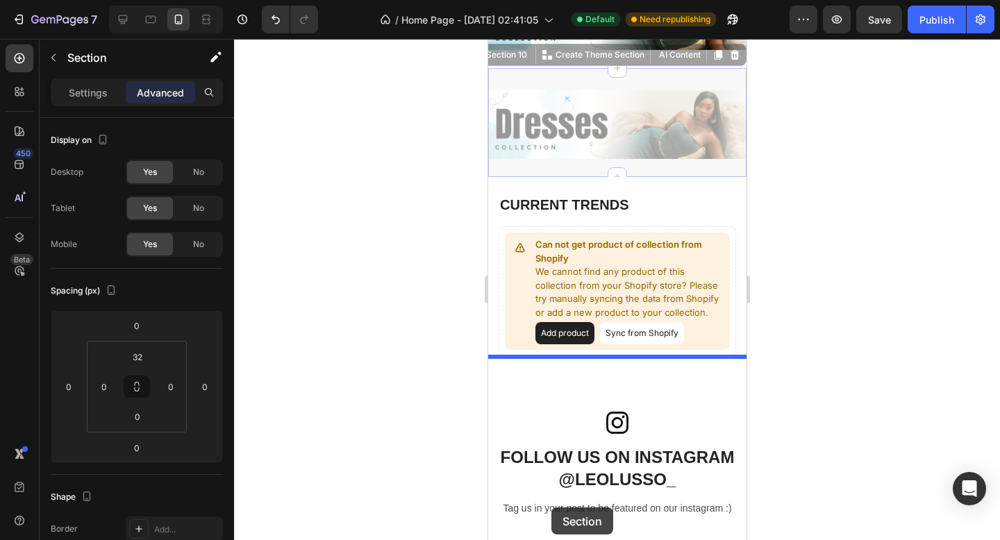
scroll to position [2608, 0]
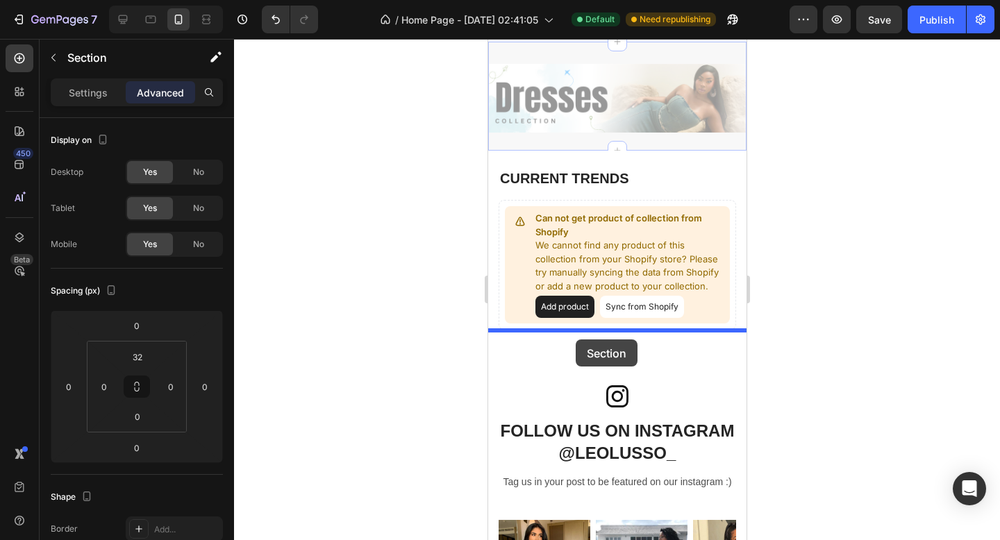
drag, startPoint x: 538, startPoint y: 209, endPoint x: 576, endPoint y: 340, distance: 136.7
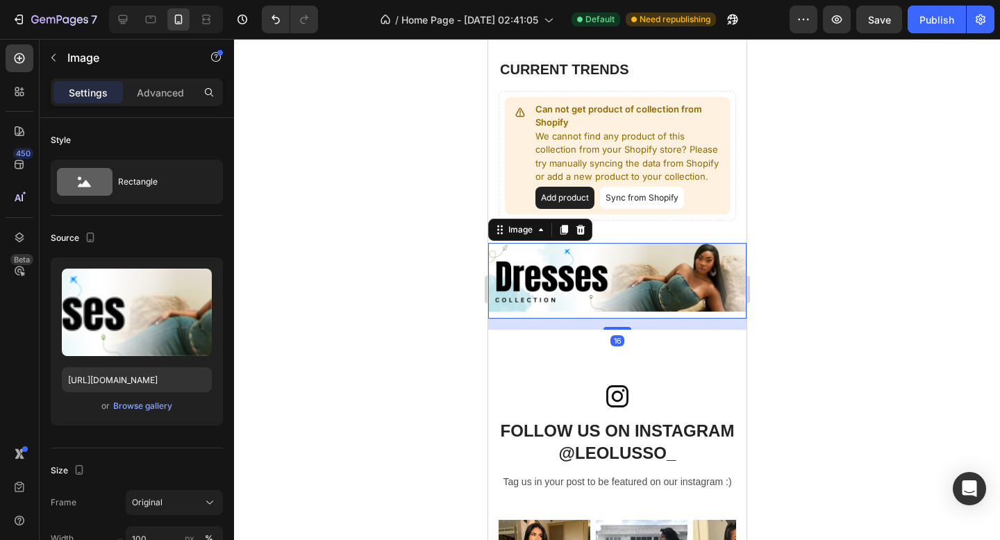
click at [567, 270] on img at bounding box center [617, 277] width 258 height 69
click at [165, 406] on div "Browse gallery" at bounding box center [142, 406] width 59 height 13
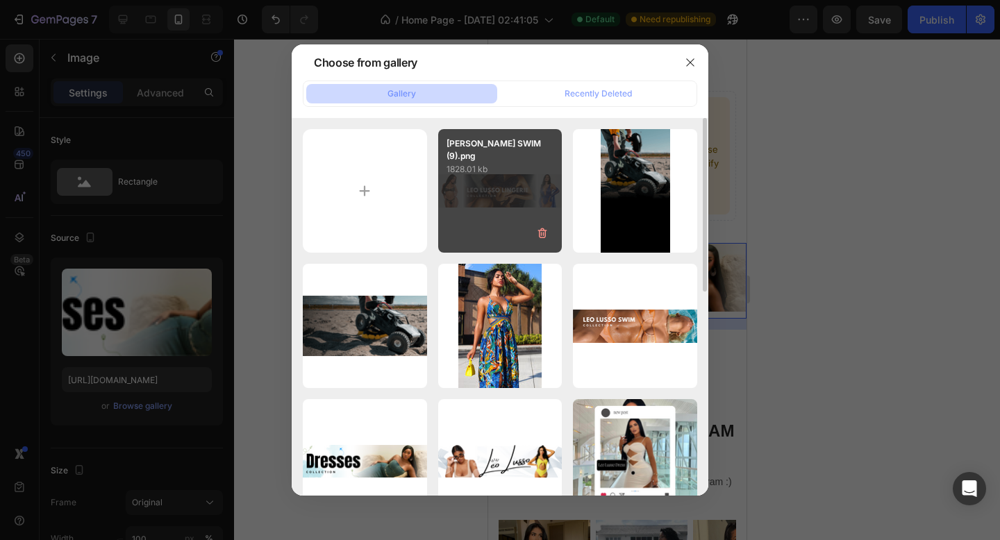
click at [520, 173] on div "[PERSON_NAME] SWIM (9).png 1828.01 kb" at bounding box center [500, 191] width 124 height 124
type input "[URL][DOMAIN_NAME]"
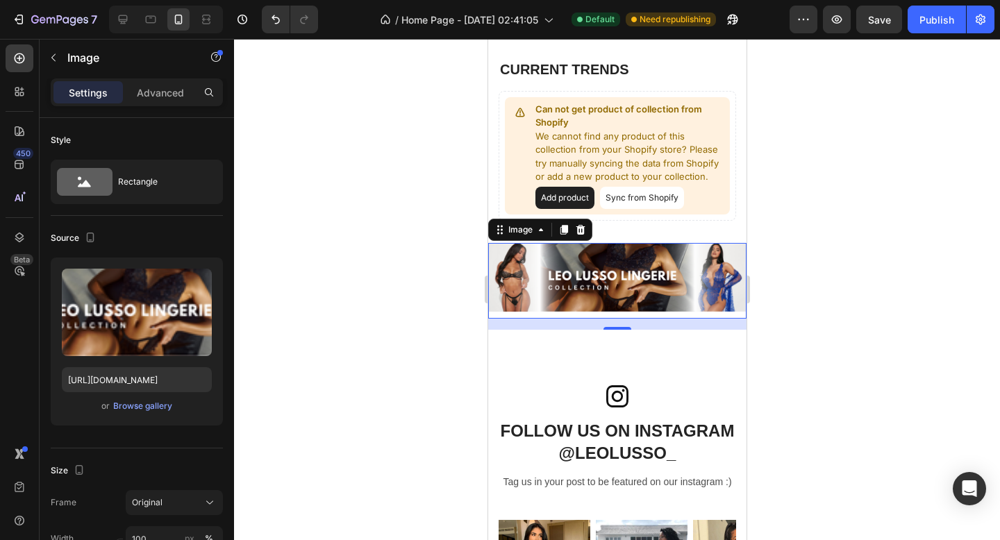
click at [372, 217] on div at bounding box center [617, 290] width 766 height 502
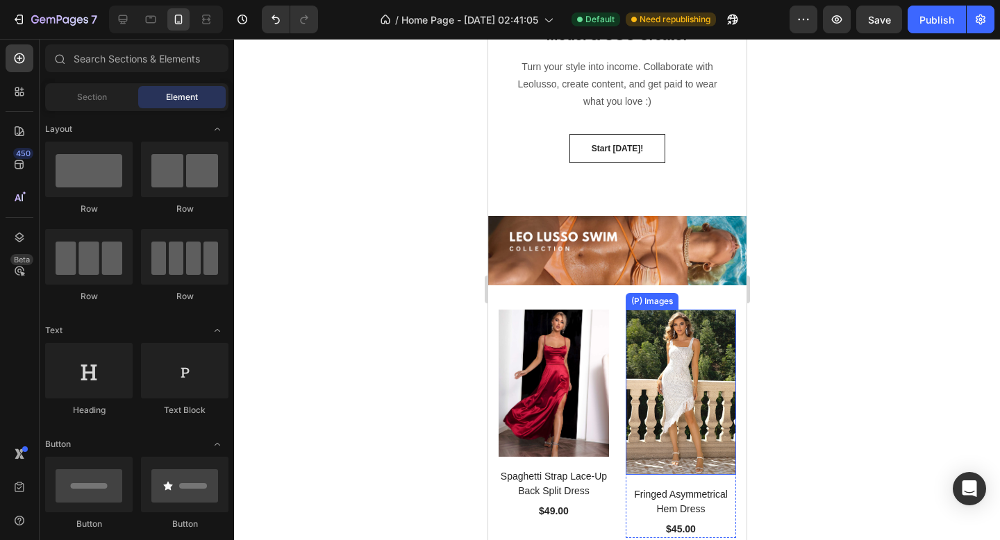
scroll to position [1778, 0]
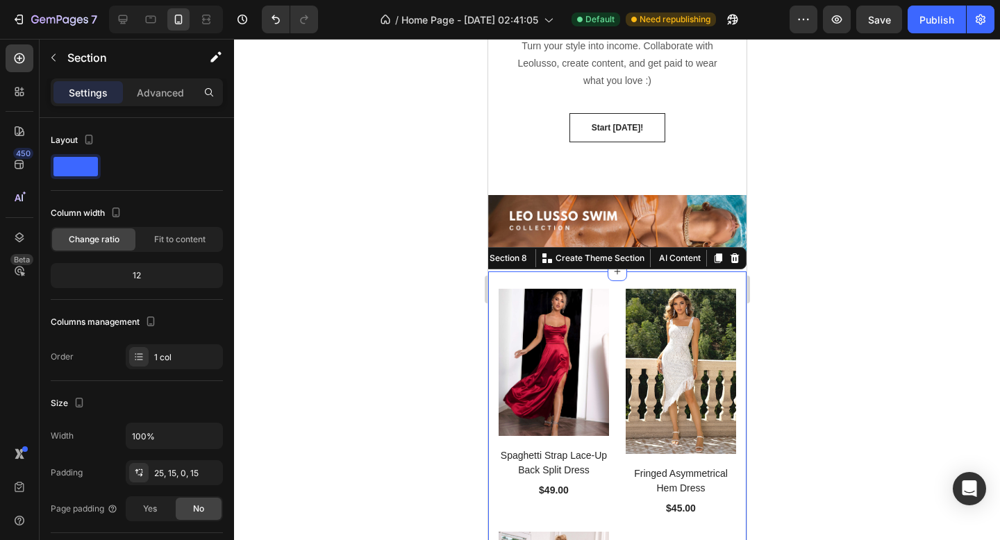
click at [596, 279] on div "(P) Images Spaghetti Strap Lace-Up Back Split Dress (P) Title $49.00 (P) Price …" at bounding box center [617, 517] width 258 height 490
click at [718, 258] on icon at bounding box center [718, 259] width 8 height 10
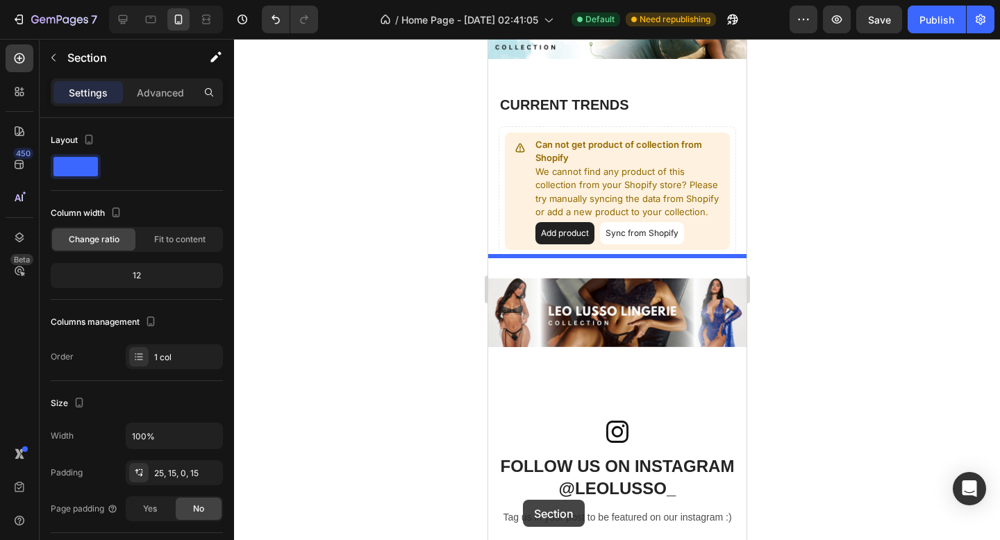
scroll to position [3064, 0]
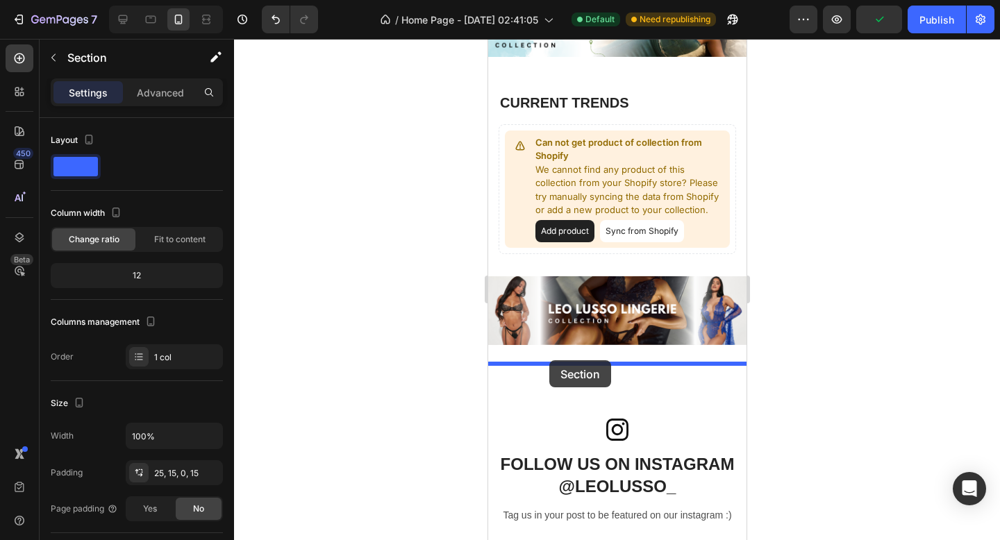
drag, startPoint x: 493, startPoint y: 105, endPoint x: 549, endPoint y: 361, distance: 261.6
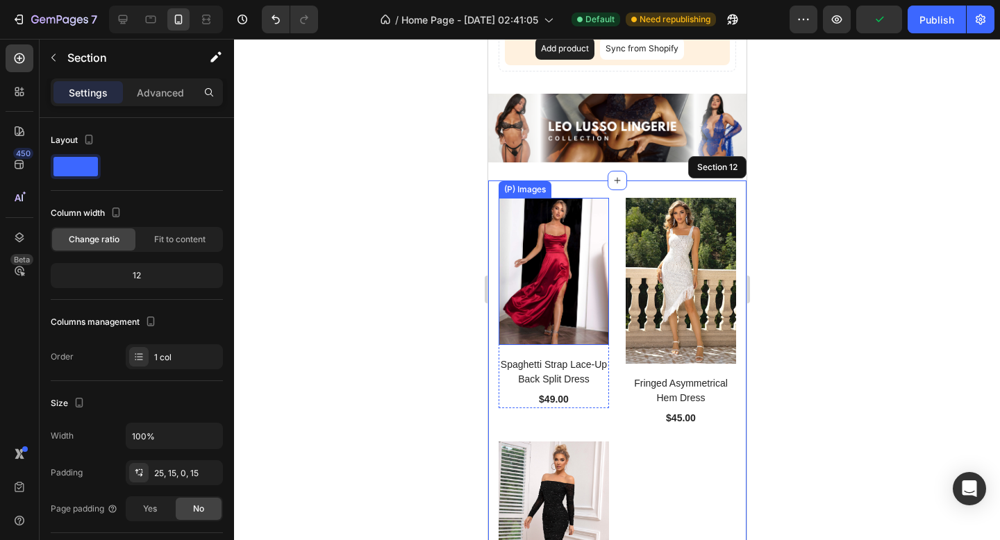
scroll to position [2795, 0]
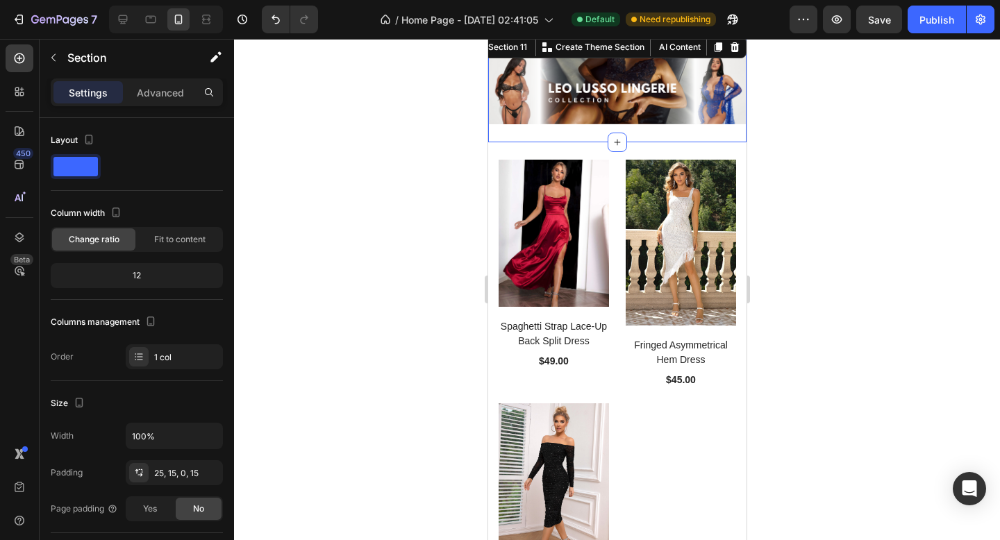
click at [556, 135] on div "Image" at bounding box center [617, 100] width 258 height 88
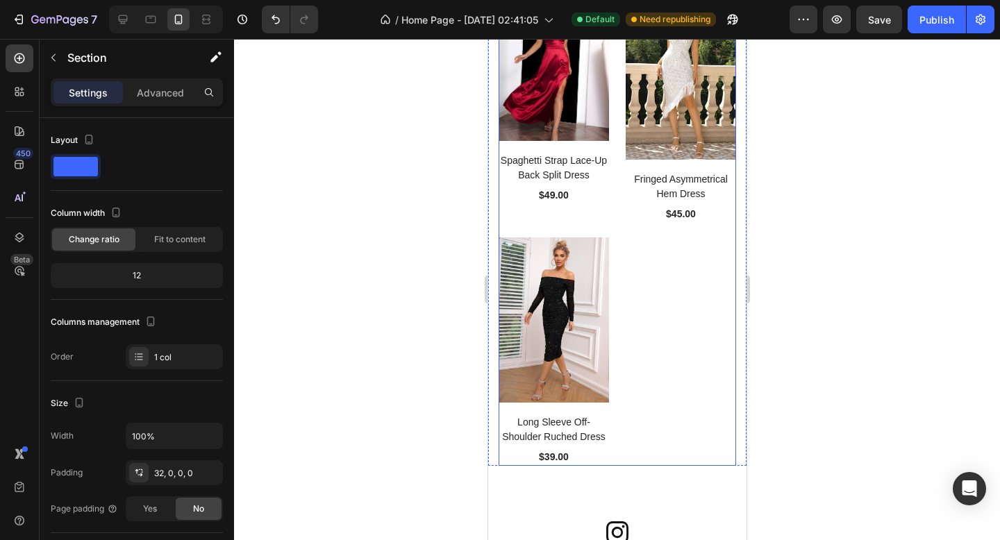
scroll to position [3043, 0]
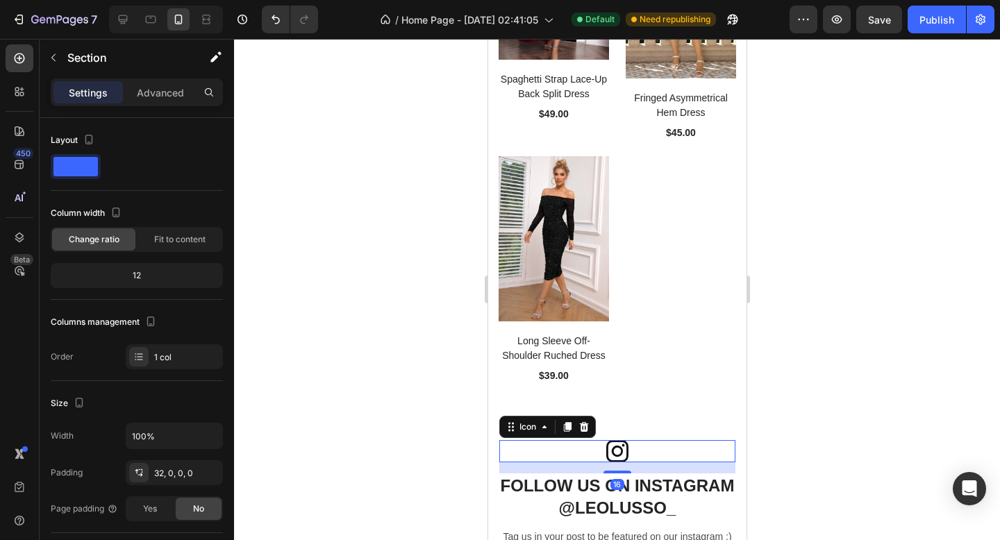
click at [563, 447] on div "Icon 16" at bounding box center [617, 451] width 237 height 22
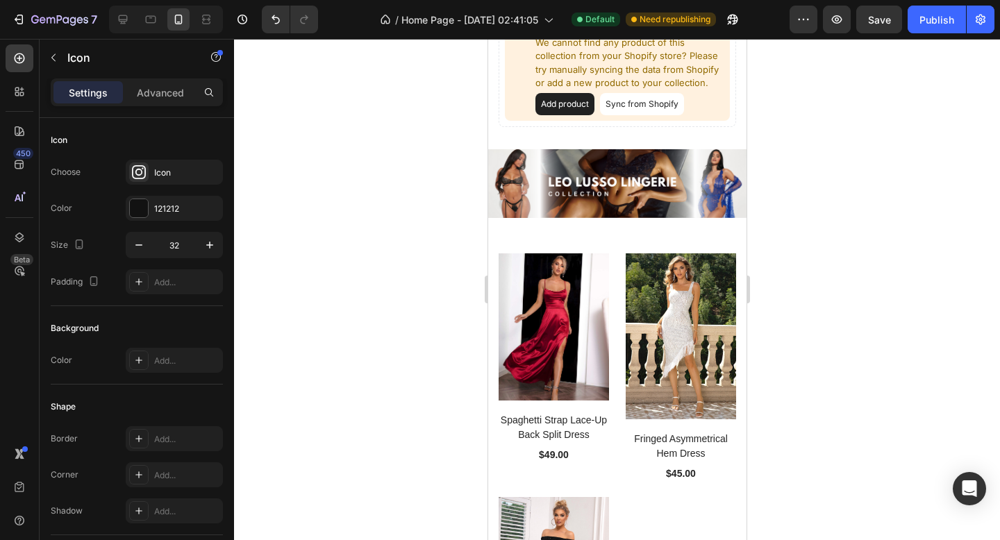
scroll to position [2699, 0]
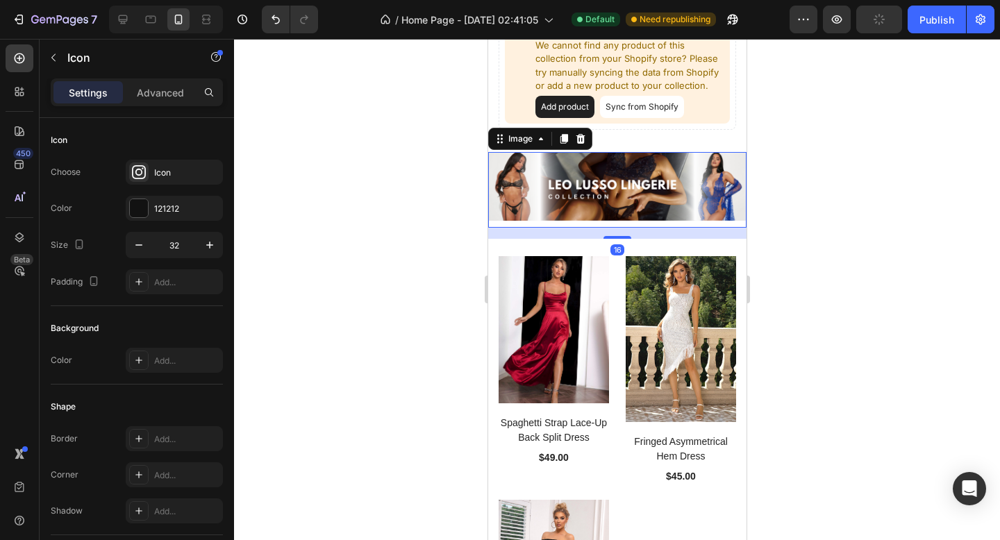
click at [571, 223] on div "Image 16" at bounding box center [617, 190] width 258 height 76
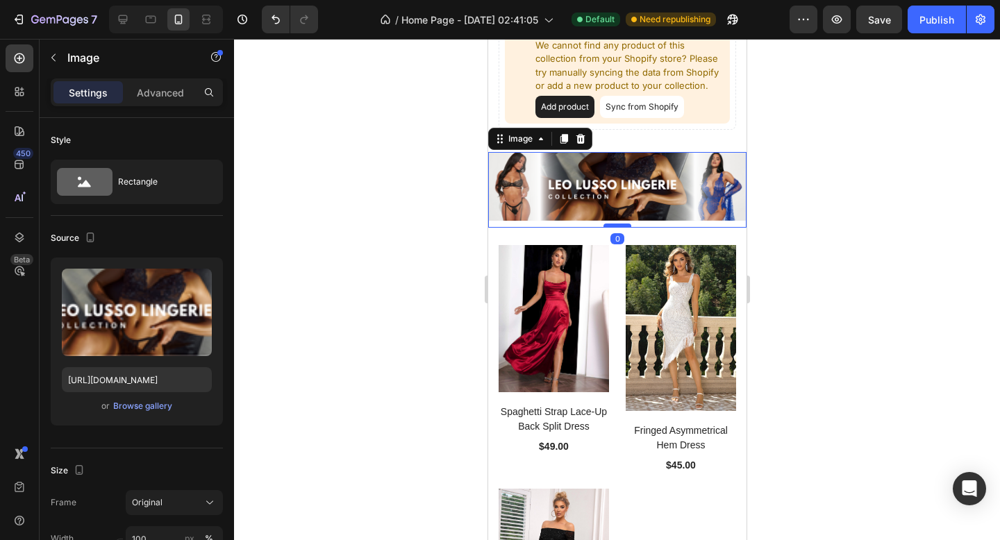
drag, startPoint x: 614, startPoint y: 238, endPoint x: 615, endPoint y: 224, distance: 13.3
click at [615, 224] on div at bounding box center [617, 226] width 28 height 4
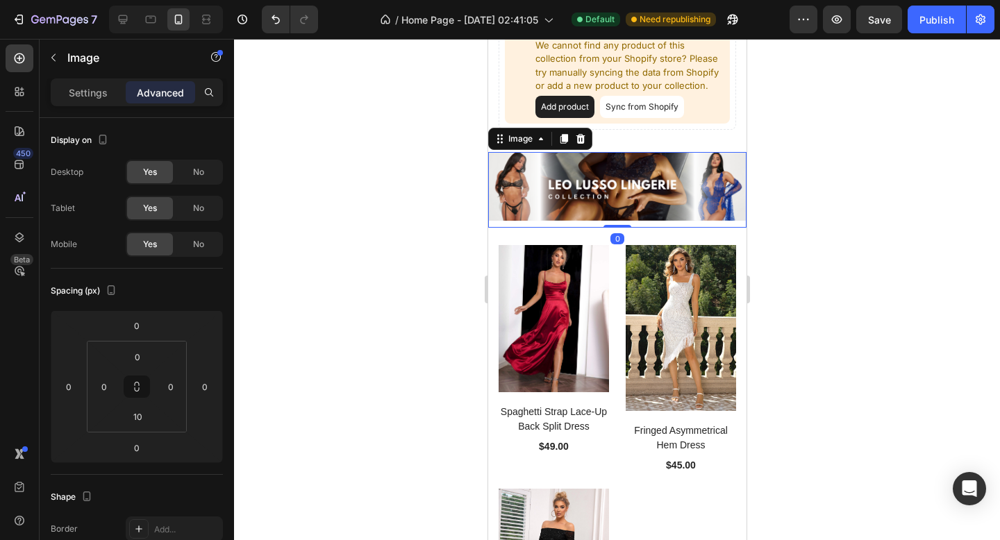
click at [383, 266] on div at bounding box center [617, 290] width 766 height 502
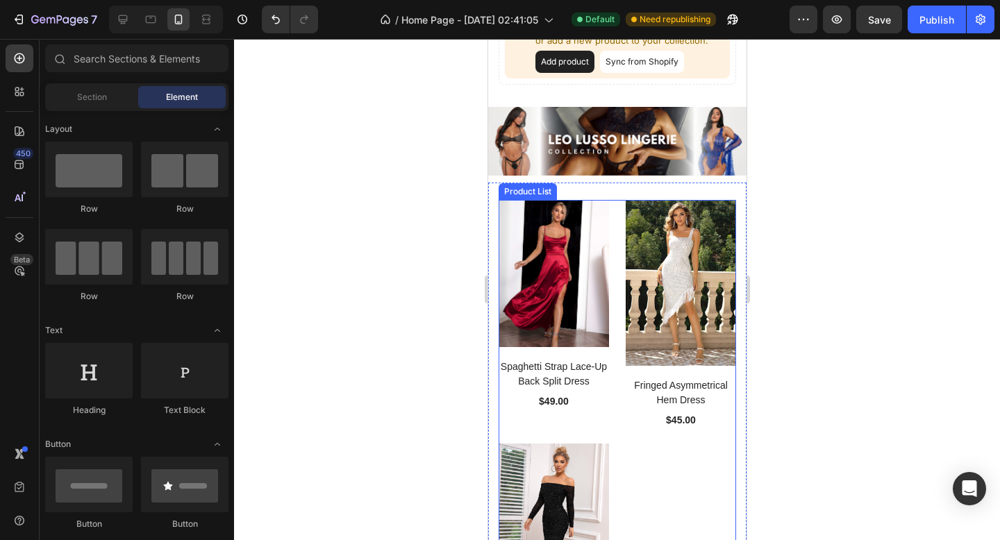
scroll to position [2740, 0]
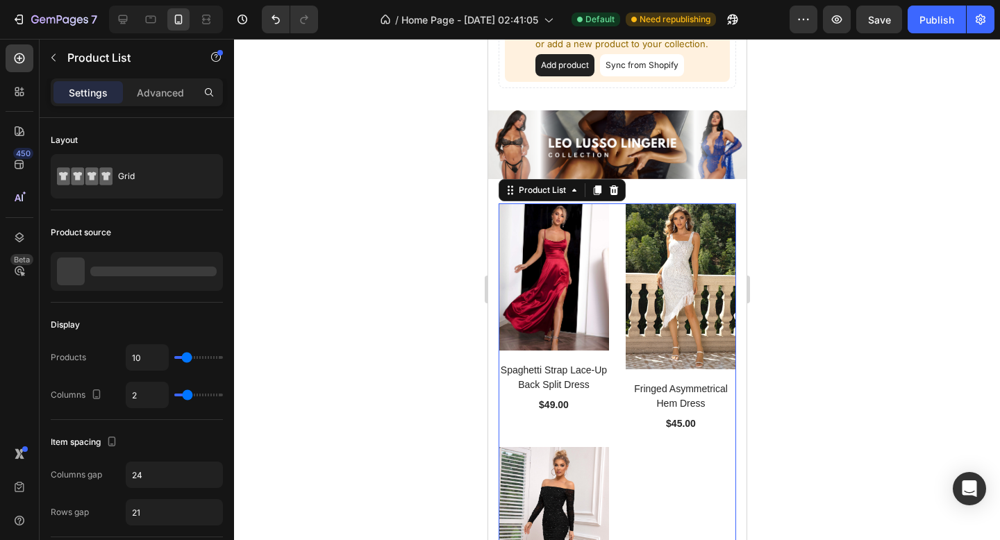
click at [616, 235] on div "(P) Images Spaghetti Strap Lace-Up Back Split Dress (P) Title $49.00 (P) Price …" at bounding box center [617, 440] width 238 height 472
click at [555, 190] on div "Product List" at bounding box center [541, 190] width 53 height 13
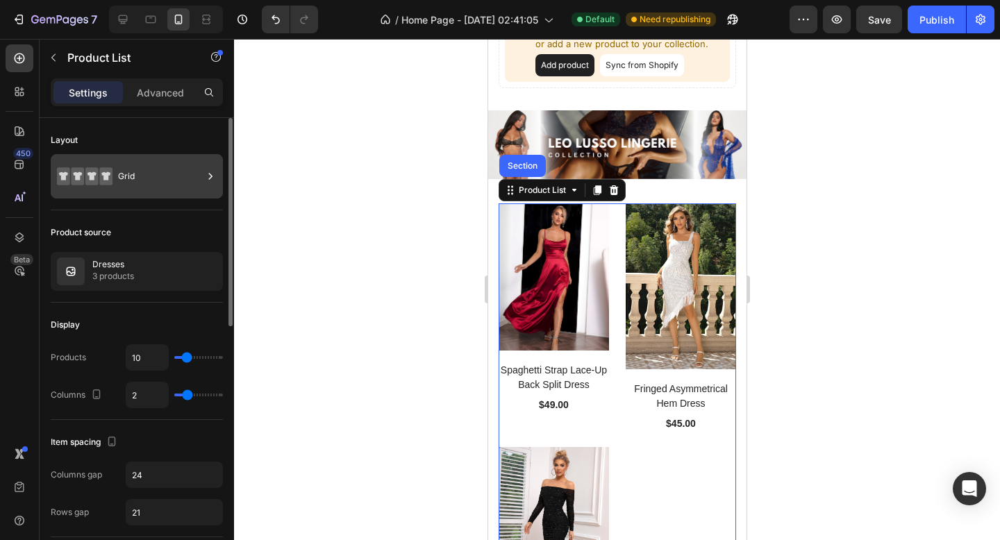
click at [149, 172] on div "Grid" at bounding box center [160, 176] width 85 height 32
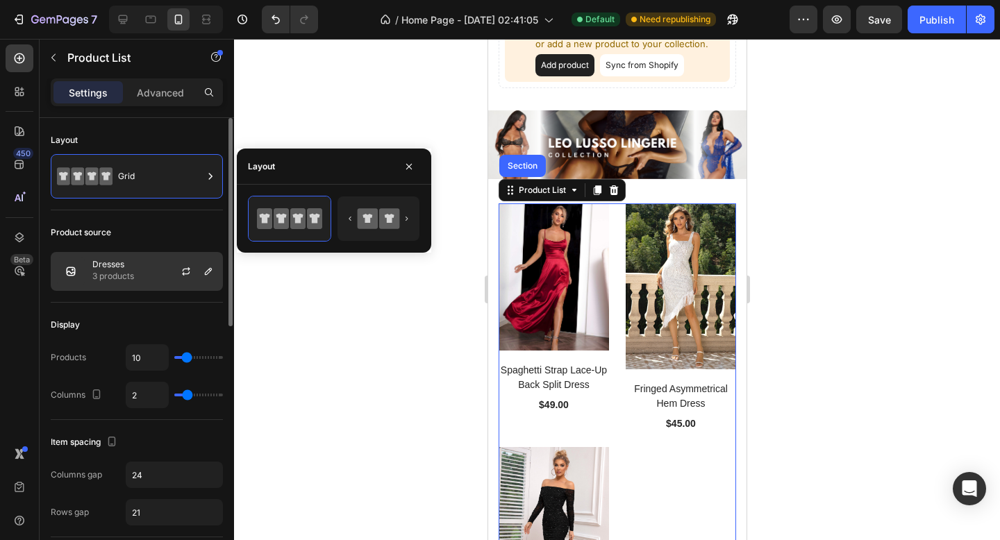
click at [173, 286] on div at bounding box center [191, 272] width 61 height 38
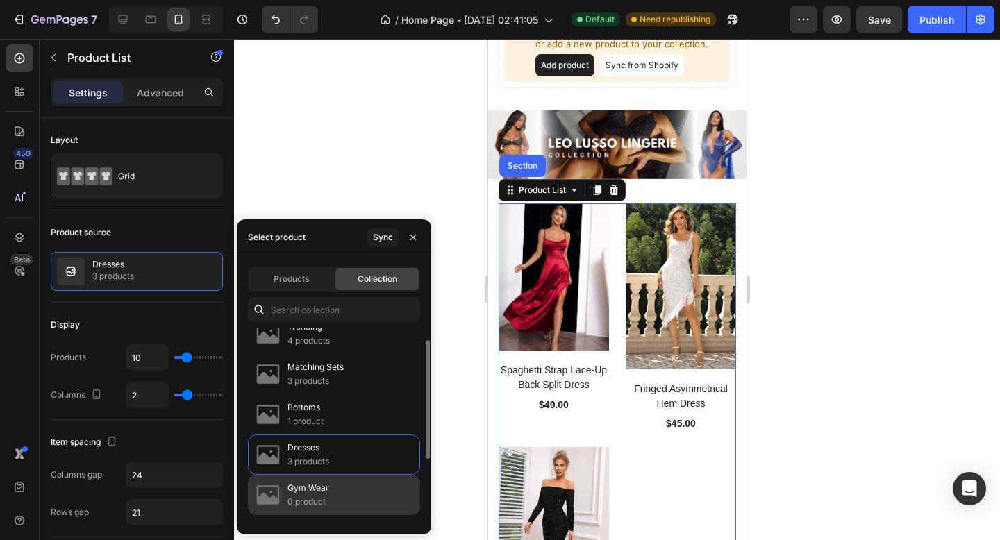
scroll to position [0, 0]
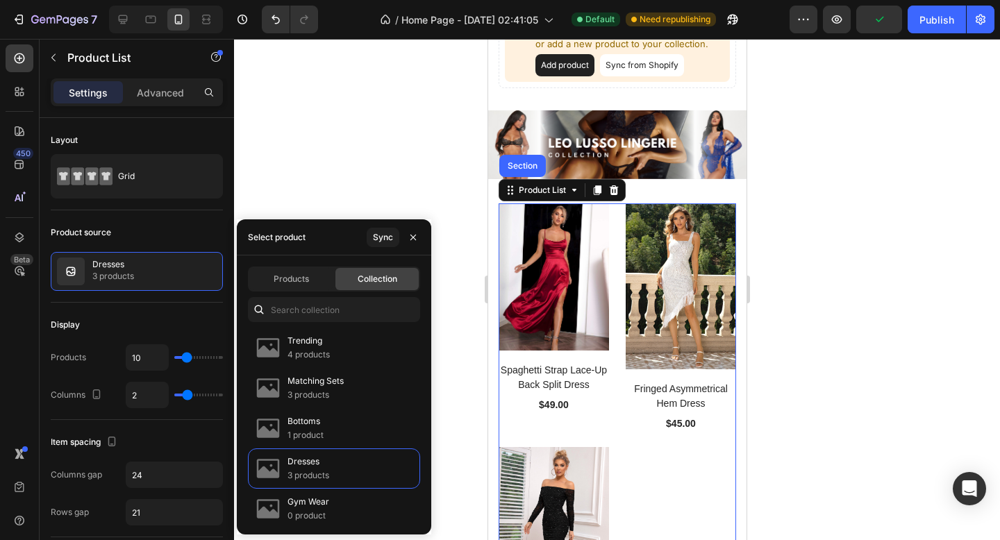
click at [347, 170] on div at bounding box center [617, 290] width 766 height 502
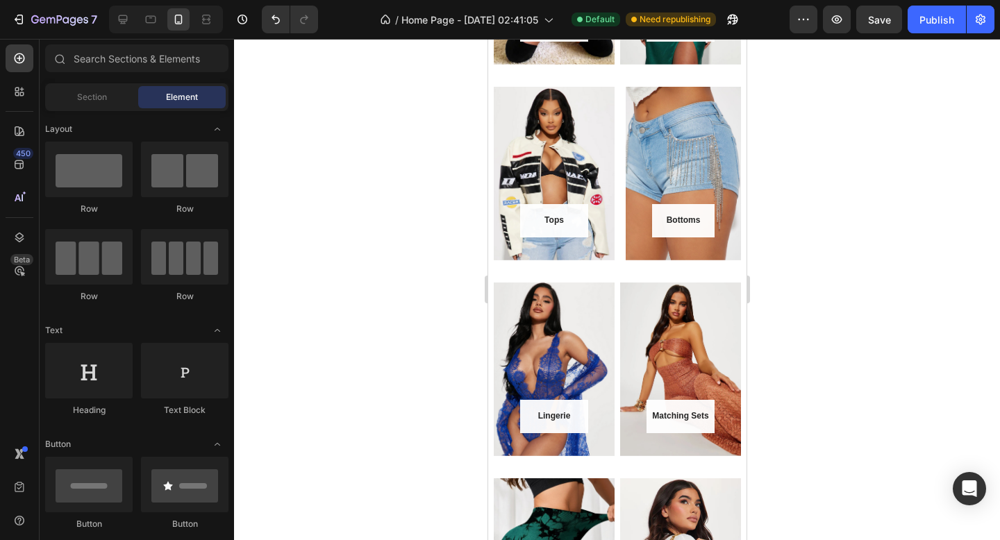
scroll to position [591, 0]
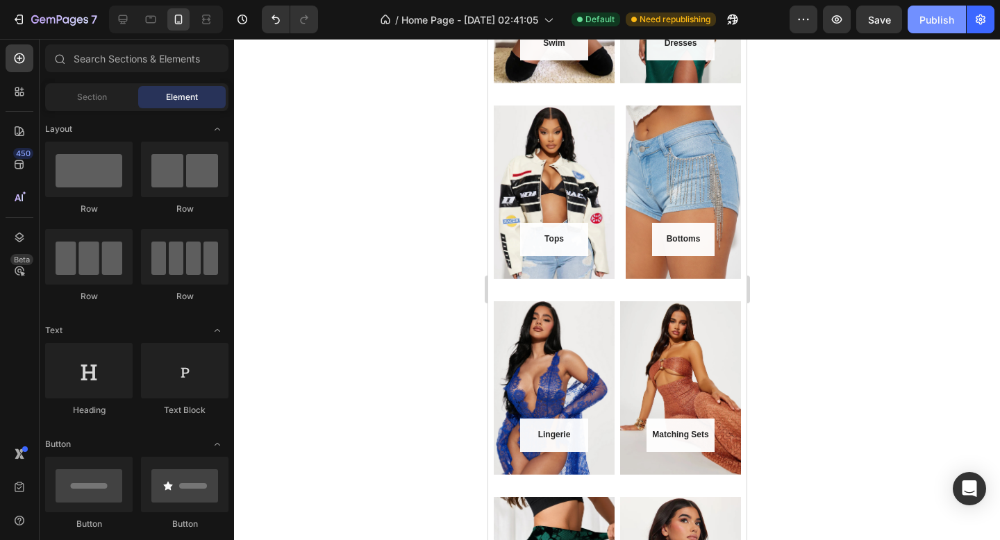
click at [936, 22] on div "Publish" at bounding box center [937, 20] width 35 height 15
click at [931, 20] on div "Publish" at bounding box center [937, 20] width 35 height 15
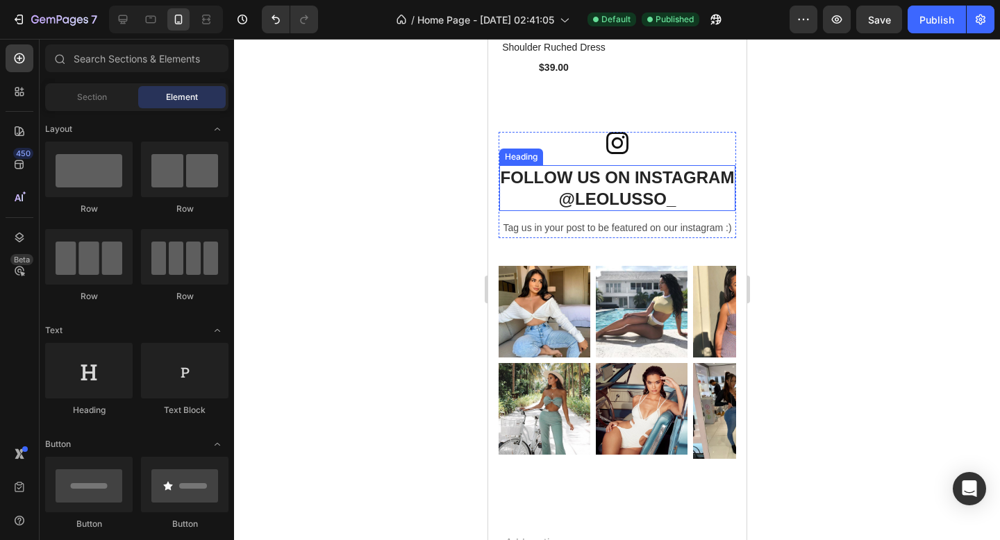
scroll to position [4052, 0]
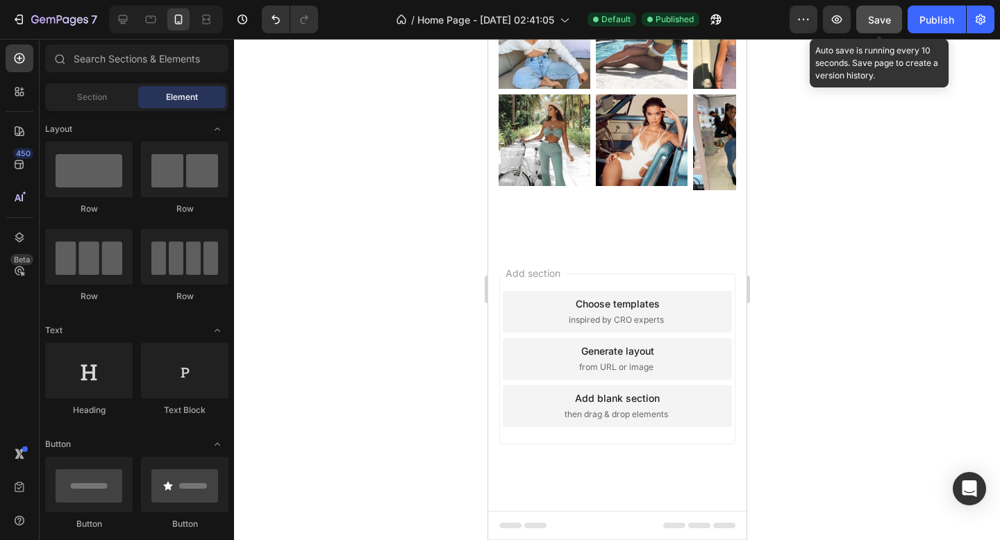
click at [882, 15] on span "Save" at bounding box center [879, 20] width 23 height 12
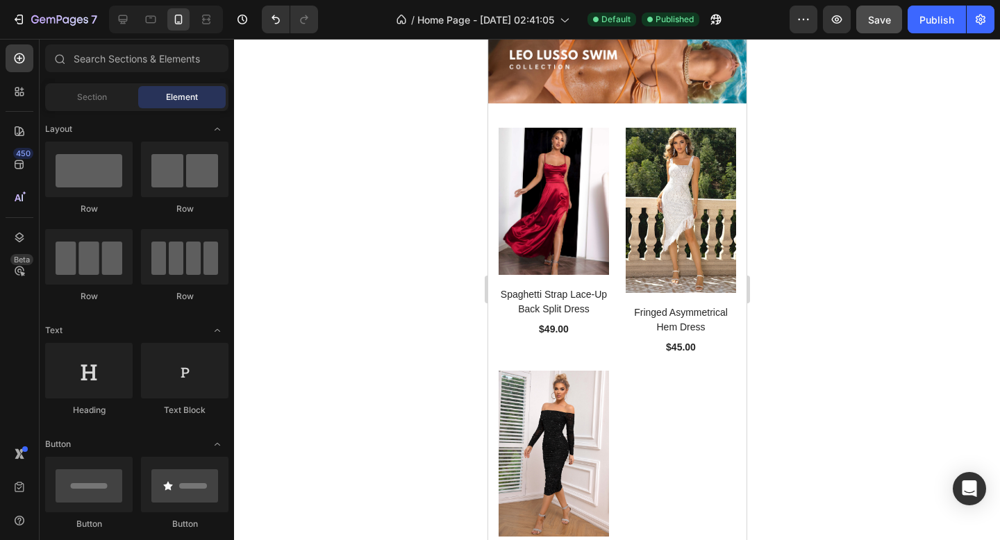
scroll to position [2442, 0]
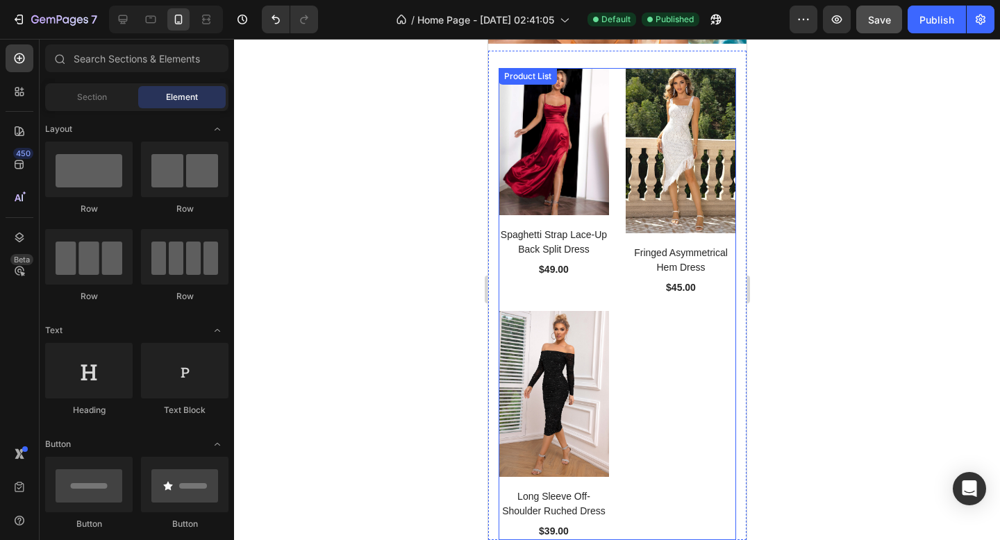
click at [640, 342] on div "(P) Images Spaghetti Strap Lace-Up Back Split Dress (P) Title $49.00 (P) Price …" at bounding box center [617, 304] width 238 height 472
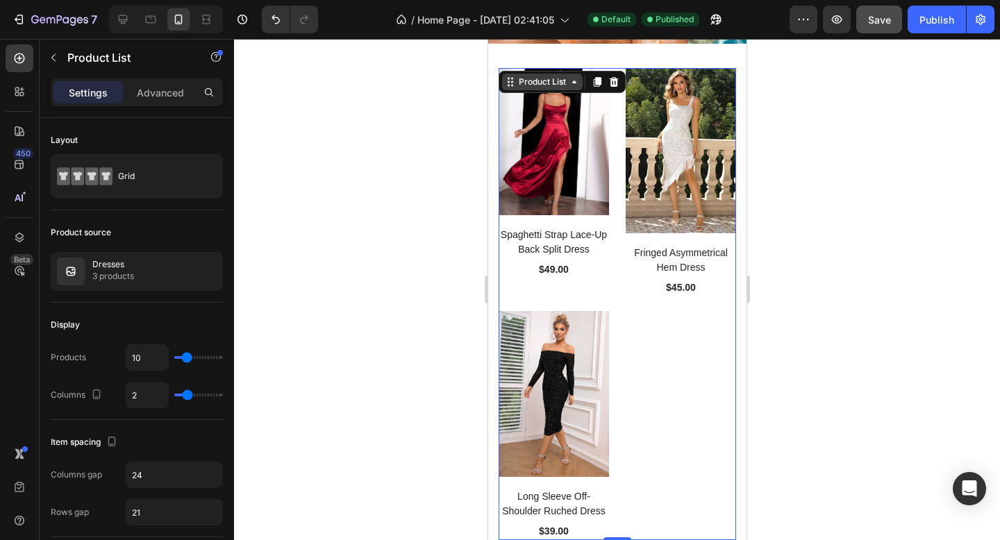
click at [556, 83] on div "Product List" at bounding box center [541, 82] width 53 height 13
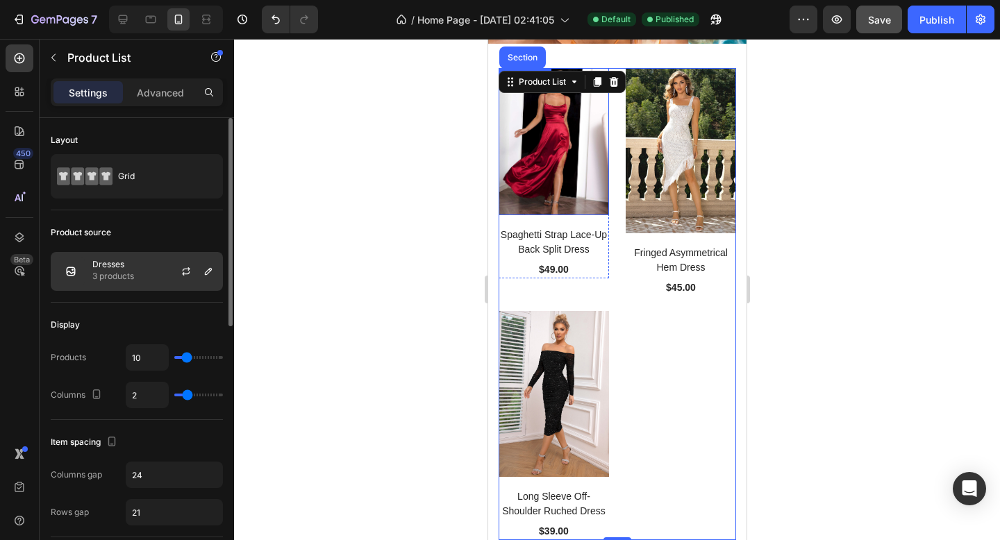
click at [115, 264] on p "Dresses" at bounding box center [113, 265] width 42 height 10
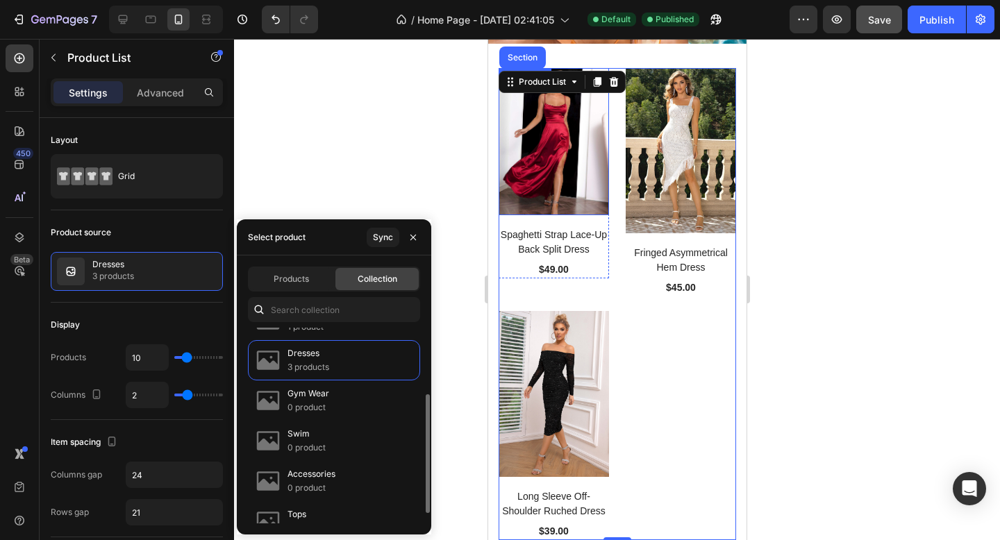
scroll to position [109, 0]
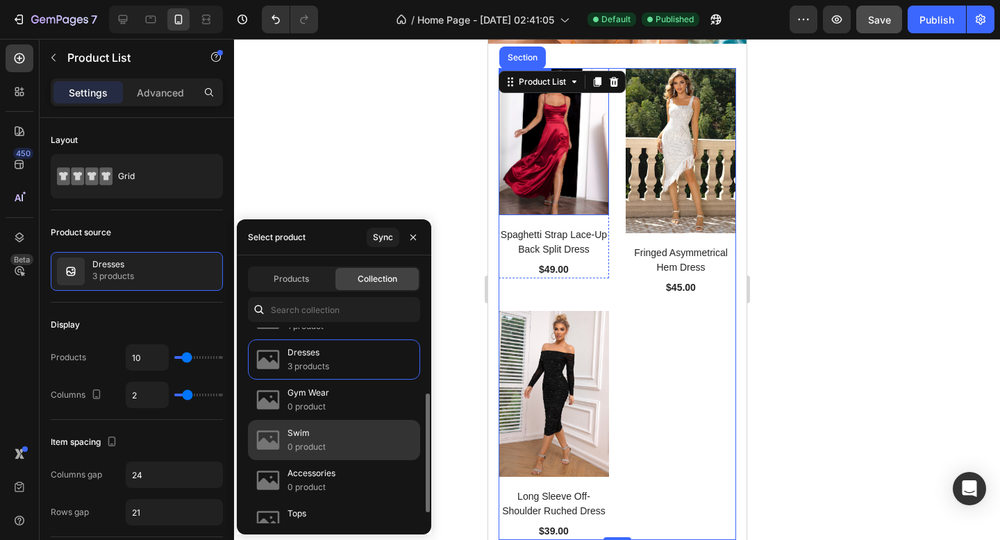
click at [311, 433] on p "Swim" at bounding box center [307, 434] width 38 height 14
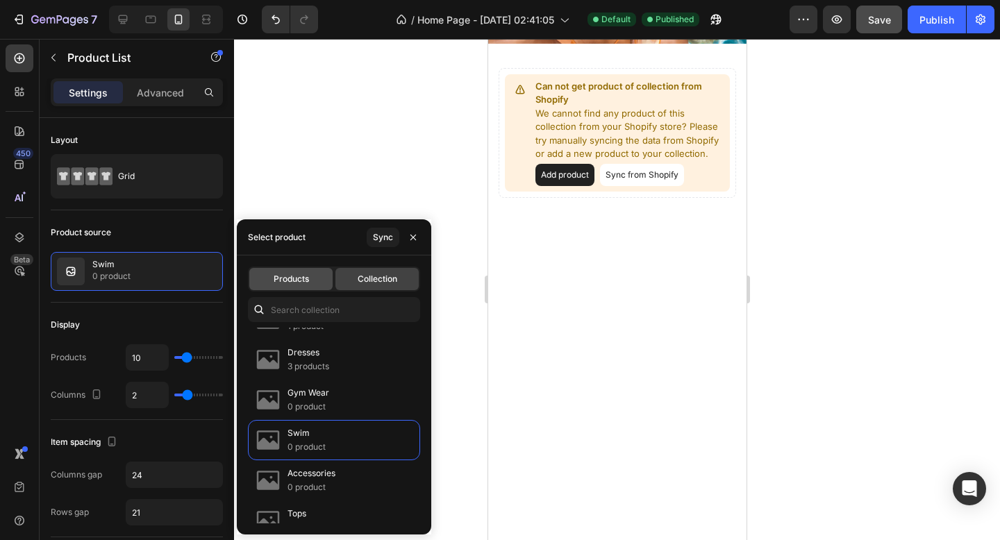
click at [314, 279] on div "Products" at bounding box center [290, 279] width 83 height 22
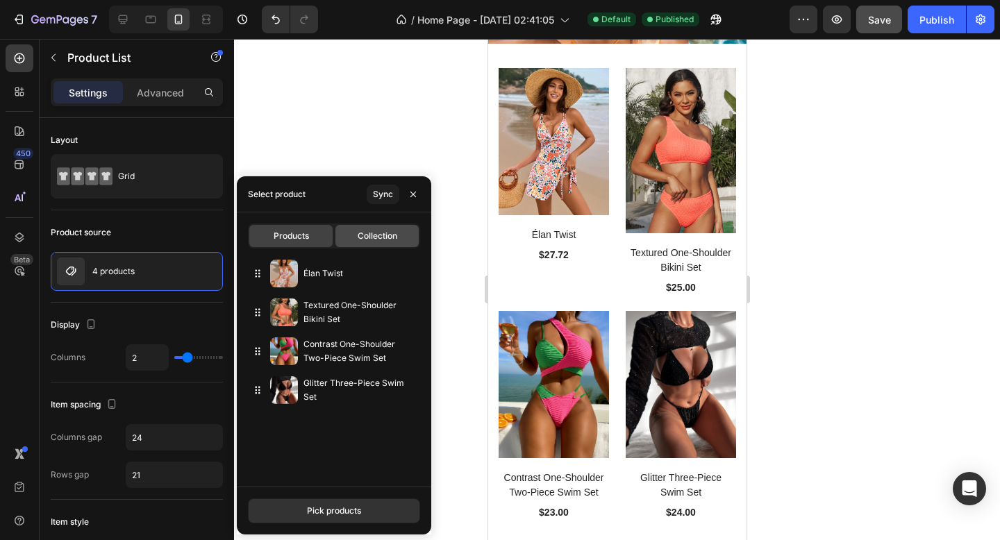
click at [362, 240] on span "Collection" at bounding box center [378, 236] width 40 height 13
type input "10"
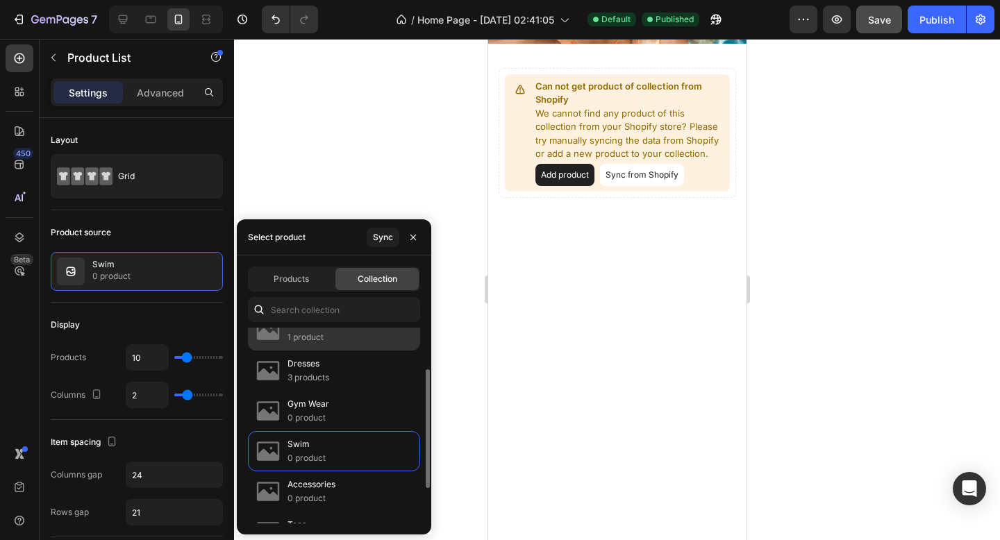
scroll to position [99, 0]
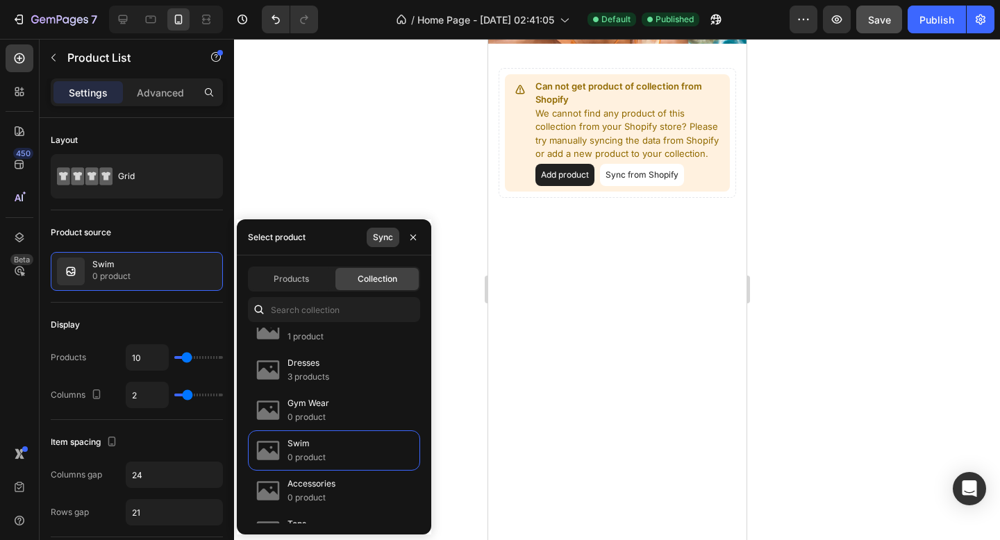
click at [380, 245] on button "Sync" at bounding box center [383, 237] width 33 height 19
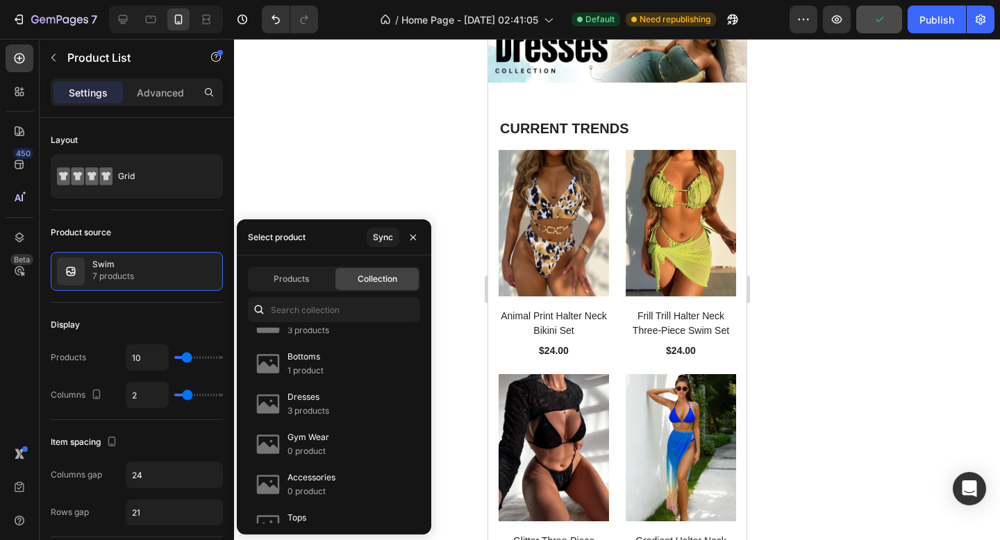
scroll to position [2967, 0]
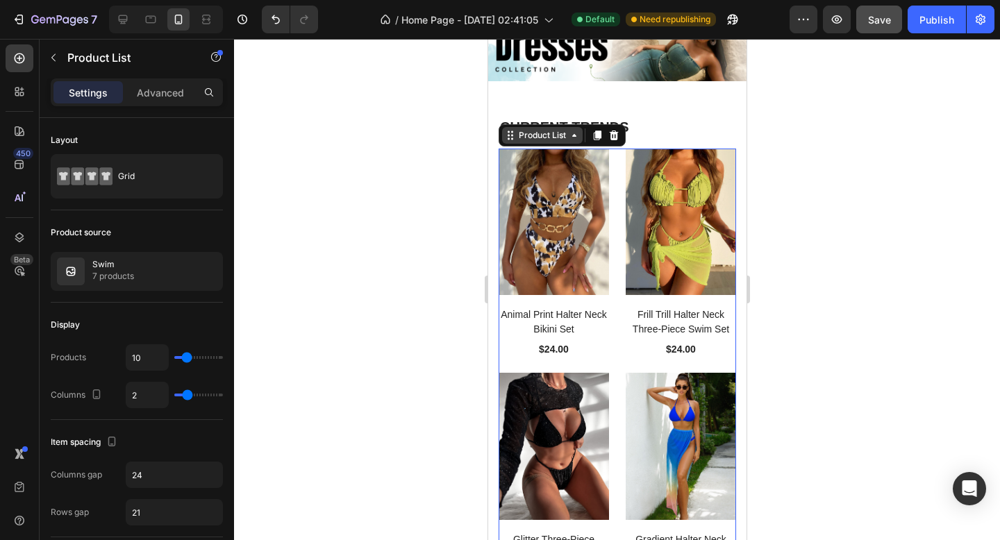
click at [546, 142] on div "Product List" at bounding box center [542, 135] width 81 height 17
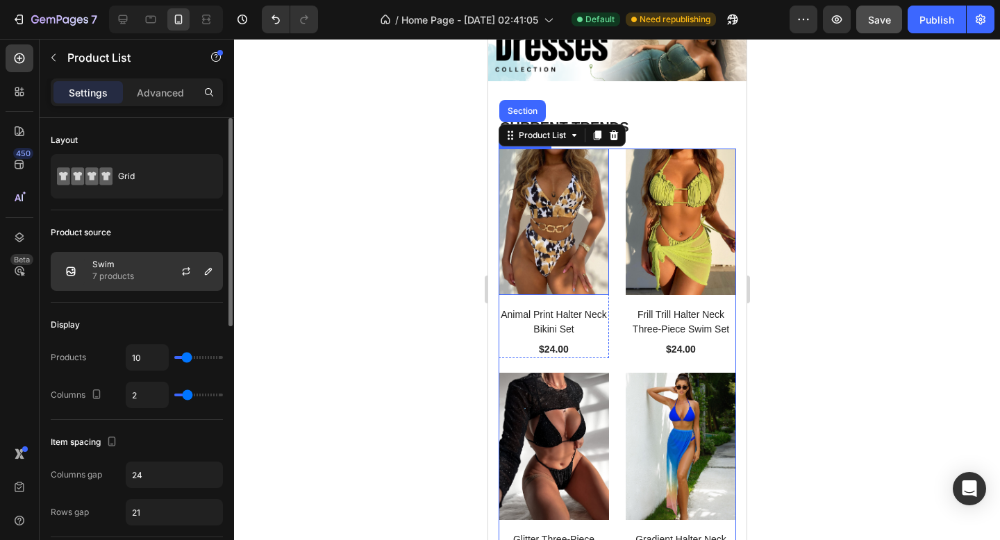
click at [156, 275] on div "Swim 7 products" at bounding box center [137, 271] width 172 height 39
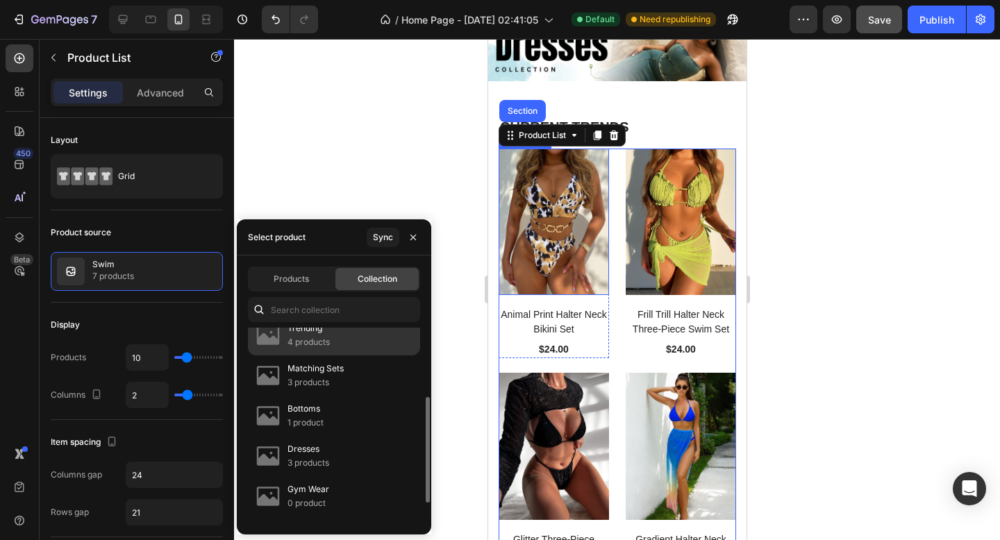
scroll to position [106, 0]
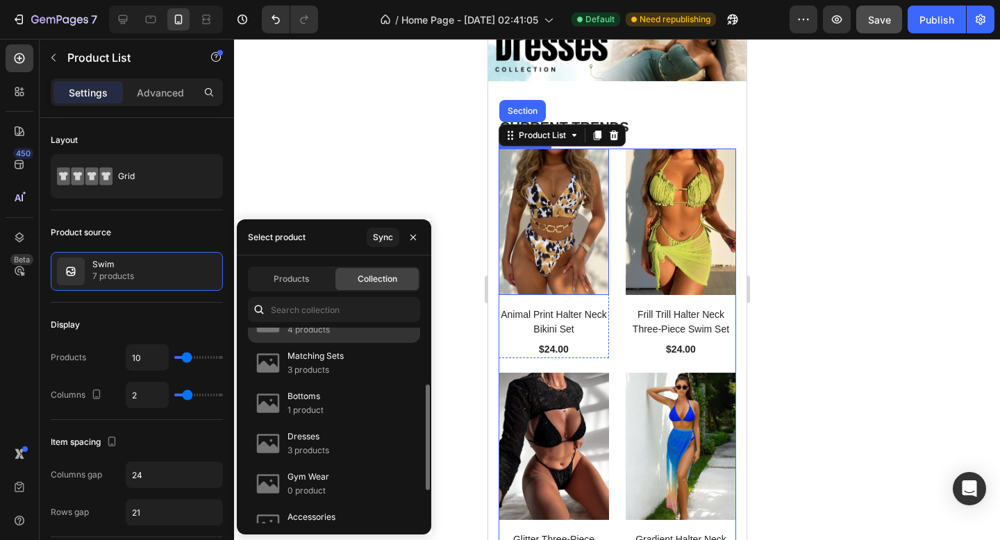
click at [313, 445] on p "3 products" at bounding box center [309, 451] width 42 height 14
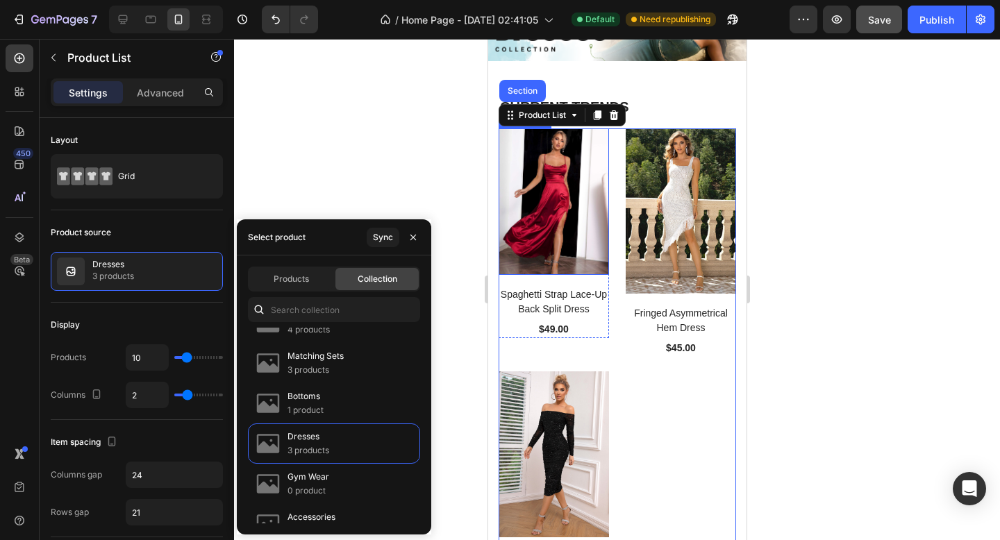
scroll to position [2974, 0]
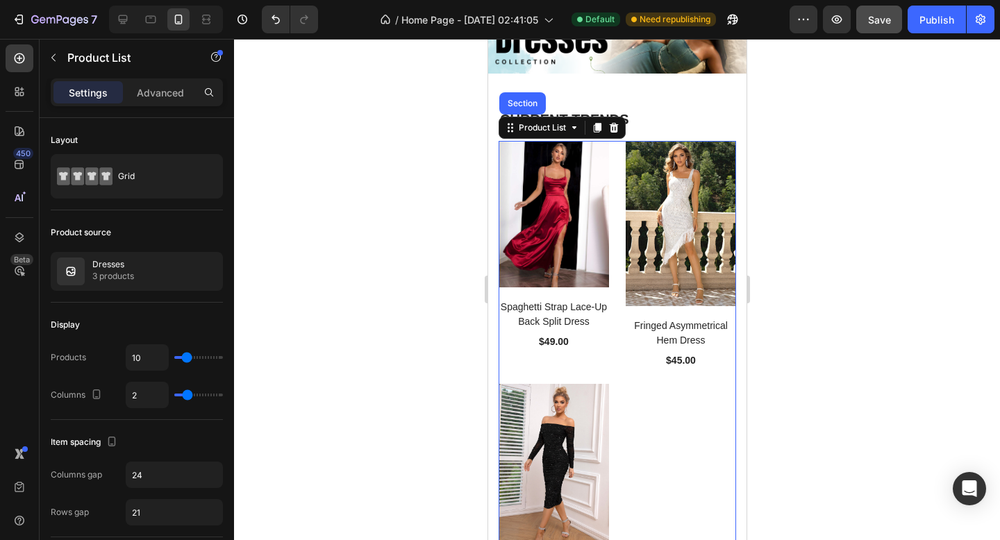
click at [453, 185] on div at bounding box center [617, 290] width 766 height 502
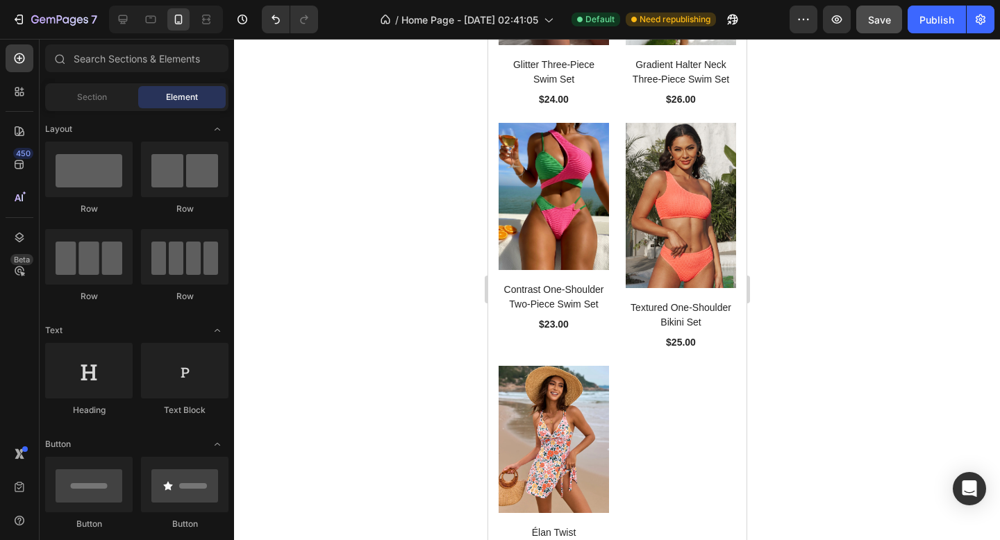
scroll to position [2810, 0]
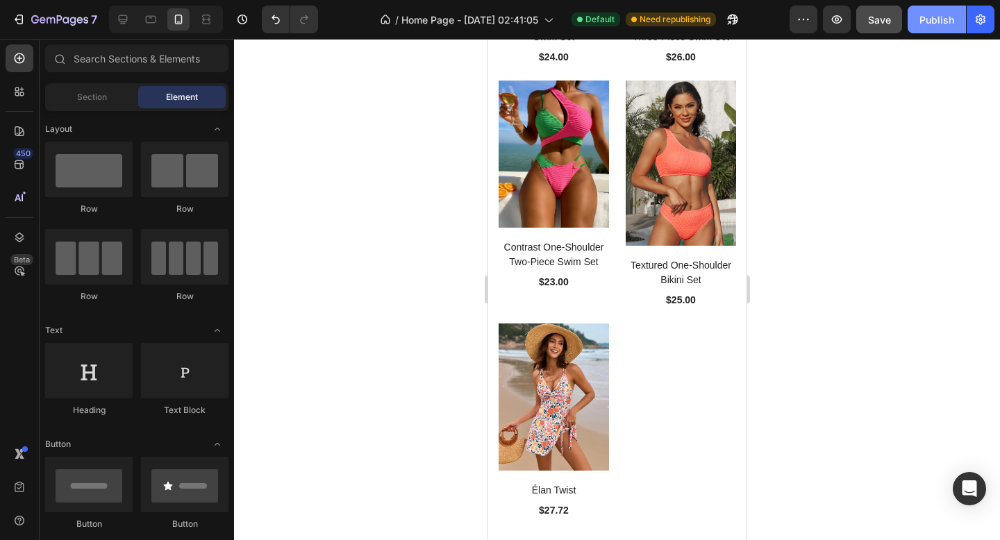
click at [948, 13] on div "Publish" at bounding box center [937, 20] width 35 height 15
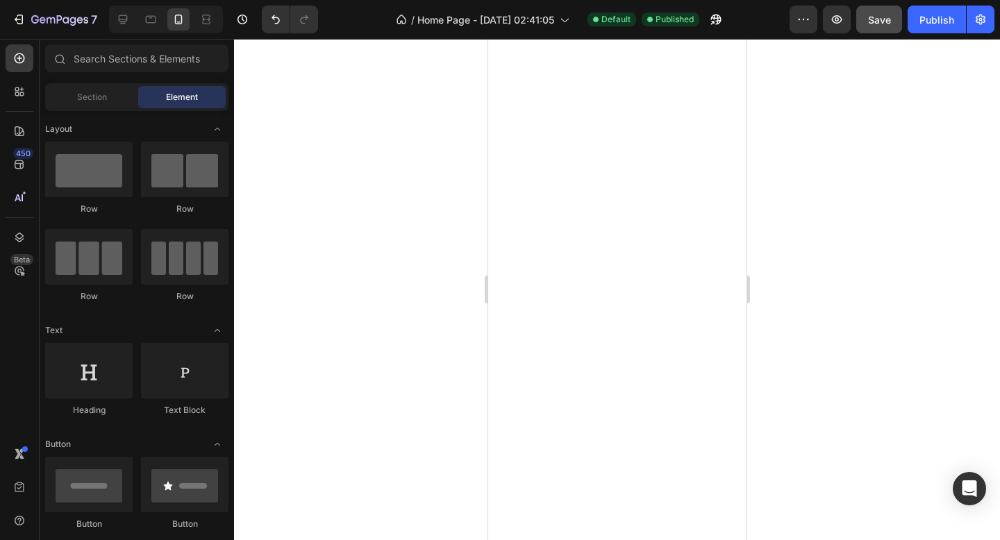
scroll to position [0, 0]
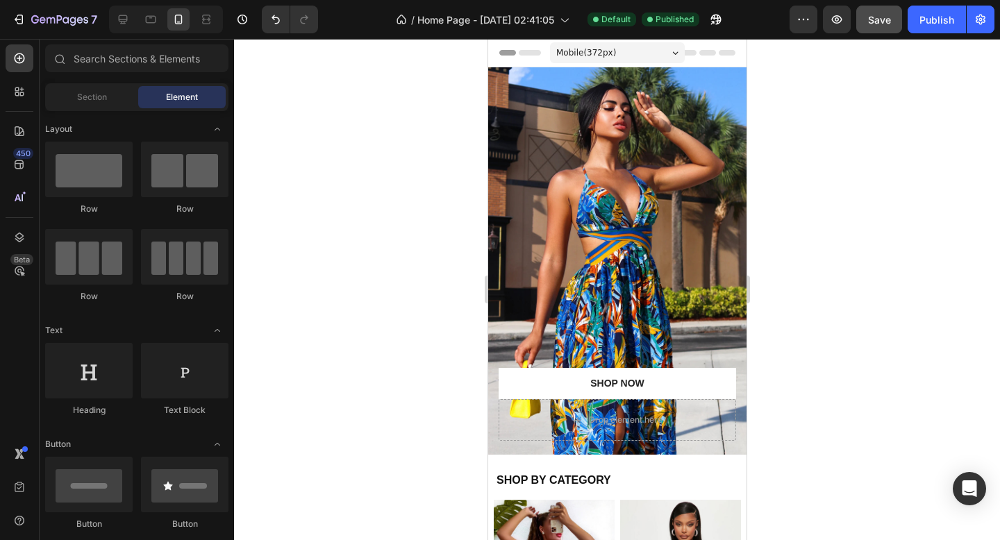
click at [518, 53] on span "Header" at bounding box center [529, 53] width 31 height 14
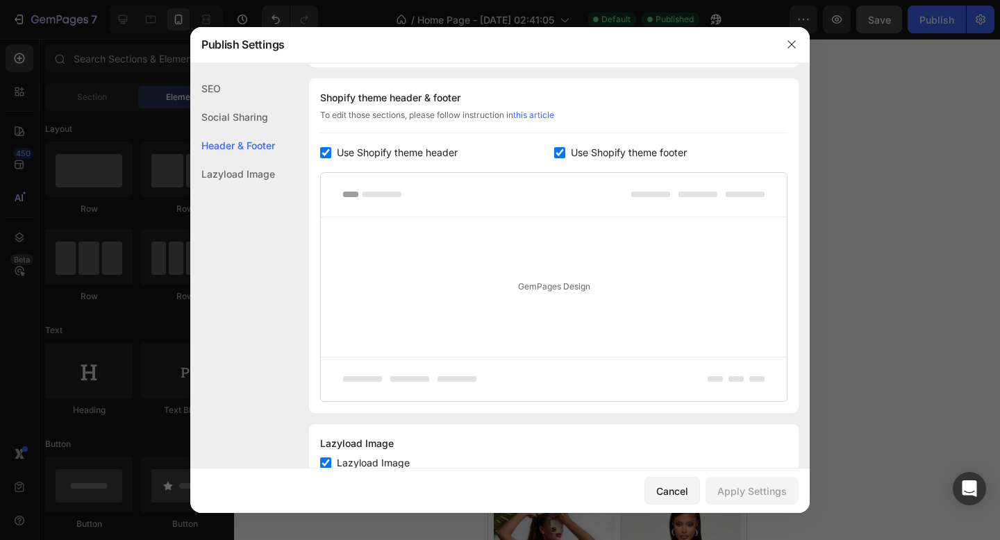
scroll to position [188, 0]
click at [792, 42] on icon "button" at bounding box center [791, 44] width 11 height 11
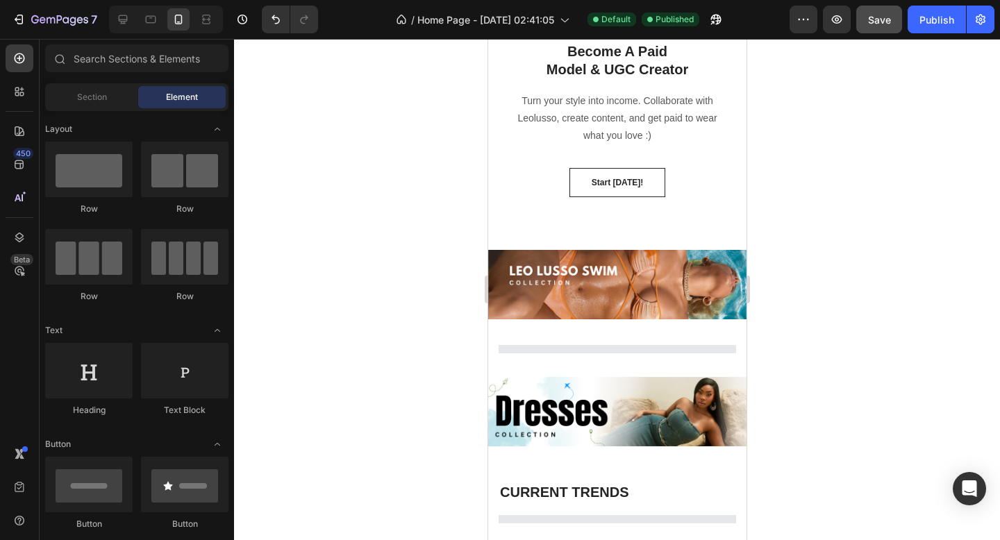
scroll to position [1728, 0]
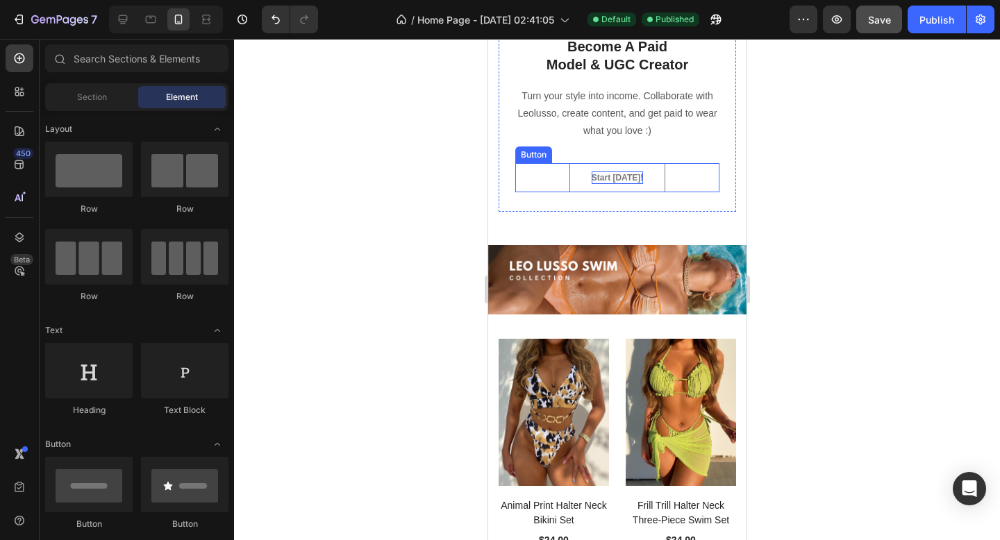
click at [610, 175] on p "Start [DATE]!" at bounding box center [616, 178] width 51 height 13
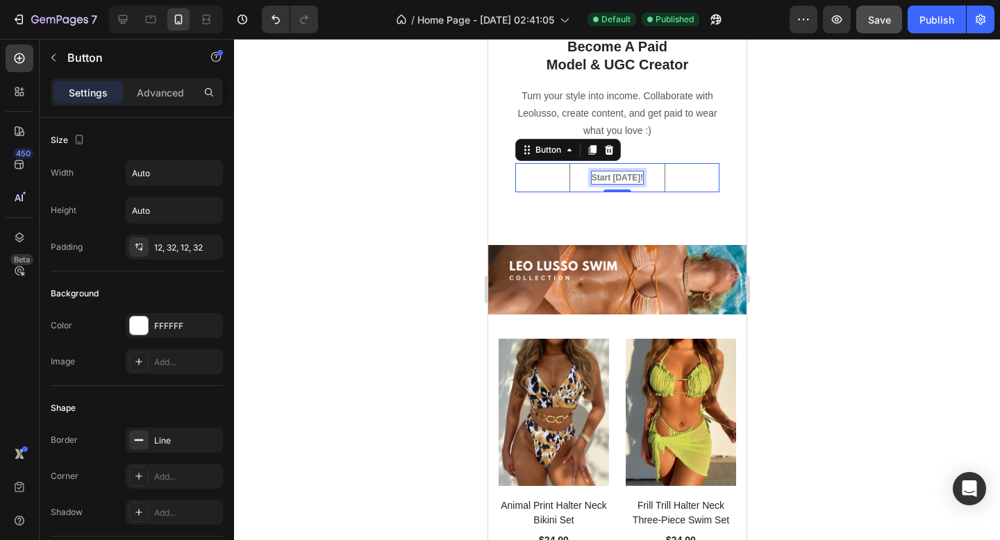
click at [611, 175] on p "Start [DATE]!" at bounding box center [616, 178] width 51 height 13
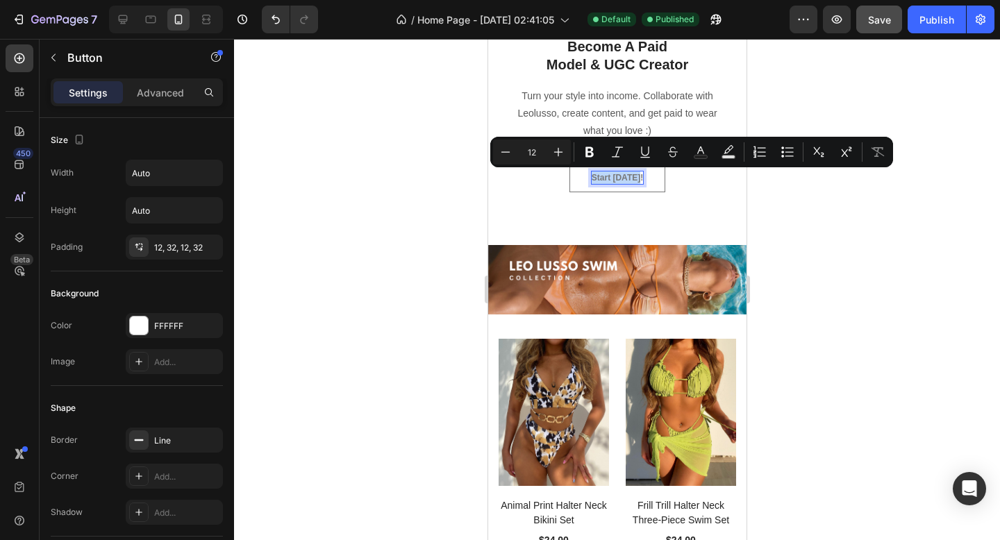
copy p "Start [DATE]!"
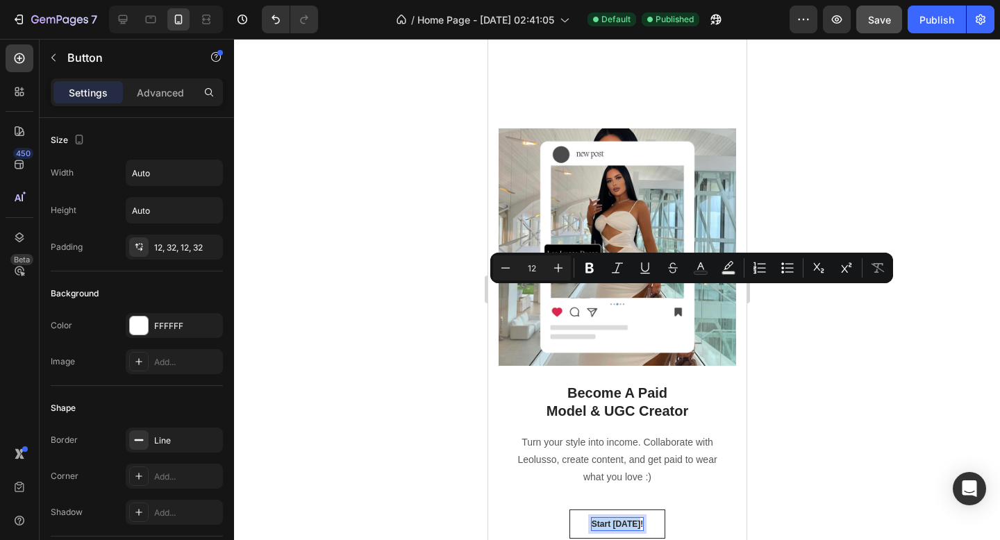
type input "16"
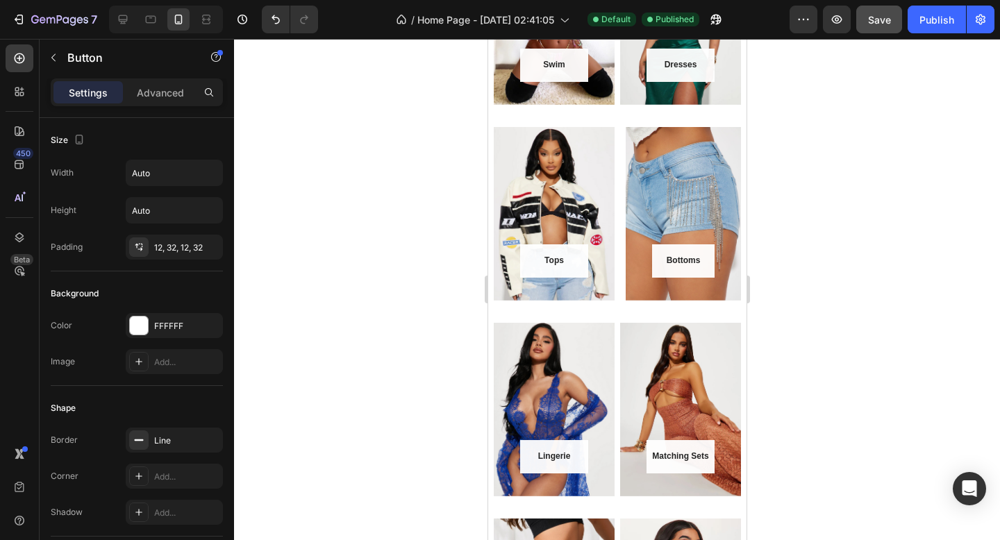
scroll to position [606, 0]
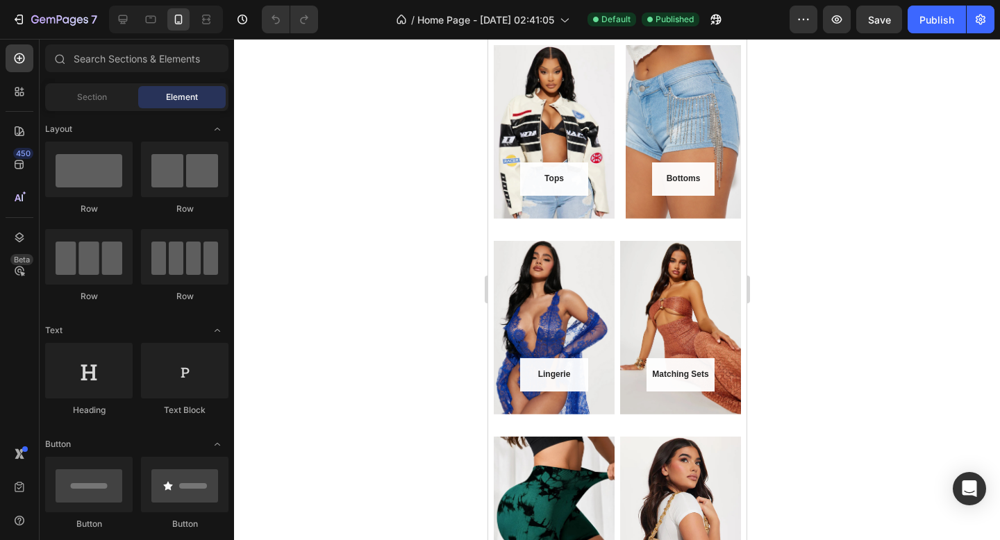
scroll to position [686, 0]
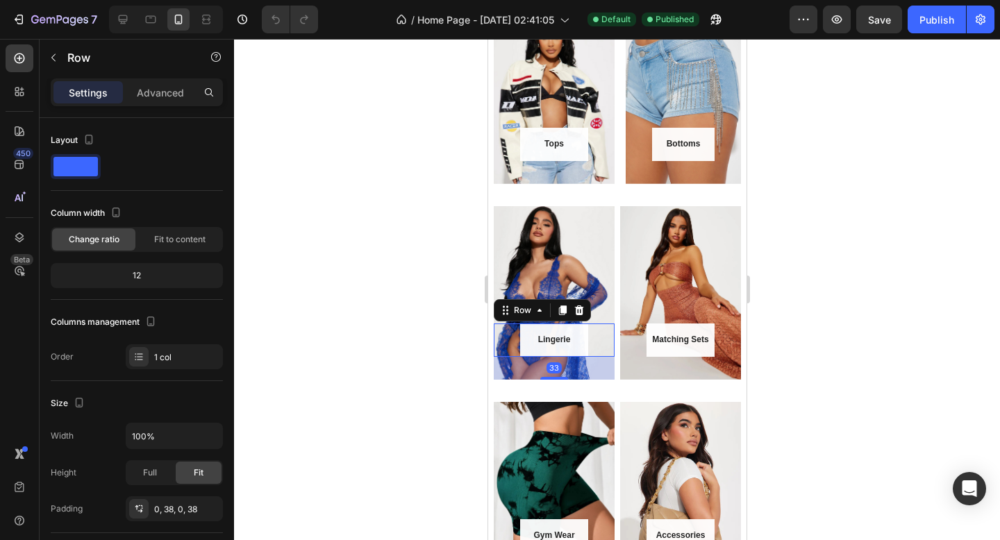
click at [593, 330] on div "Lingerie Button Row 33" at bounding box center [553, 340] width 121 height 33
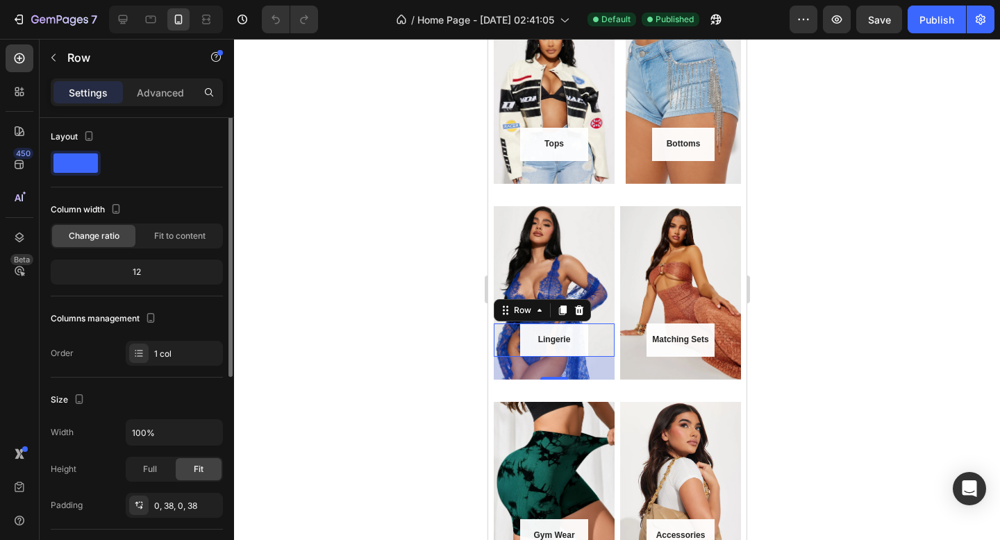
scroll to position [0, 0]
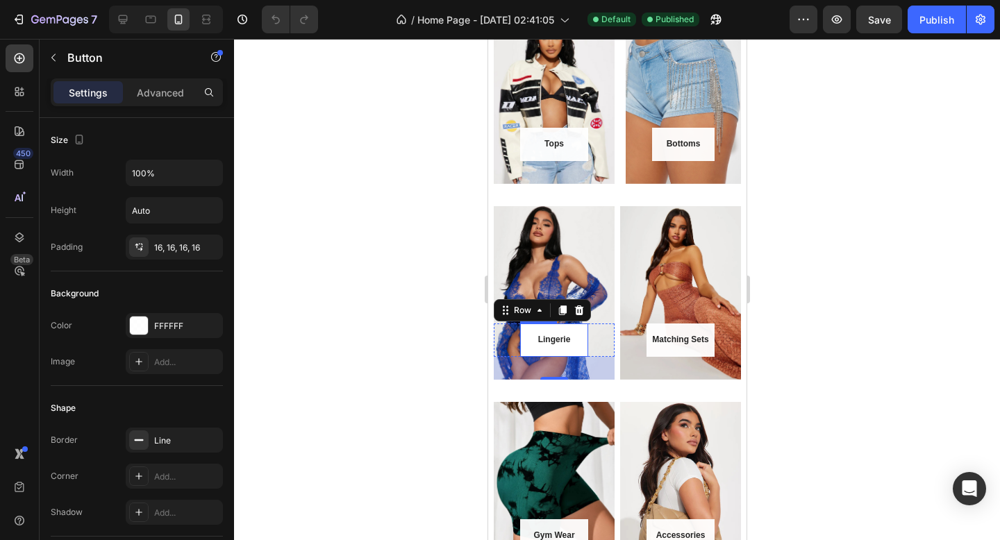
click at [579, 330] on button "Lingerie" at bounding box center [554, 340] width 68 height 33
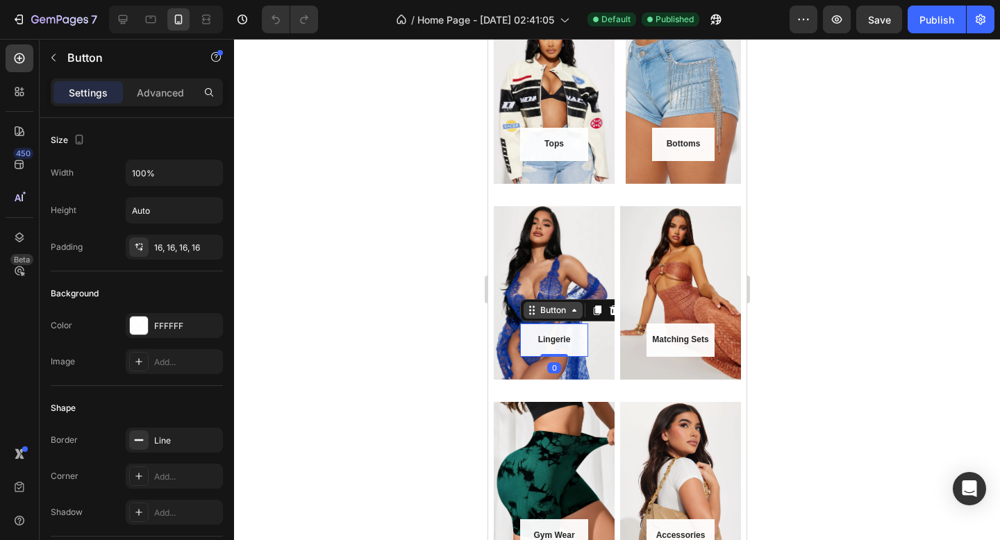
click at [541, 310] on div "Button" at bounding box center [552, 310] width 31 height 13
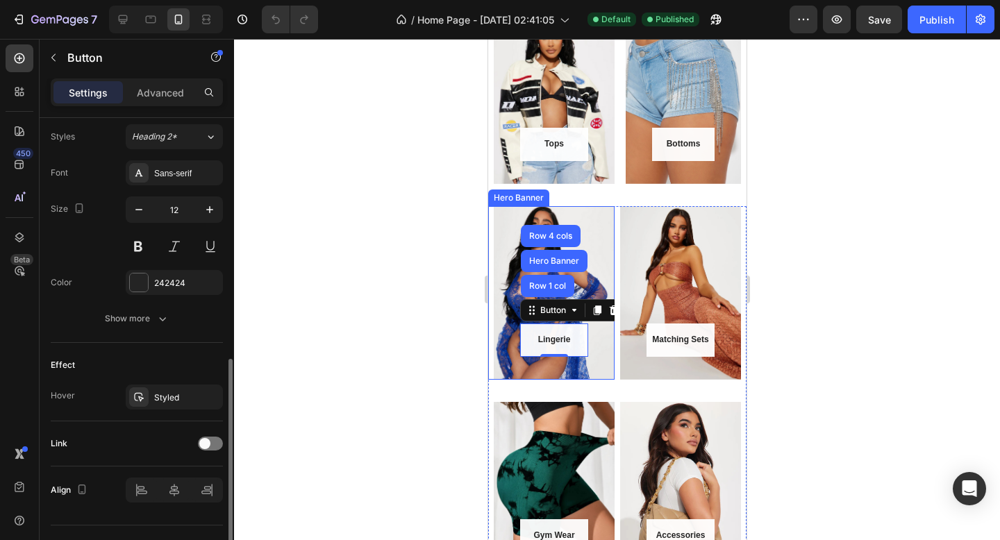
scroll to position [534, 0]
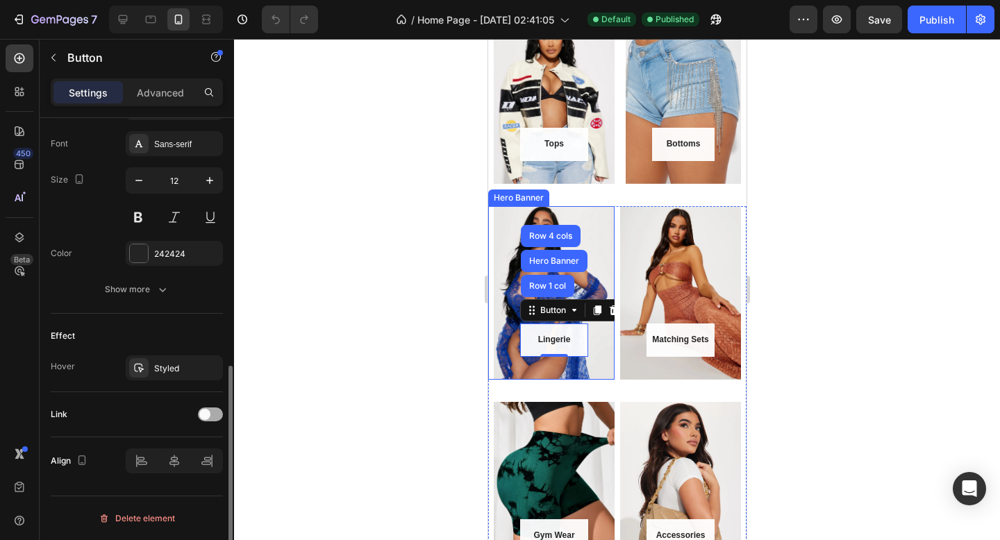
click at [208, 411] on span at bounding box center [204, 414] width 11 height 11
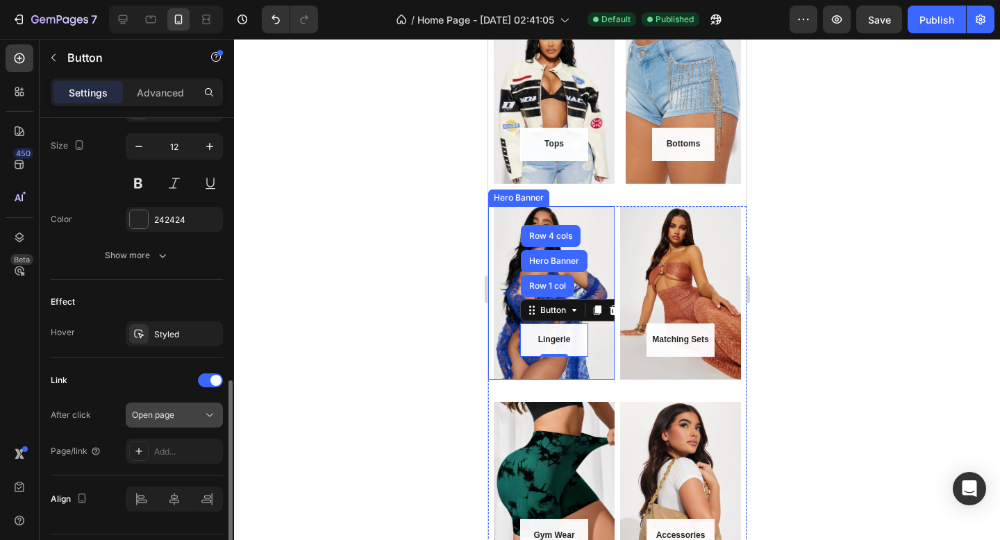
scroll to position [606, 0]
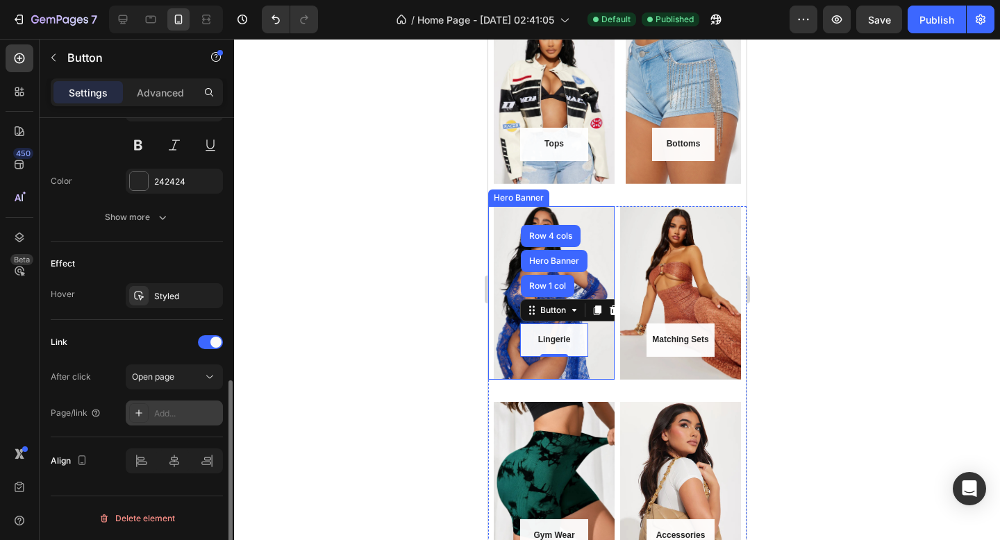
click at [180, 410] on div "Add..." at bounding box center [186, 414] width 65 height 13
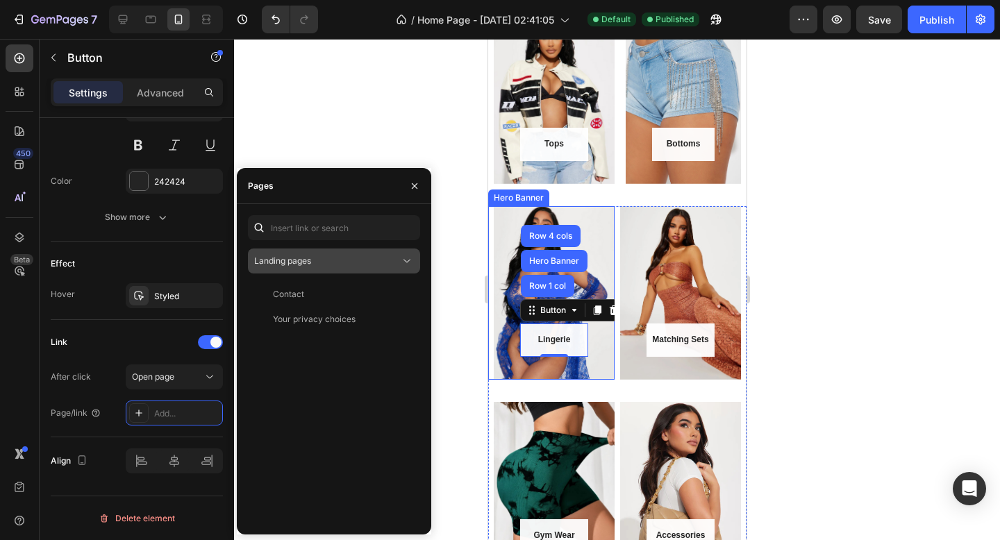
click at [354, 258] on div "Landing pages" at bounding box center [327, 261] width 146 height 13
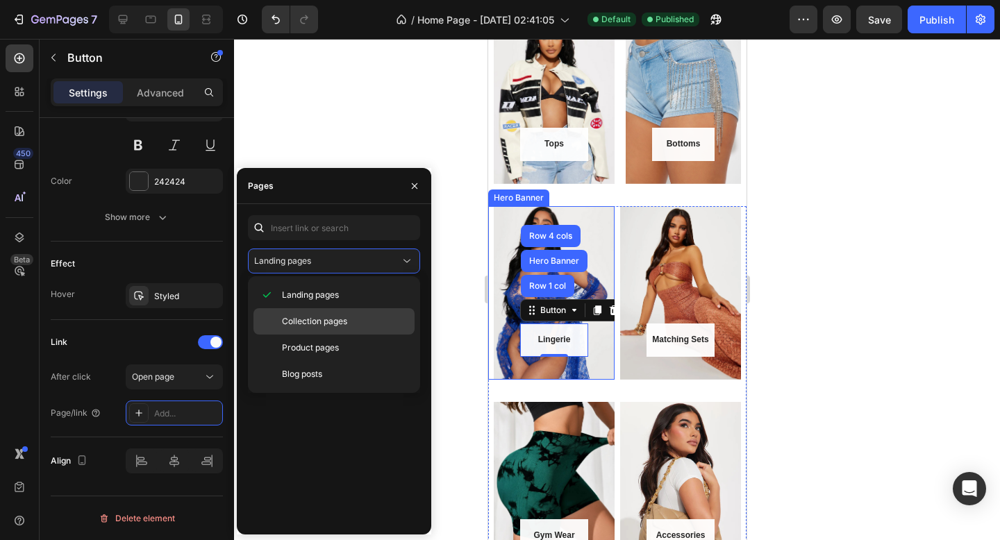
click at [342, 335] on div "Collection pages" at bounding box center [334, 348] width 161 height 26
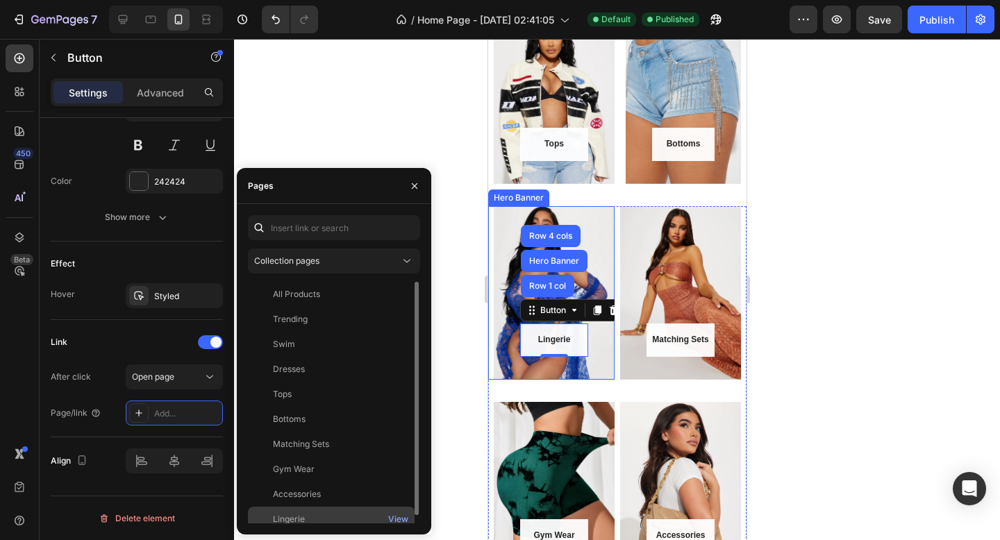
click at [328, 510] on div "Lingerie View" at bounding box center [331, 519] width 167 height 25
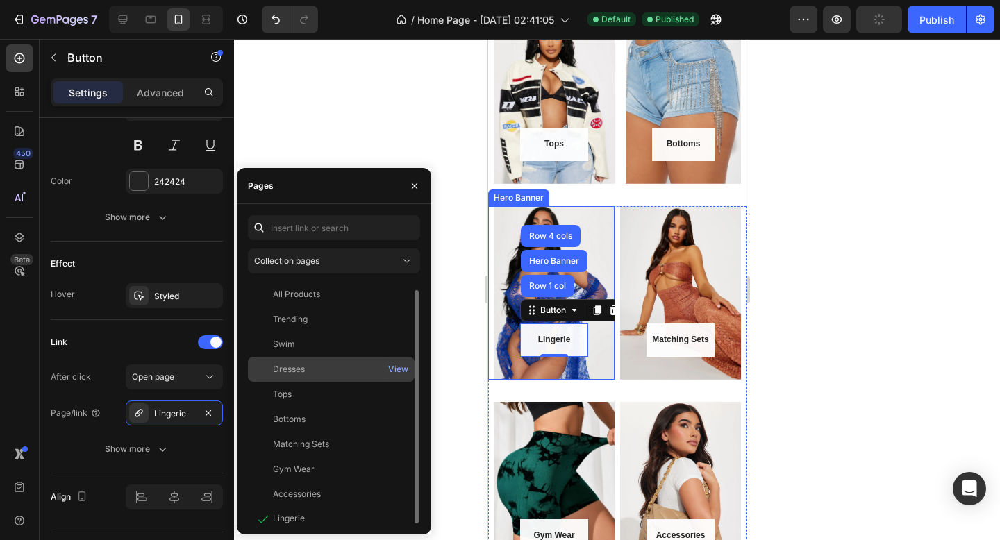
scroll to position [8, 0]
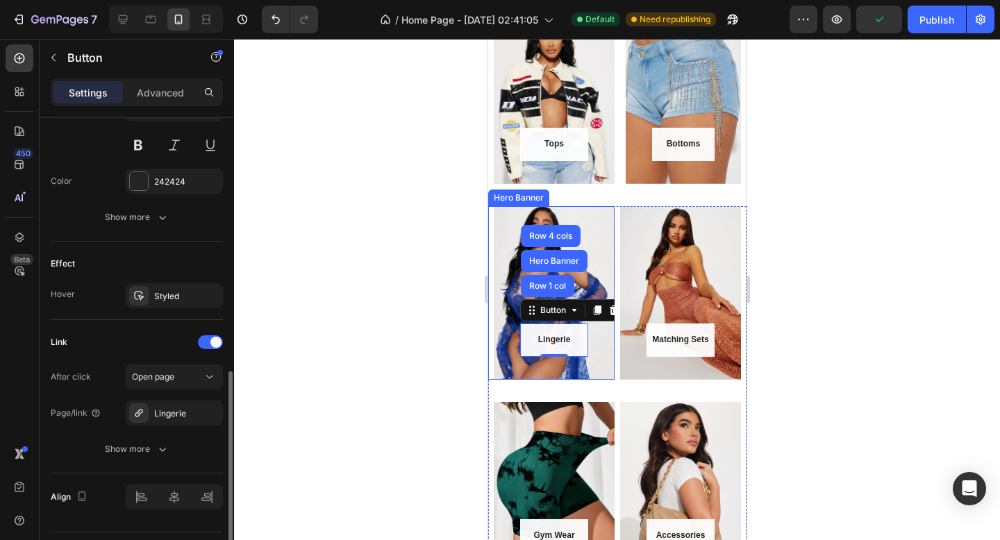
click at [167, 337] on div "Link" at bounding box center [137, 342] width 172 height 22
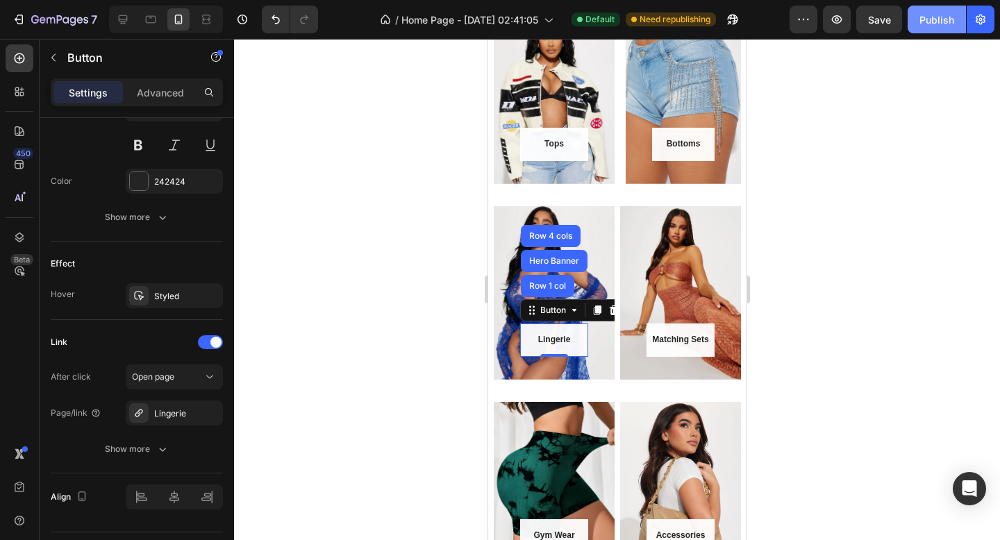
click at [931, 19] on div "Publish" at bounding box center [937, 20] width 35 height 15
click at [670, 319] on div "Button" at bounding box center [664, 315] width 37 height 17
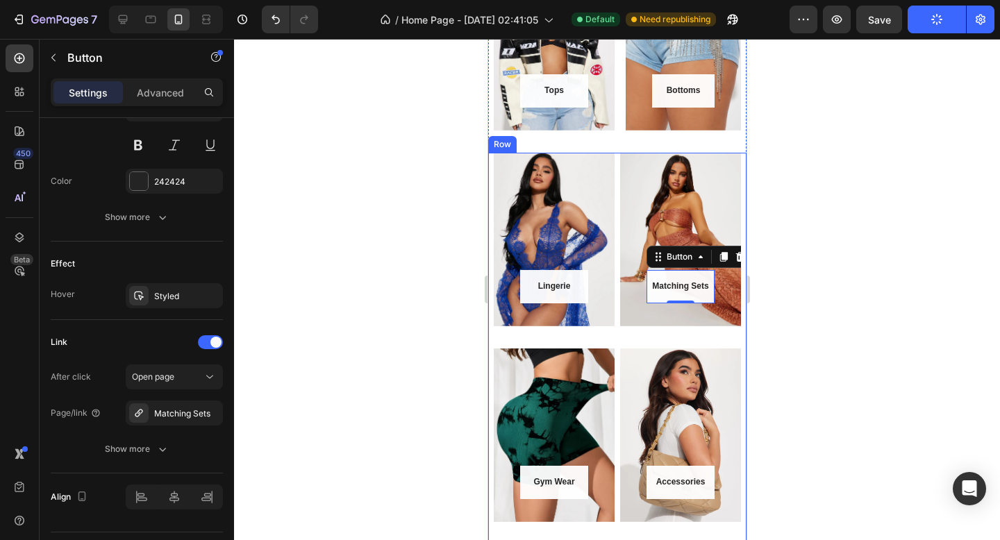
scroll to position [757, 0]
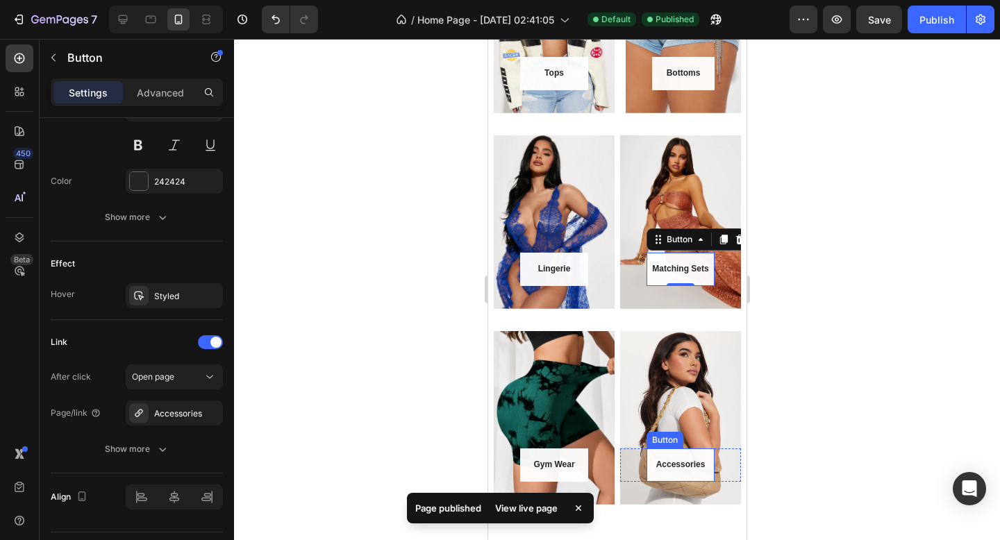
click at [667, 440] on div "Button" at bounding box center [664, 440] width 31 height 13
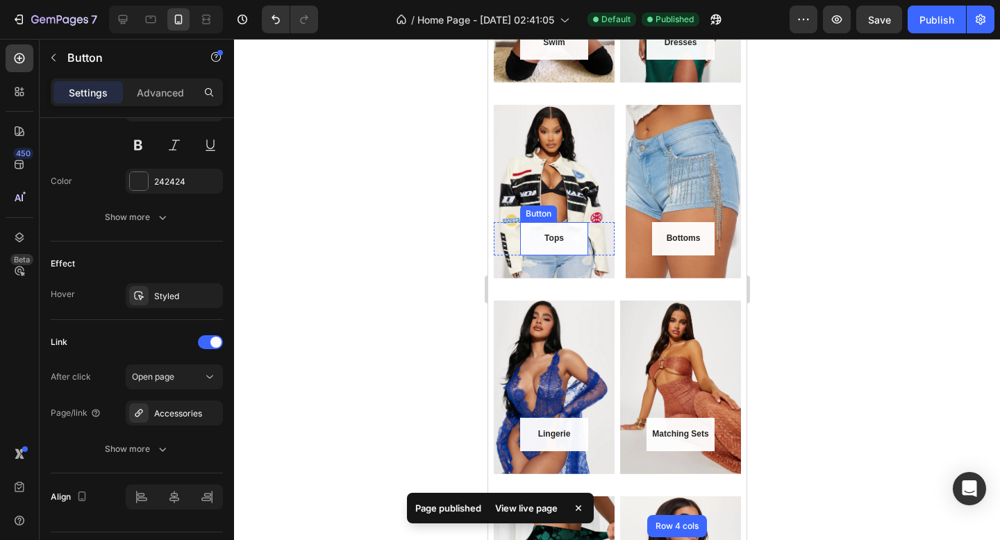
scroll to position [586, 0]
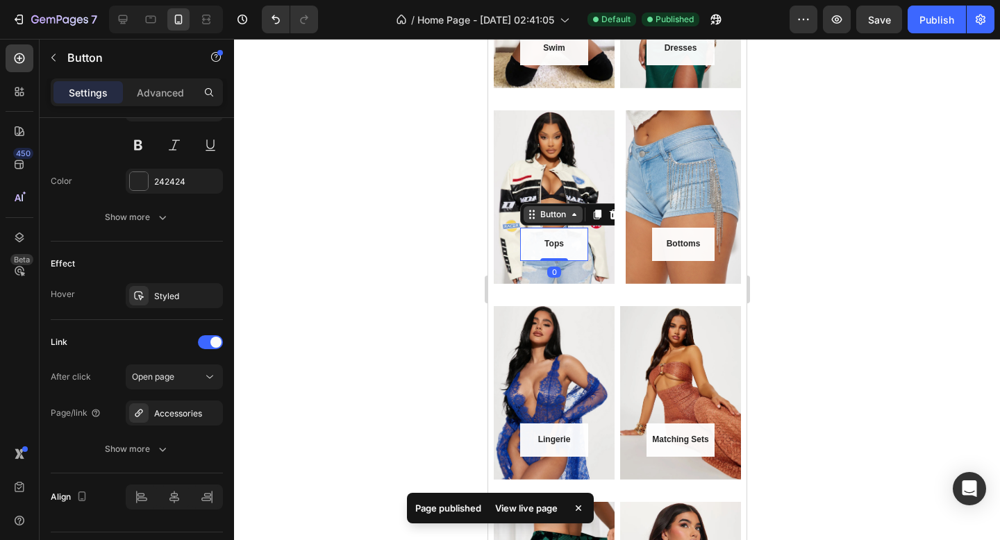
click at [544, 222] on div "Button" at bounding box center [552, 214] width 59 height 17
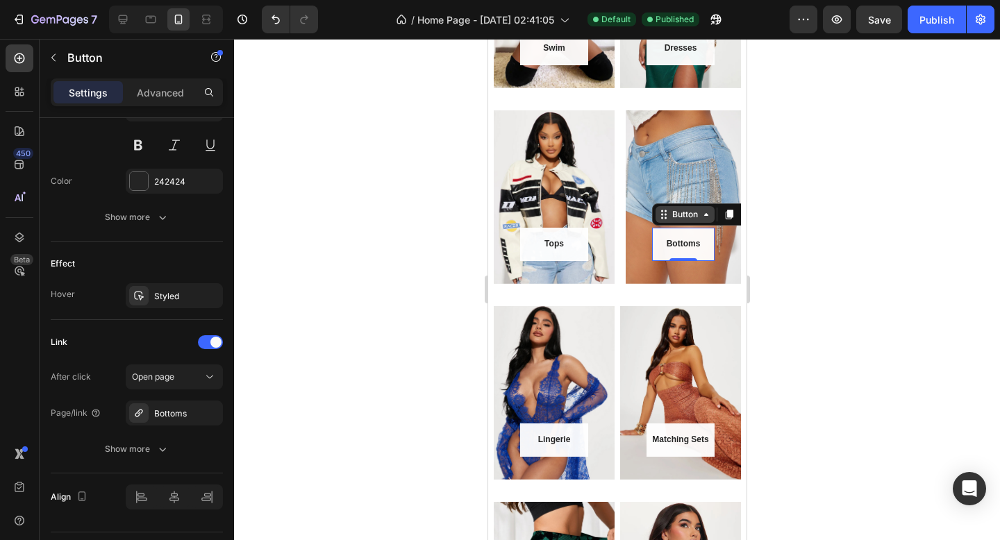
click at [666, 220] on div "Button" at bounding box center [684, 214] width 59 height 17
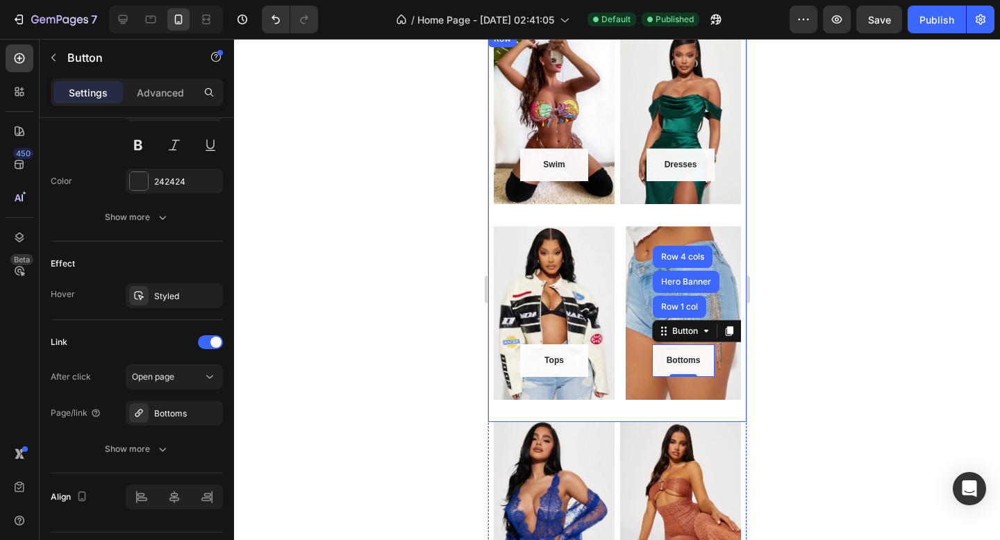
scroll to position [447, 0]
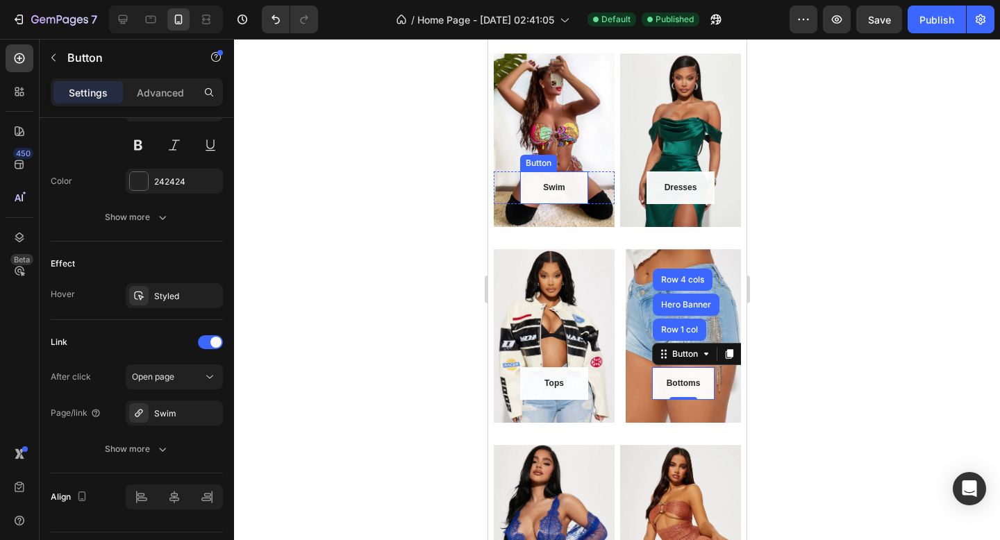
click at [544, 164] on div "Button" at bounding box center [537, 163] width 31 height 13
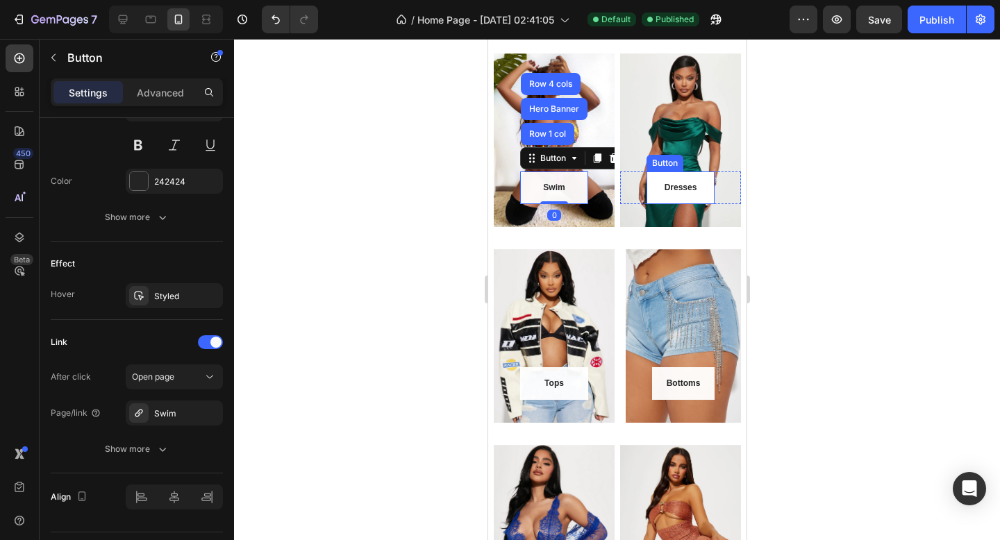
click at [663, 178] on link "Dresses" at bounding box center [680, 188] width 68 height 33
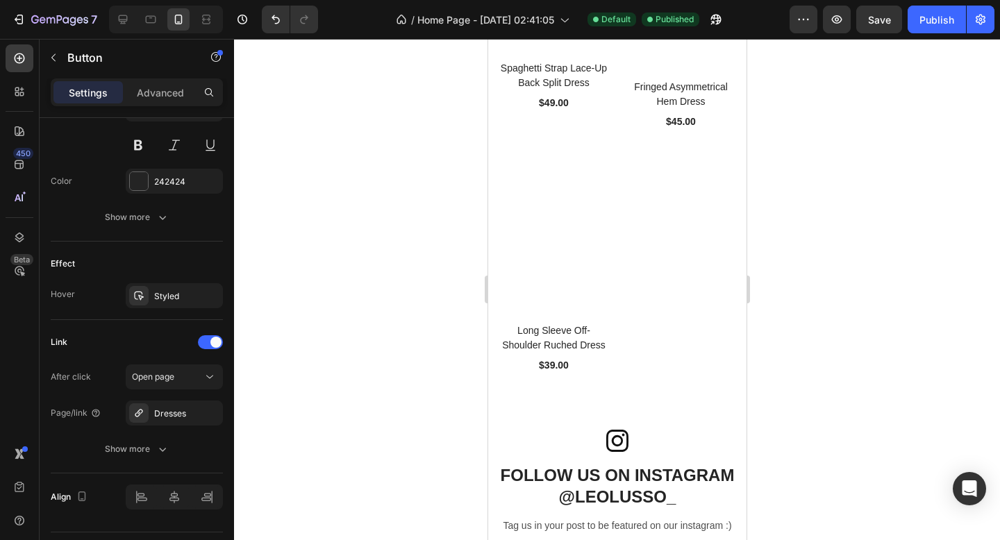
scroll to position [3368, 0]
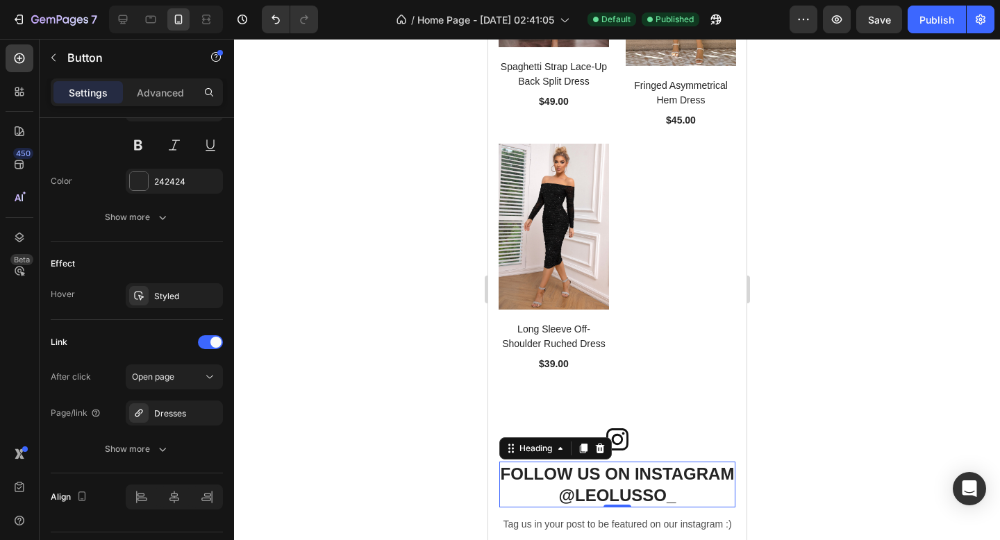
click at [671, 502] on h2 "FOLLOW US ON INSTAGRAM @LEOLUSSO_" at bounding box center [617, 485] width 237 height 46
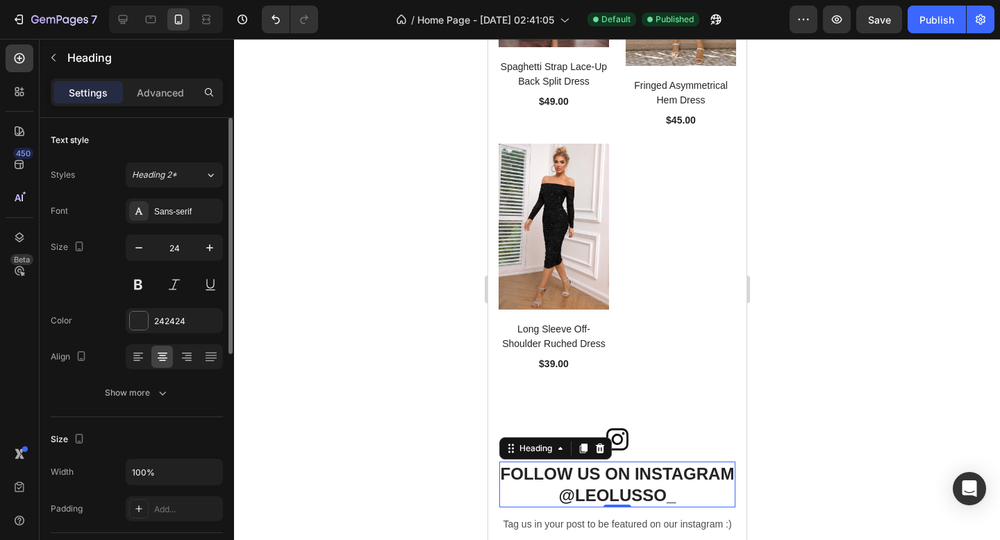
click at [674, 497] on h2 "FOLLOW US ON INSTAGRAM @LEOLUSSO_" at bounding box center [617, 485] width 237 height 46
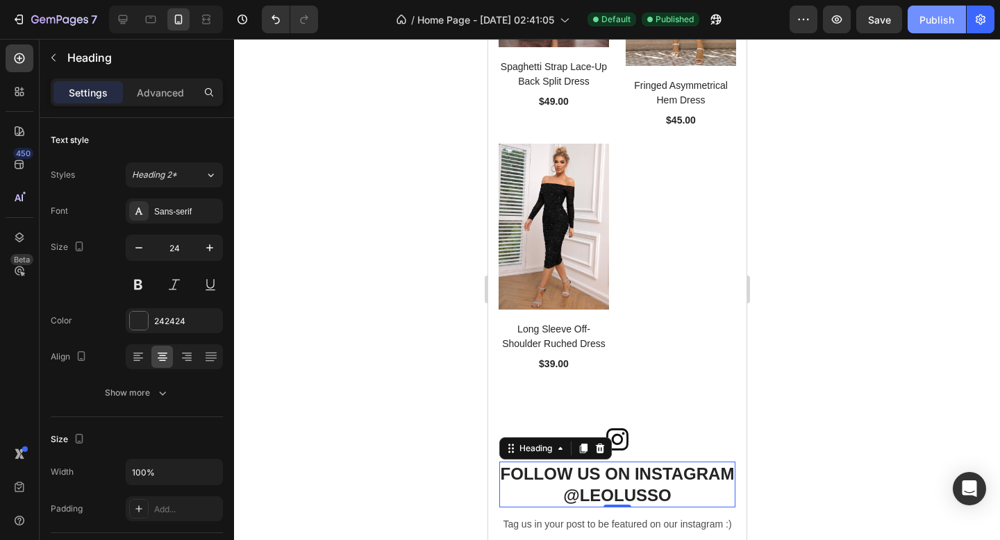
click at [943, 15] on div "Publish" at bounding box center [937, 20] width 35 height 15
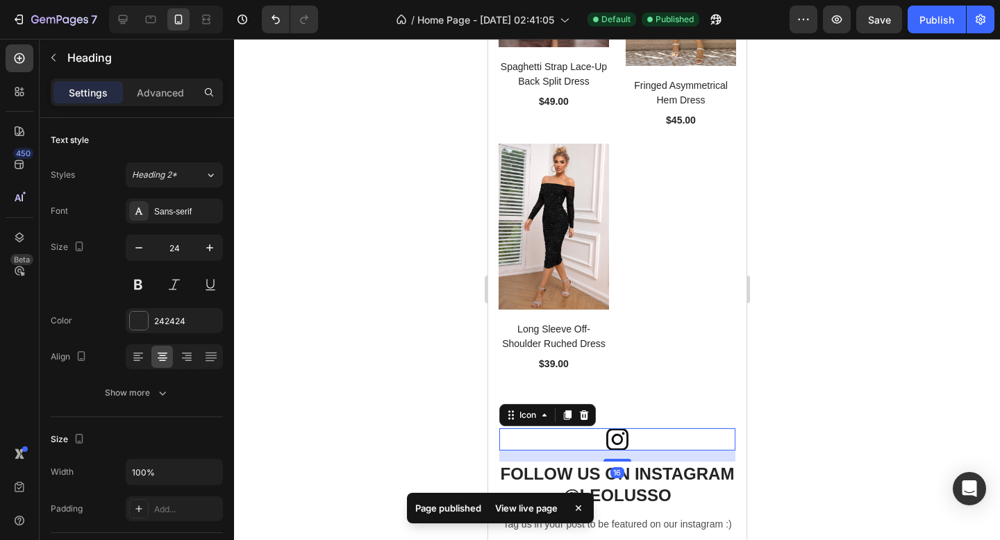
click at [647, 435] on div "Icon 16" at bounding box center [617, 440] width 237 height 22
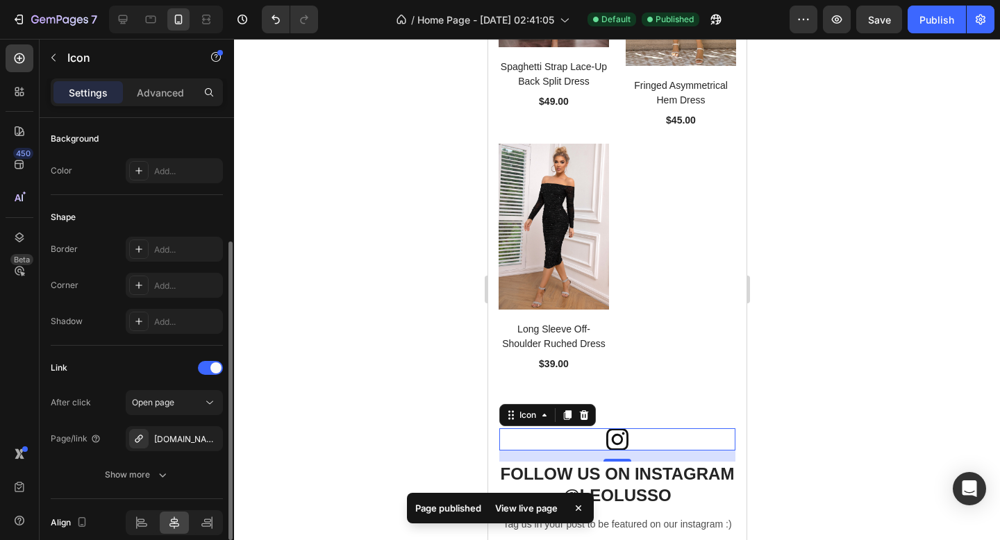
scroll to position [251, 0]
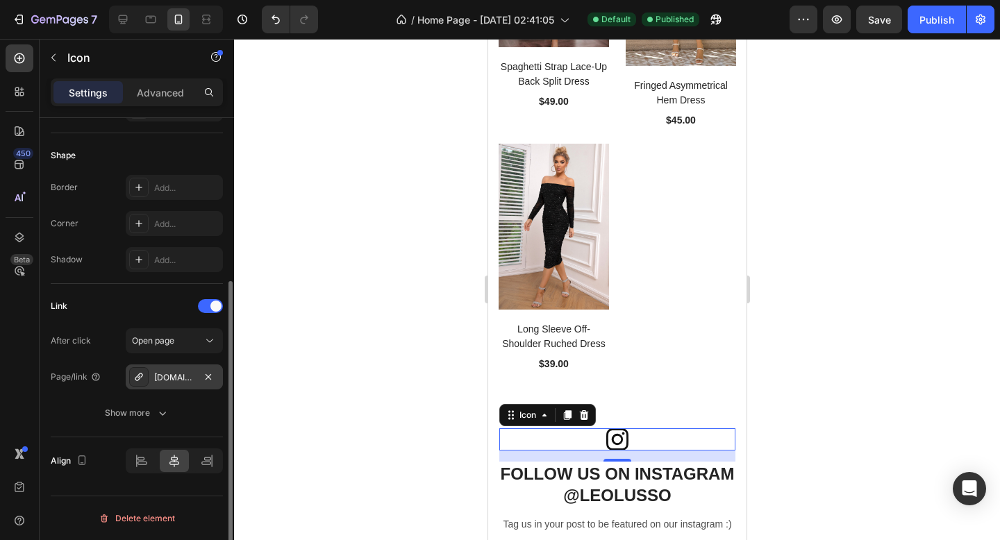
click at [176, 378] on div "[DOMAIN_NAME][URL]" at bounding box center [174, 378] width 40 height 13
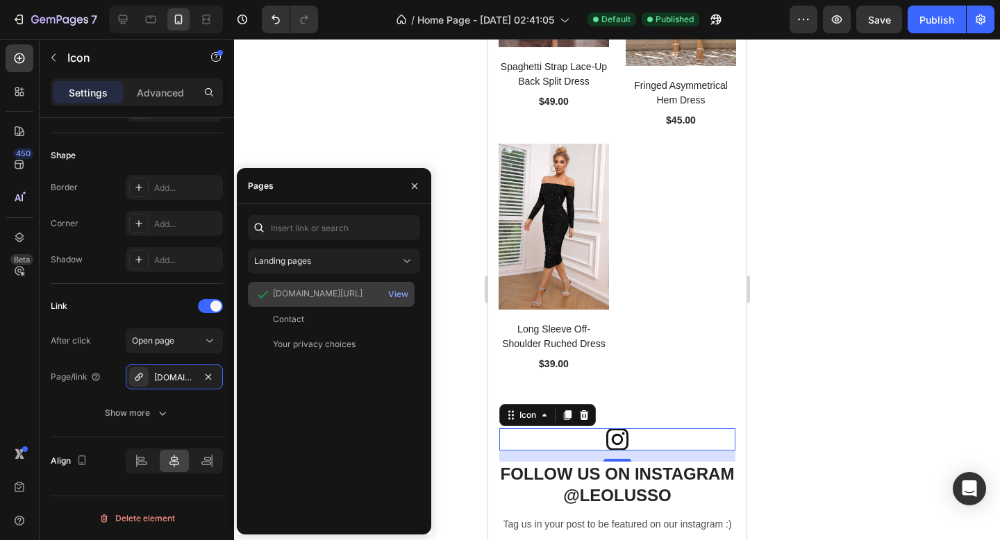
click at [358, 298] on div "intagram.com/leolusso_" at bounding box center [318, 294] width 90 height 13
click at [326, 290] on div "intagram.com/leolusso_" at bounding box center [318, 294] width 90 height 13
click at [397, 293] on div "View" at bounding box center [398, 294] width 20 height 13
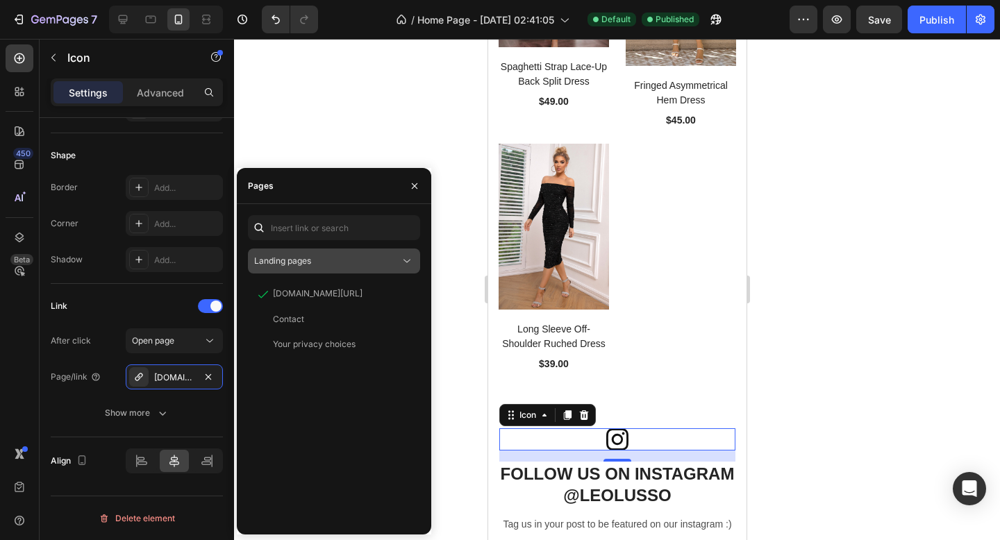
click at [392, 258] on div "Landing pages" at bounding box center [327, 261] width 146 height 13
click at [340, 399] on div "intagram.com/leolusso_ View Contact View Your privacy choices View" at bounding box center [334, 403] width 172 height 242
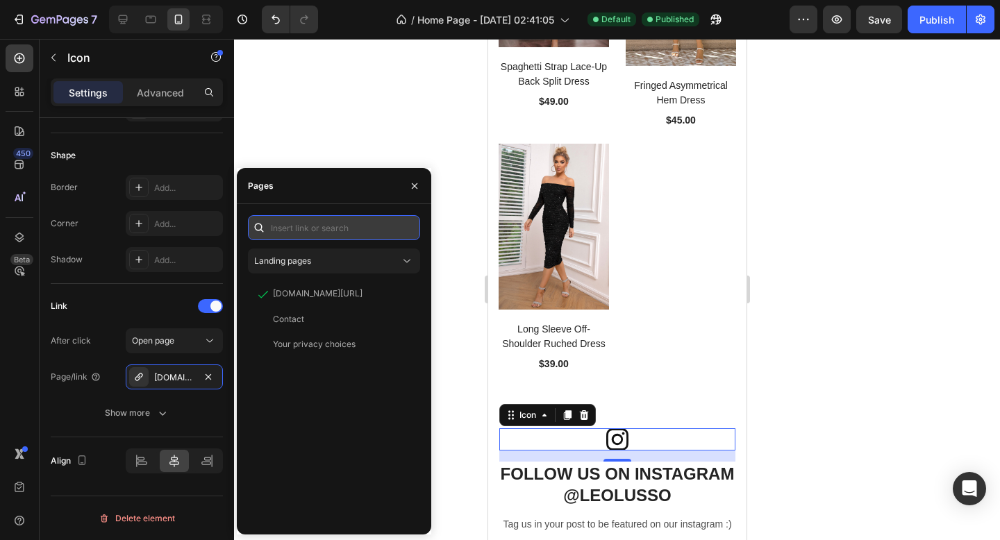
click at [340, 224] on input "text" at bounding box center [334, 227] width 172 height 25
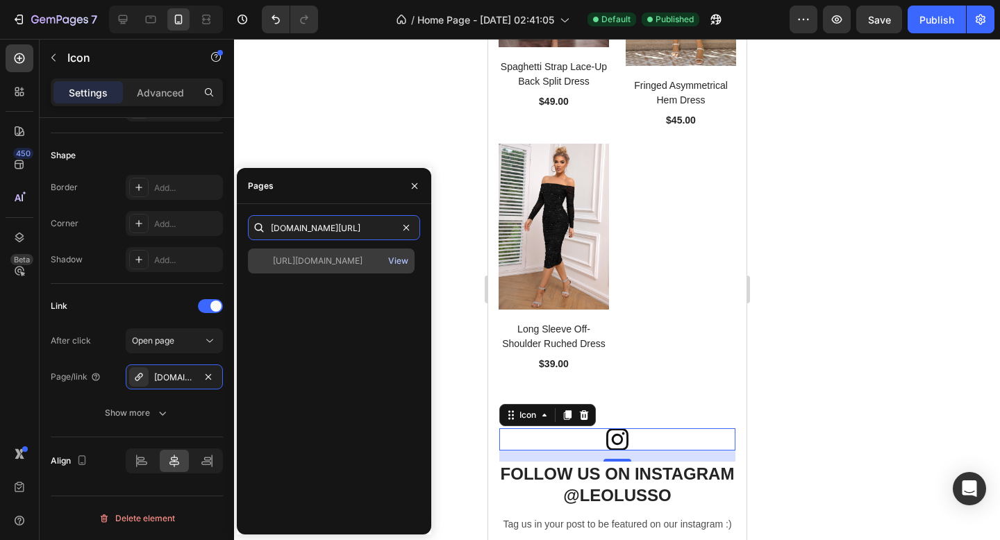
type input "instagram.com/leolusso"
click at [391, 258] on div "View" at bounding box center [398, 261] width 20 height 13
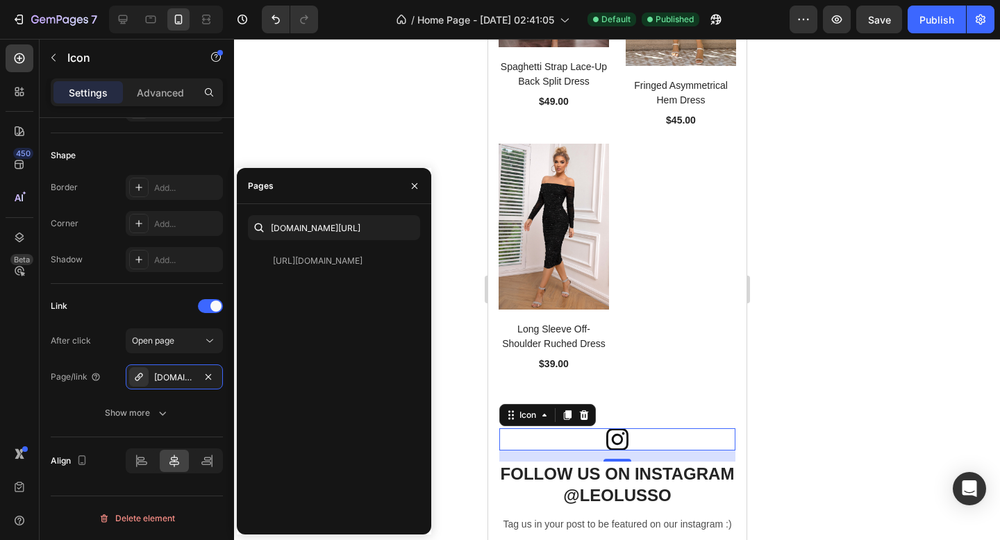
click at [354, 303] on div "https://instagram.com/leolusso View" at bounding box center [334, 386] width 172 height 275
click at [110, 358] on div "After click Open page Page/link Intagram.Com/leolusso_ Show more" at bounding box center [137, 377] width 172 height 97
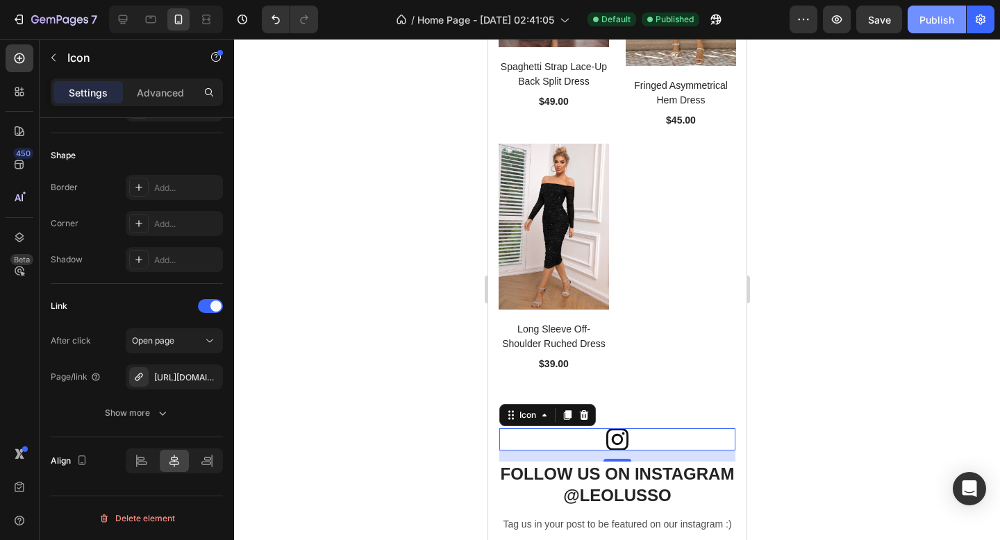
click at [933, 25] on div "Publish" at bounding box center [937, 20] width 35 height 15
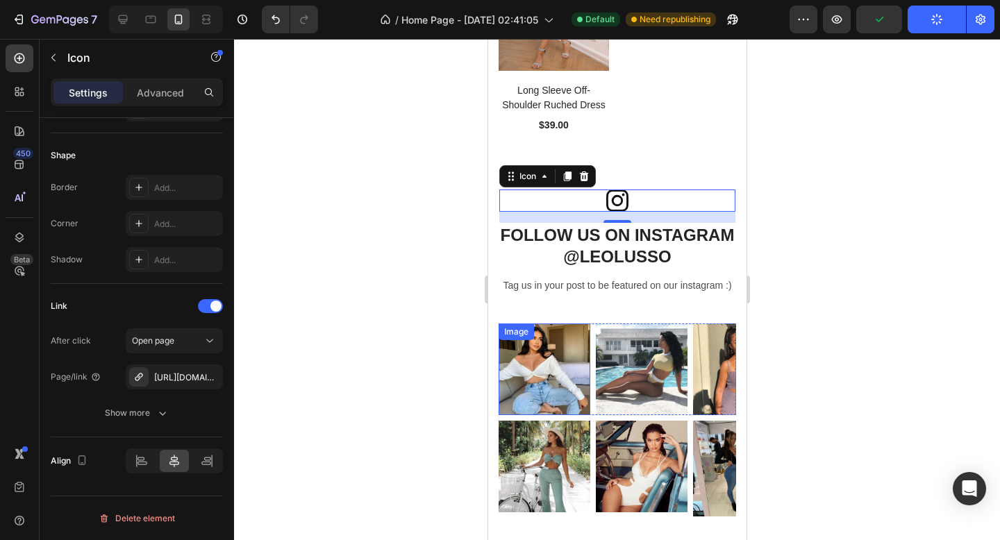
scroll to position [3664, 0]
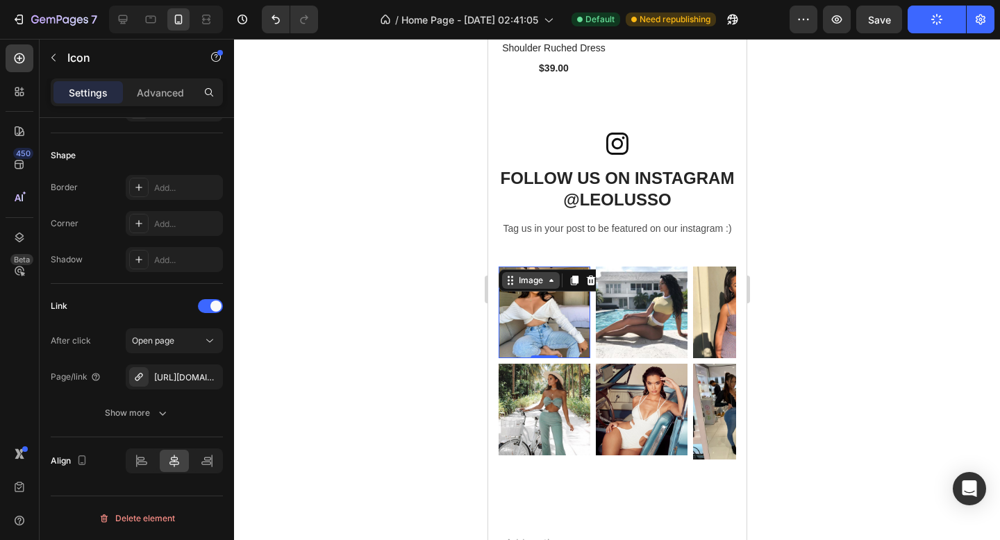
click at [518, 275] on div "Image" at bounding box center [530, 280] width 30 height 13
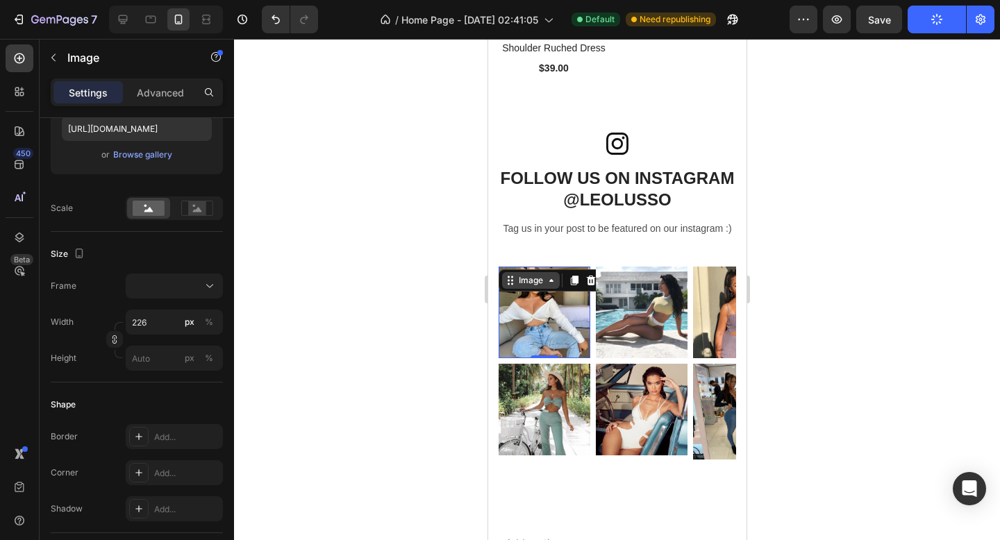
scroll to position [0, 0]
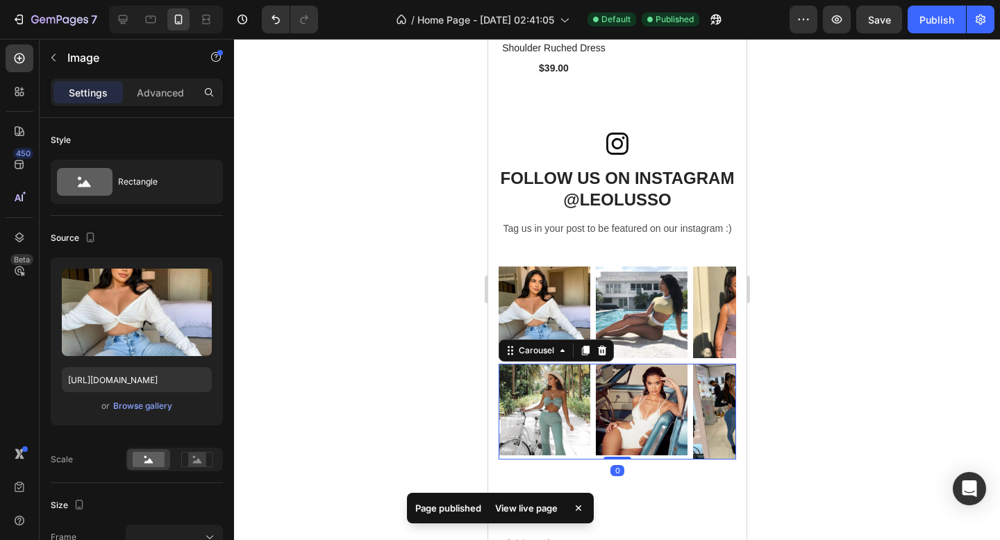
click at [591, 365] on div "Image Image Image Image Image" at bounding box center [617, 412] width 238 height 96
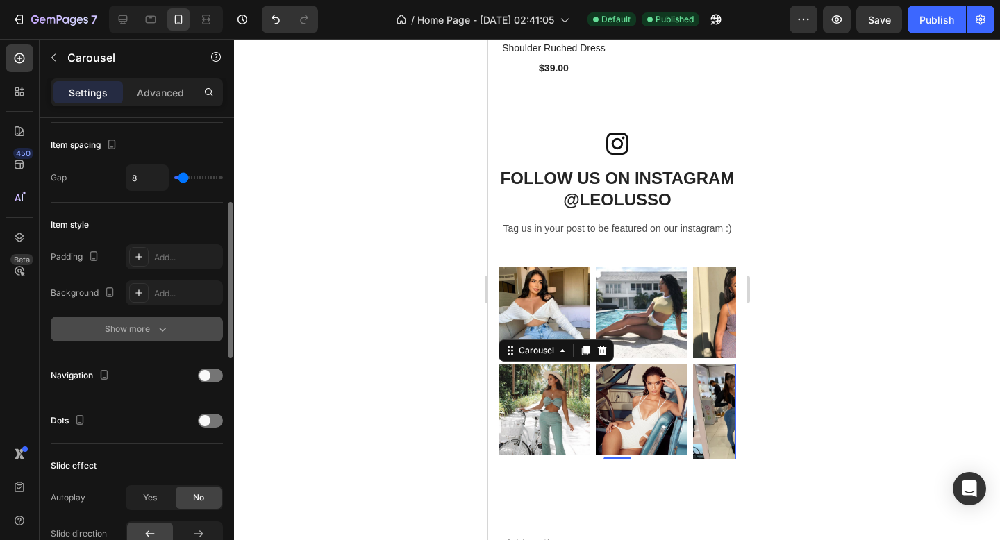
scroll to position [247, 0]
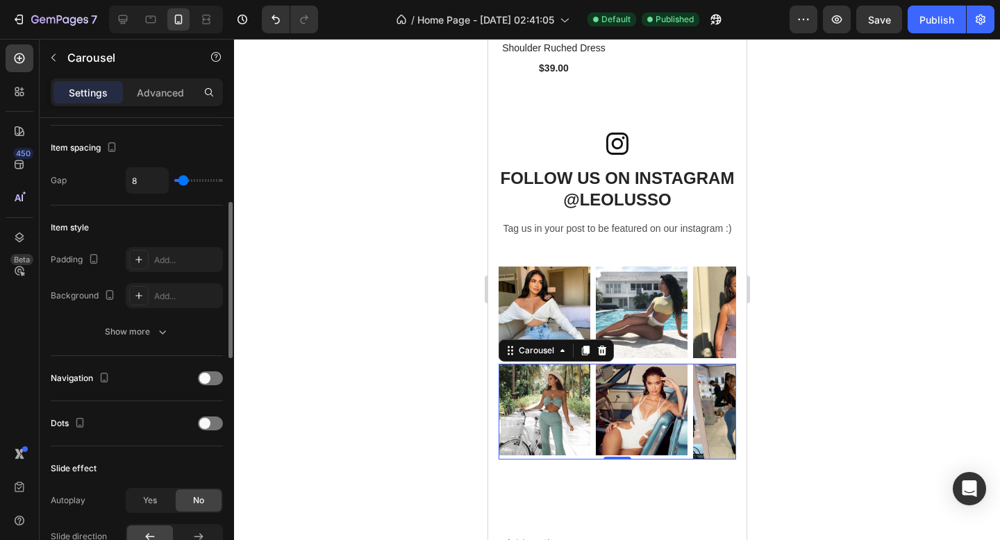
click at [197, 380] on div "Navigation" at bounding box center [137, 378] width 172 height 22
click at [201, 380] on span at bounding box center [204, 378] width 11 height 11
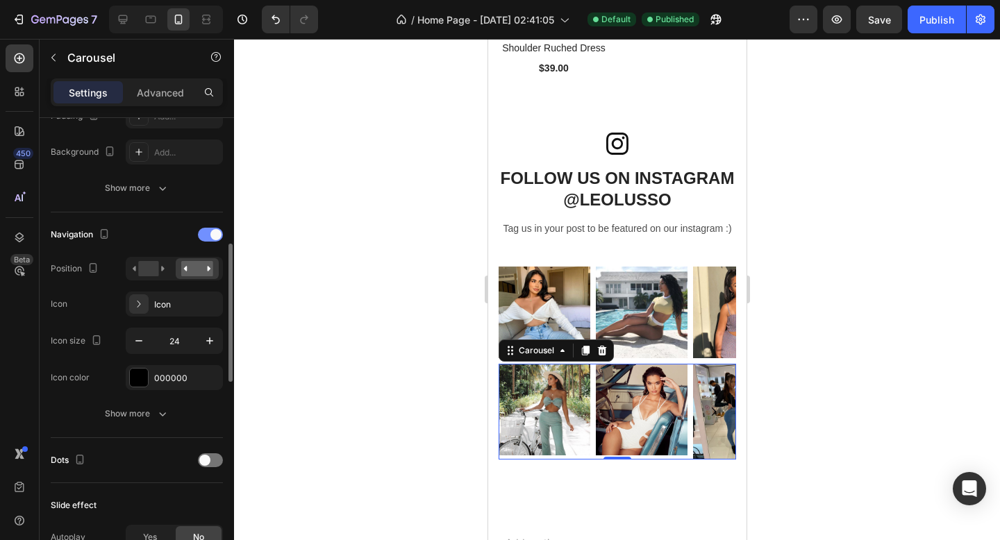
scroll to position [398, 0]
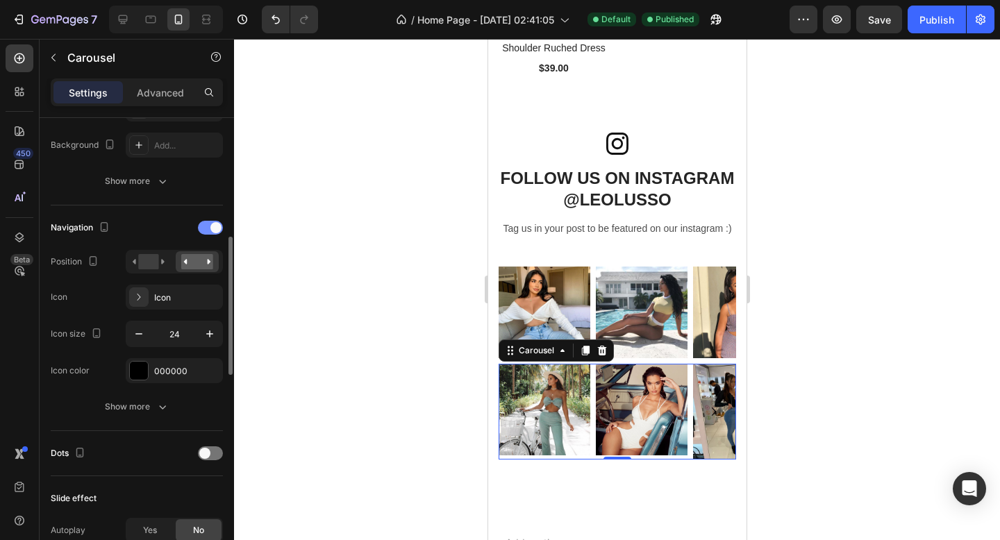
click at [207, 226] on div at bounding box center [210, 228] width 25 height 14
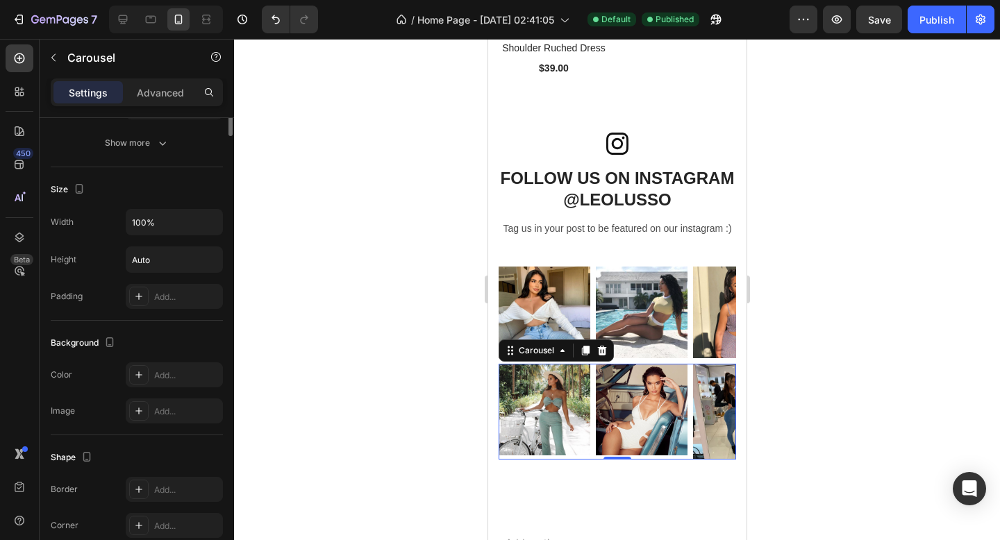
scroll to position [898, 0]
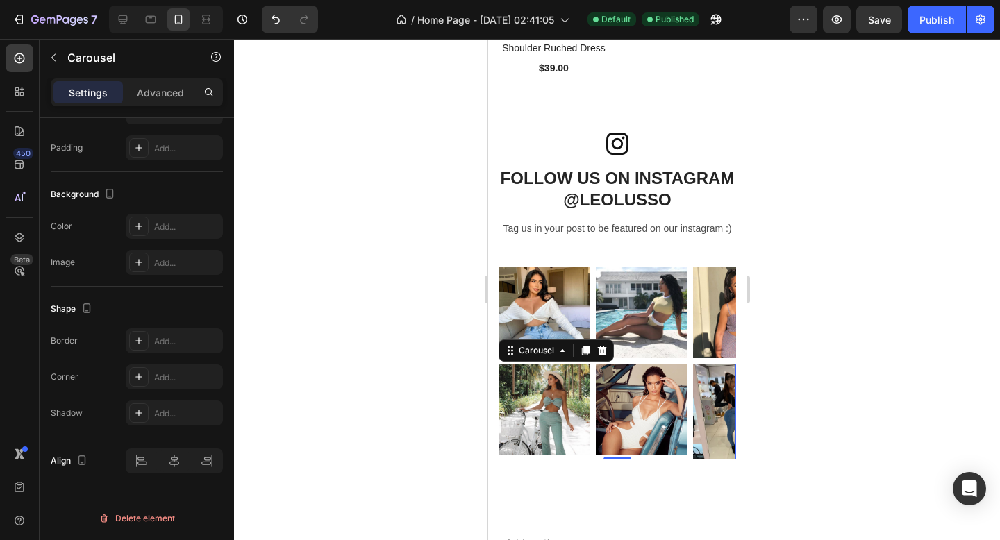
click at [455, 226] on div at bounding box center [617, 290] width 766 height 502
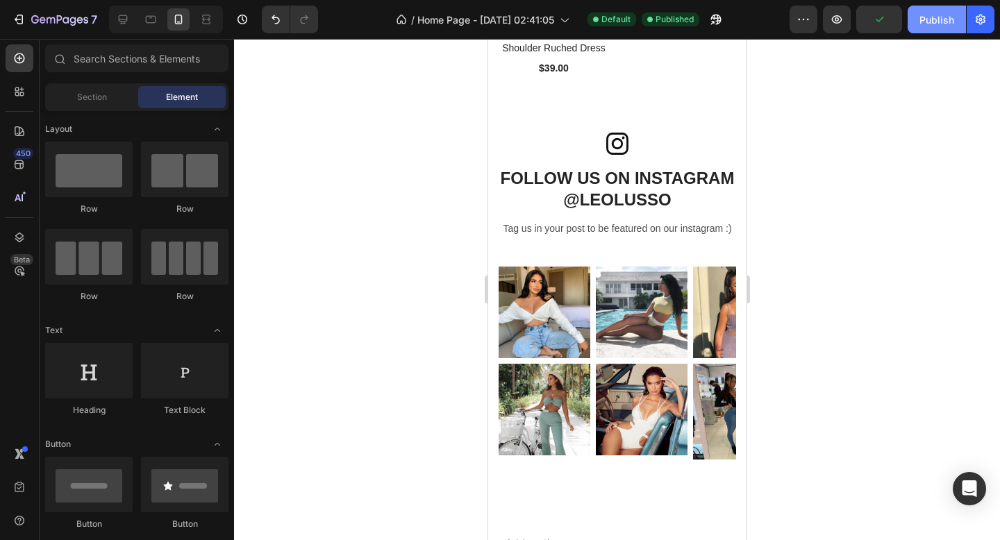
click at [947, 24] on div "Publish" at bounding box center [937, 20] width 35 height 15
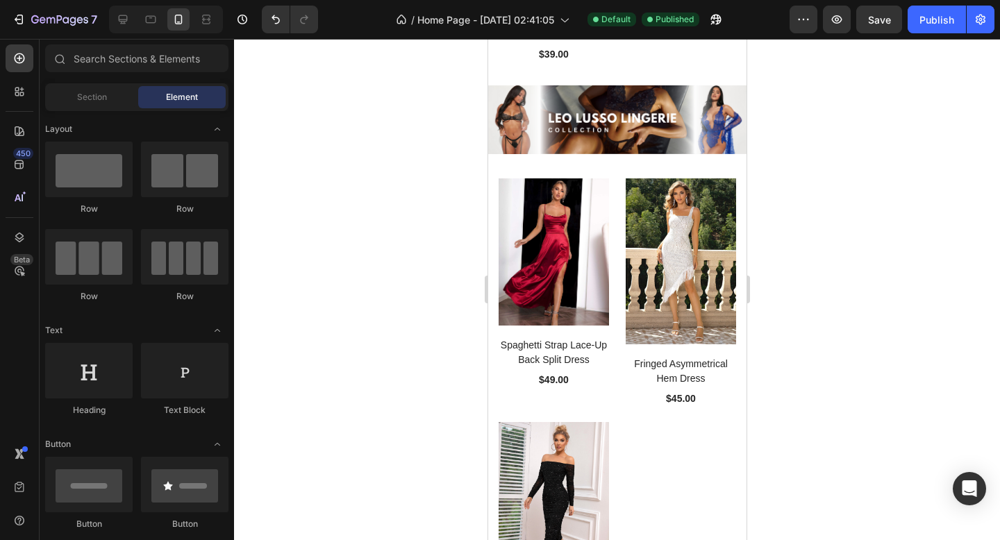
scroll to position [3746, 0]
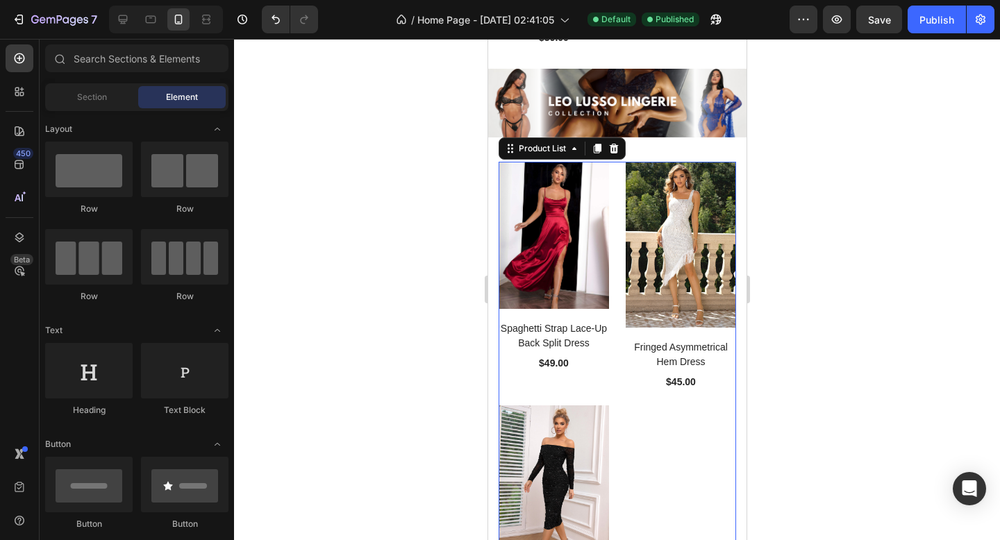
click at [615, 315] on div "(P) Images Spaghetti Strap Lace-Up Back Split Dress (P) Title $49.00 (P) Price …" at bounding box center [617, 398] width 238 height 472
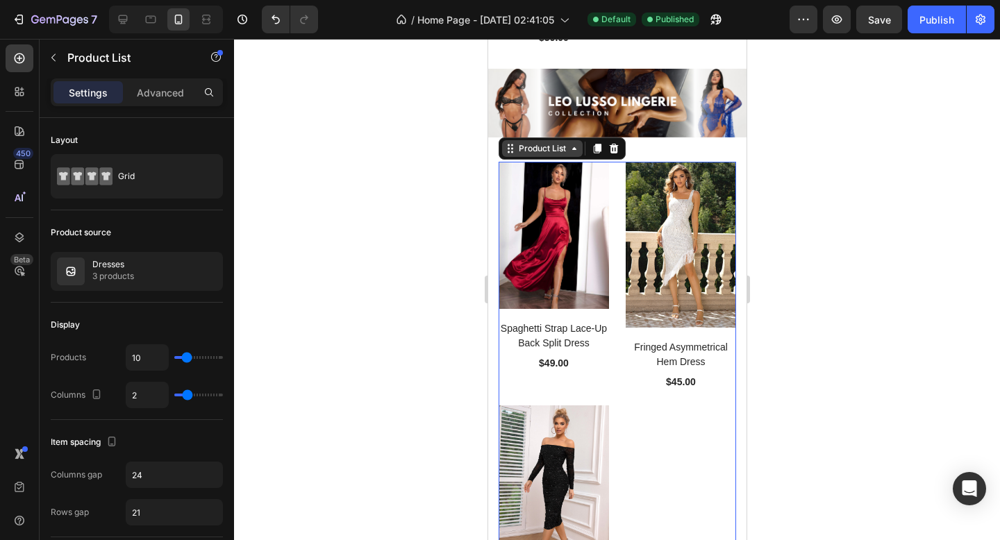
click at [551, 153] on div "Product List" at bounding box center [541, 148] width 53 height 13
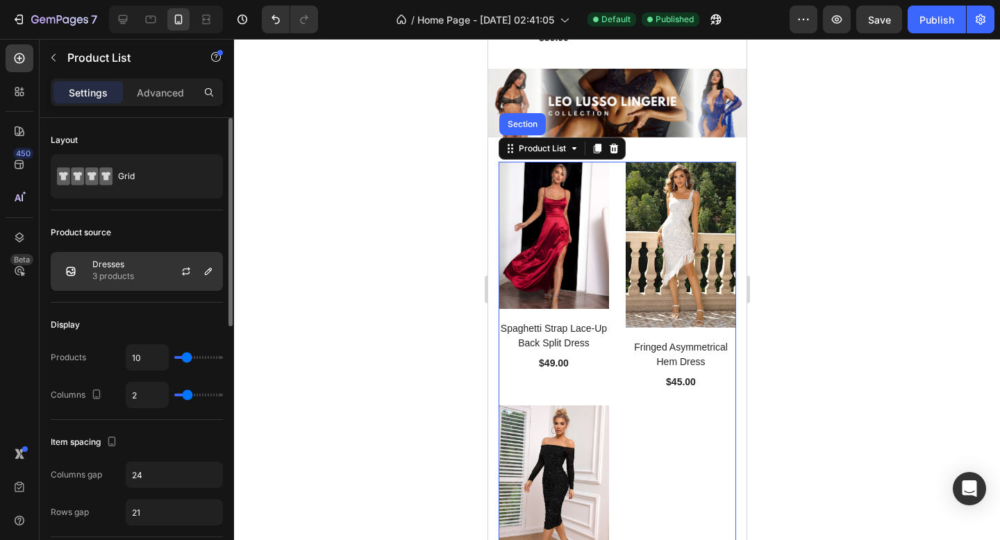
click at [160, 272] on div "Dresses 3 products" at bounding box center [137, 271] width 172 height 39
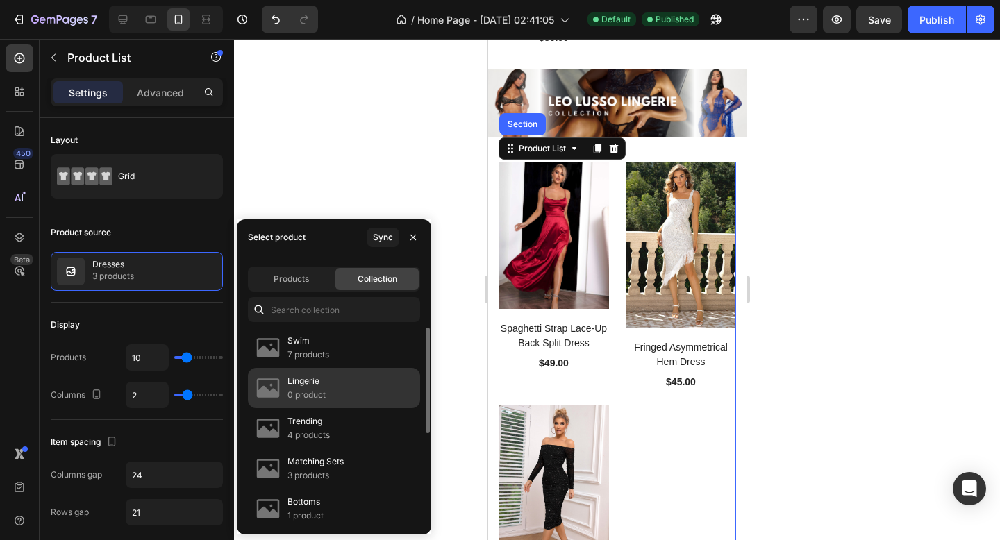
click at [324, 383] on p "Lingerie" at bounding box center [307, 381] width 38 height 14
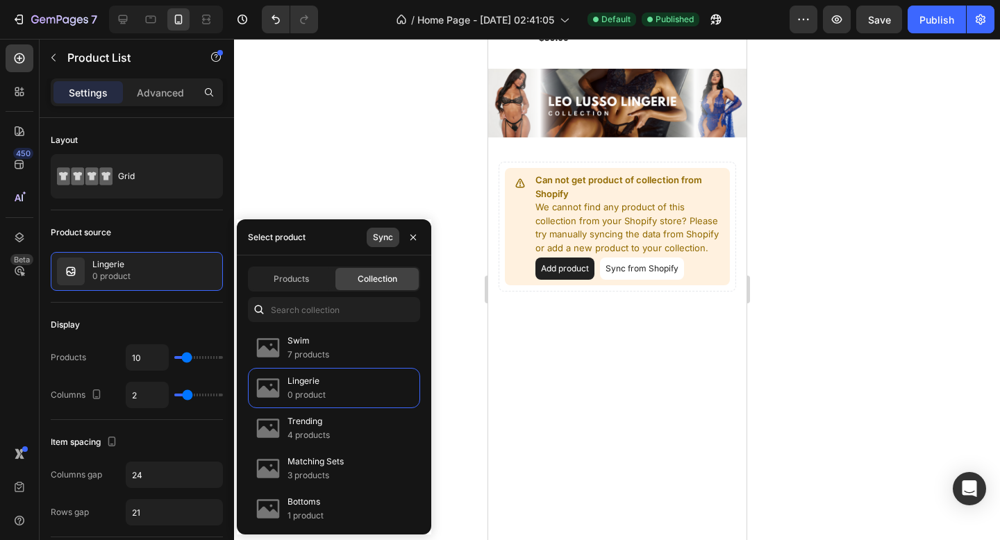
click at [381, 242] on div "Sync" at bounding box center [383, 237] width 20 height 13
click at [943, 20] on div "Publish" at bounding box center [937, 20] width 35 height 15
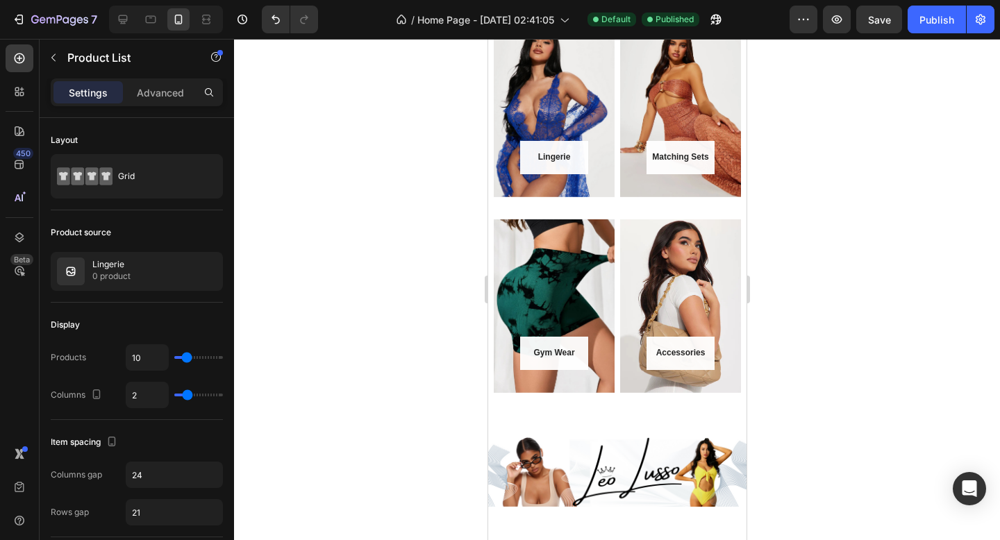
scroll to position [1025, 0]
